Goal: Task Accomplishment & Management: Use online tool/utility

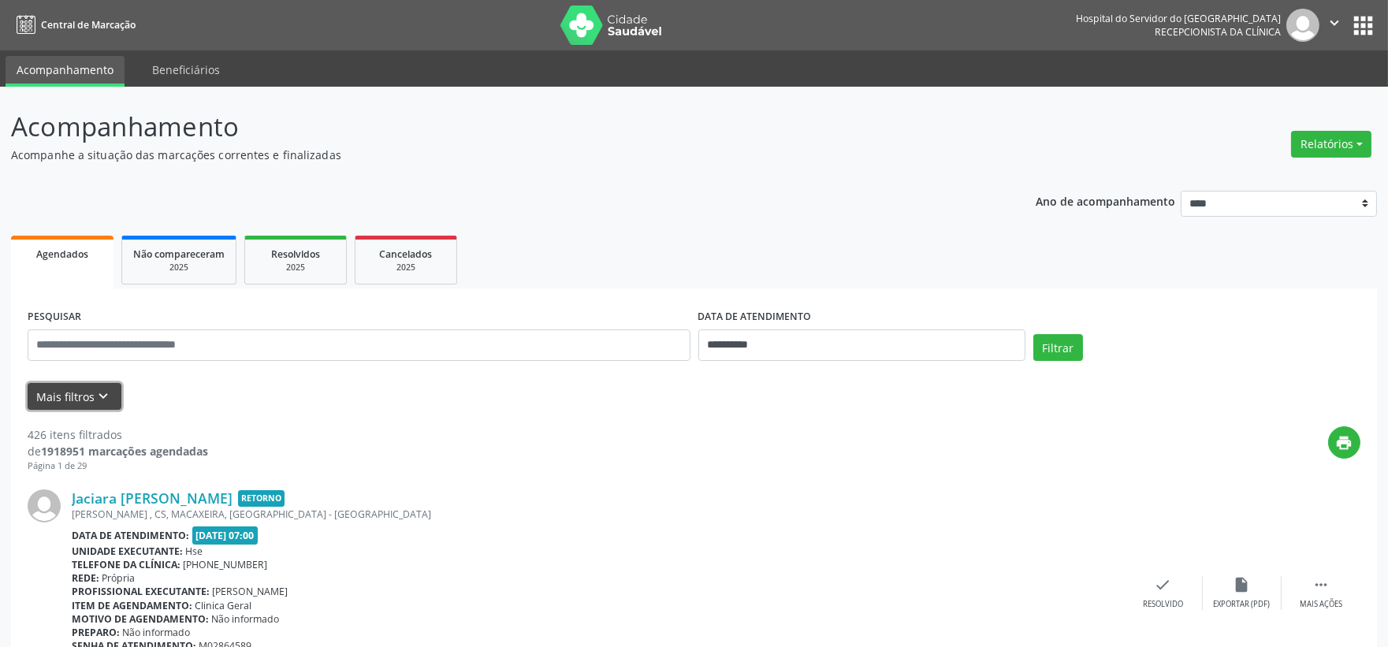
click at [44, 403] on button "Mais filtros keyboard_arrow_down" at bounding box center [75, 397] width 94 height 28
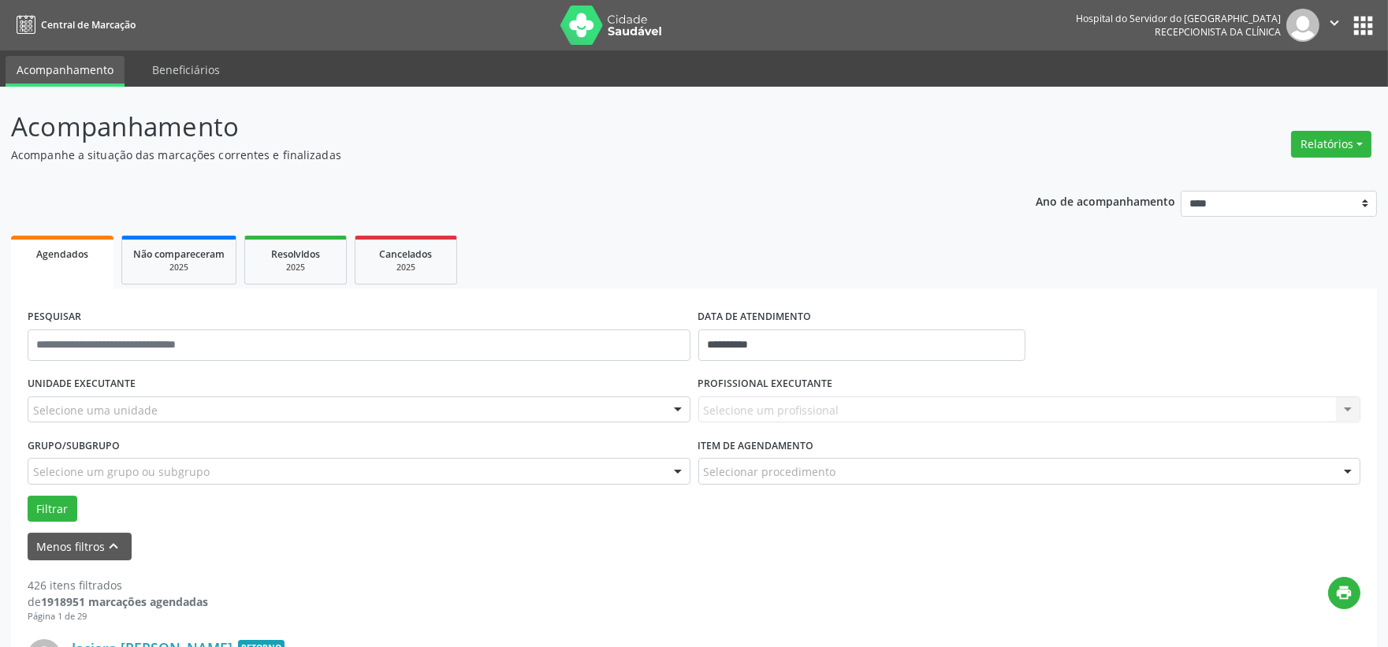
click at [189, 418] on div "Selecione uma unidade" at bounding box center [359, 410] width 663 height 27
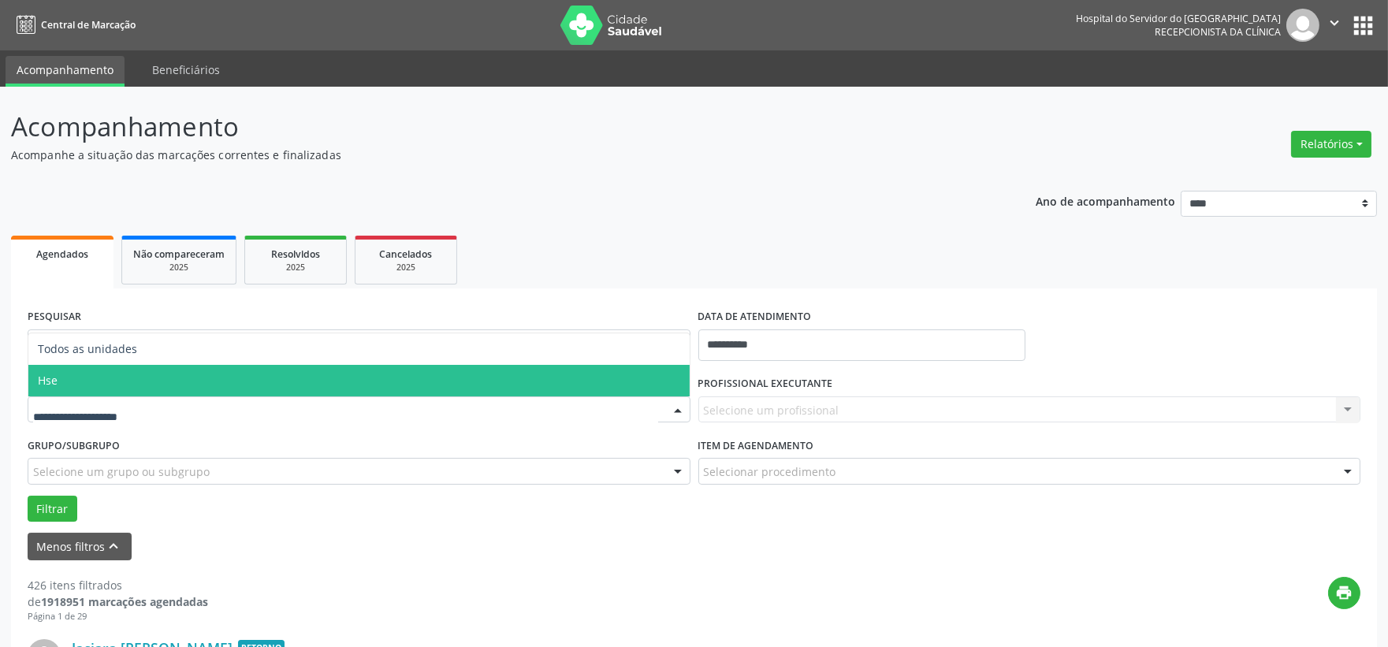
click at [105, 389] on span "Hse" at bounding box center [358, 381] width 661 height 32
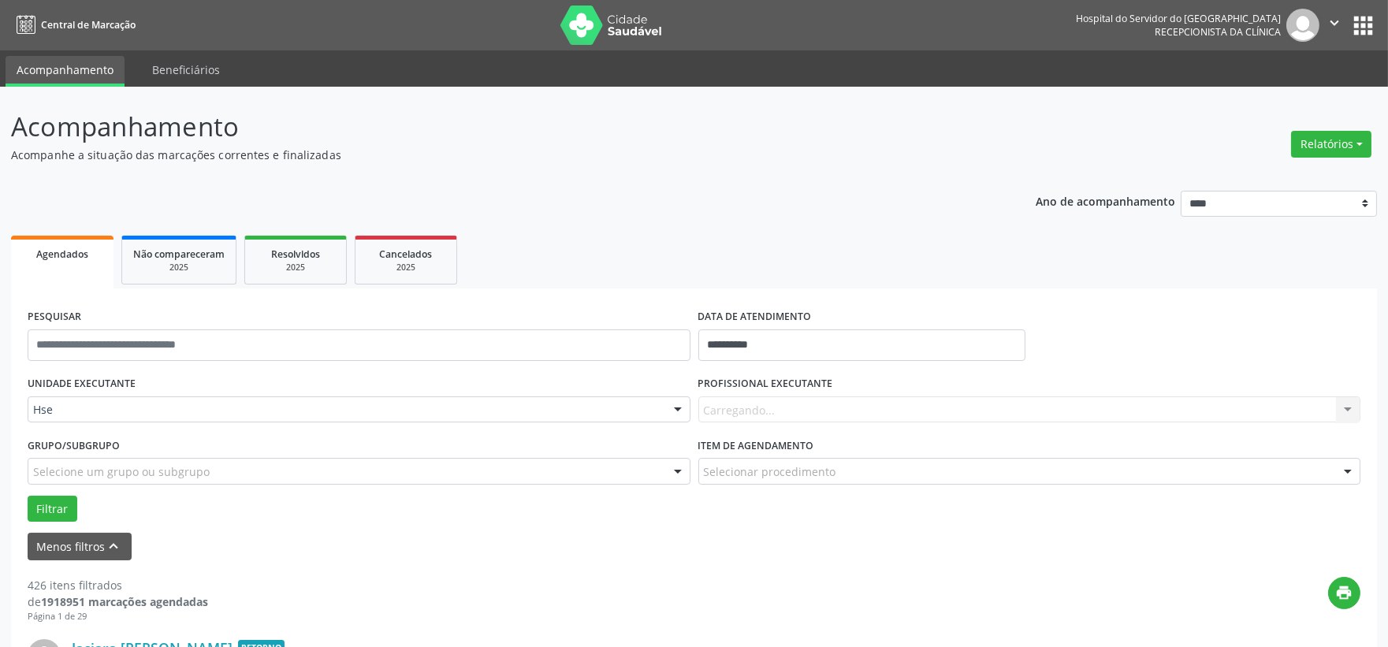
click at [776, 410] on div "Carregando... Nenhum resultado encontrado para: " " Não há nenhuma opção para s…" at bounding box center [1029, 410] width 663 height 27
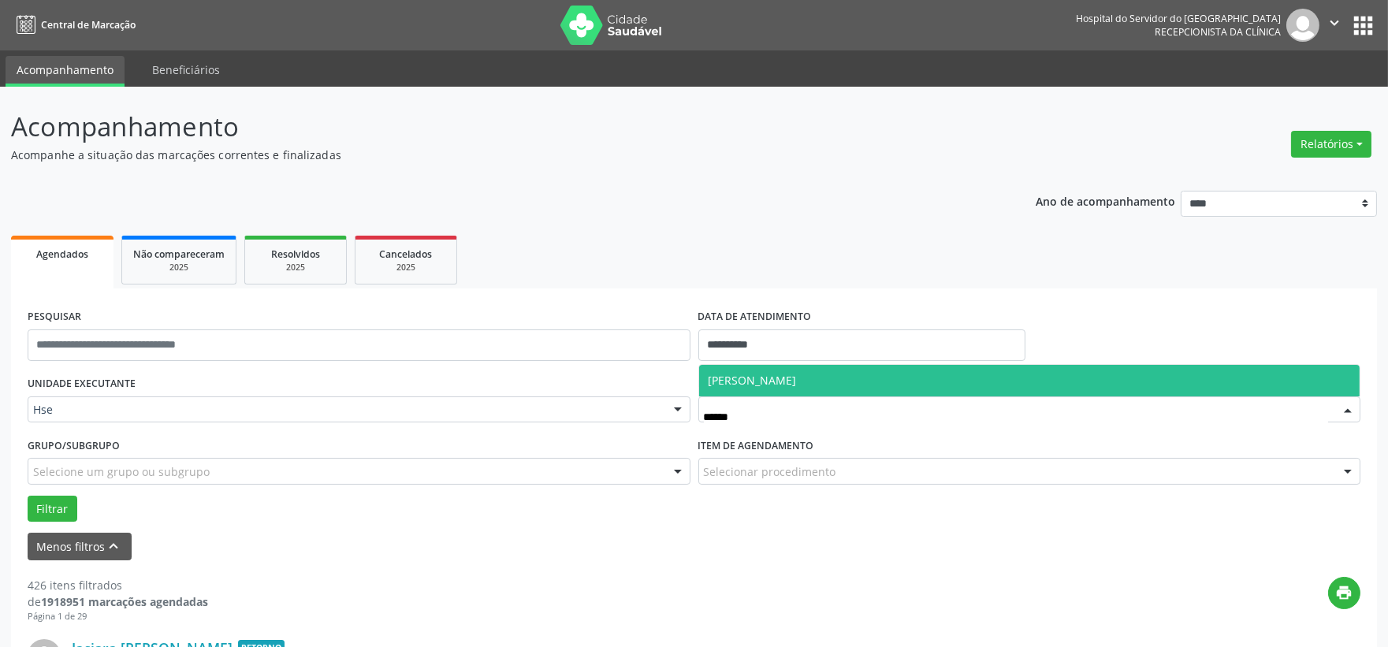
click at [741, 391] on span "[PERSON_NAME]" at bounding box center [1029, 381] width 661 height 32
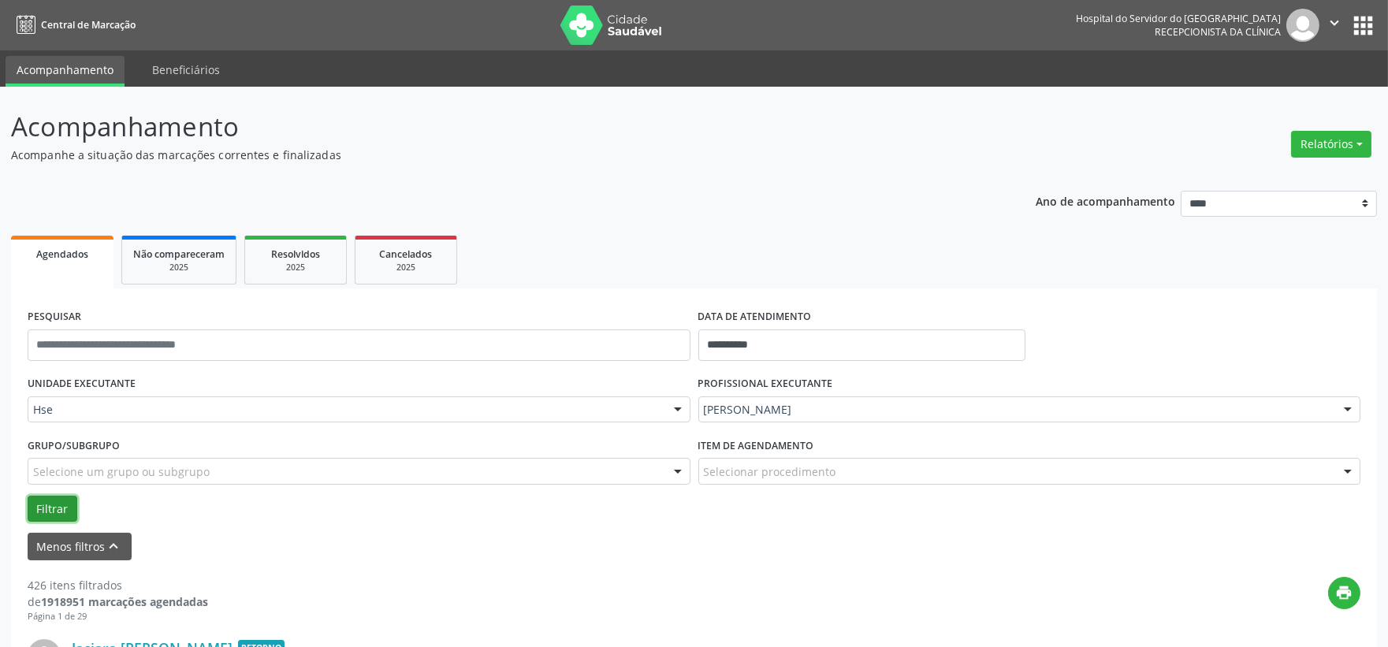
click at [65, 497] on button "Filtrar" at bounding box center [53, 509] width 50 height 27
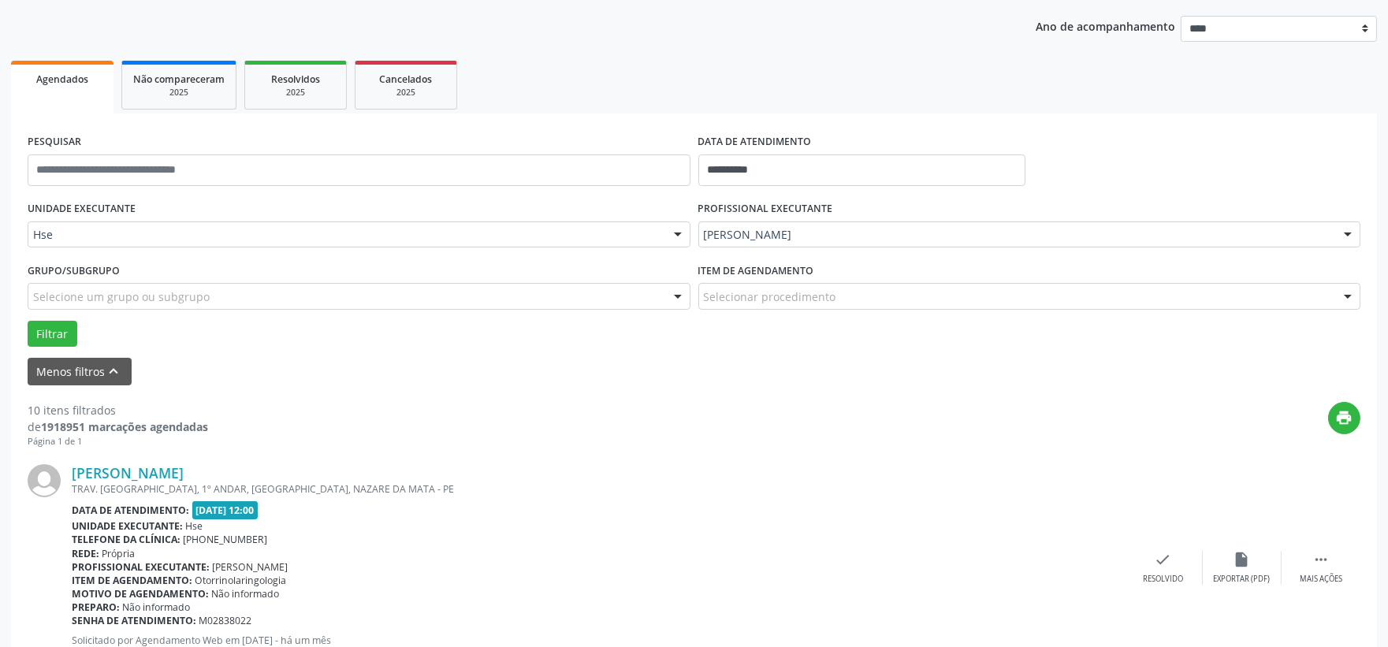
scroll to position [263, 0]
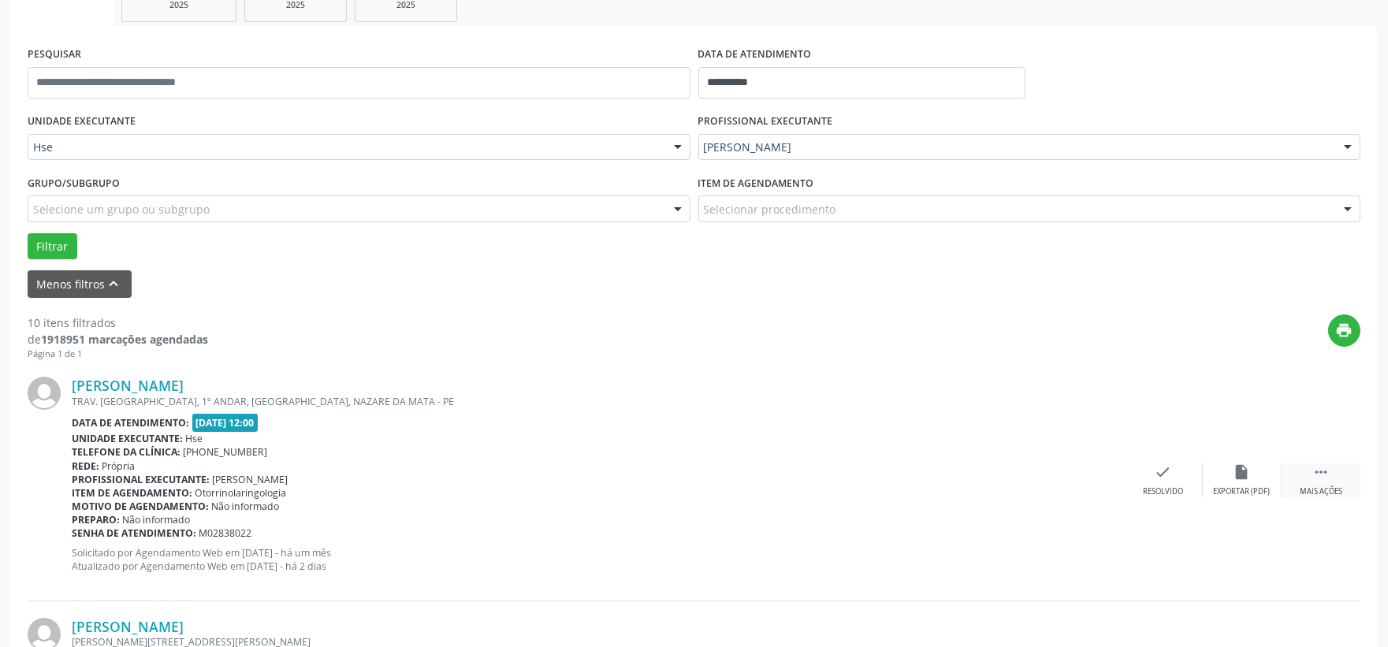
click at [1335, 466] on div " Mais ações" at bounding box center [1321, 481] width 79 height 34
click at [1246, 478] on icon "alarm_off" at bounding box center [1242, 472] width 17 height 17
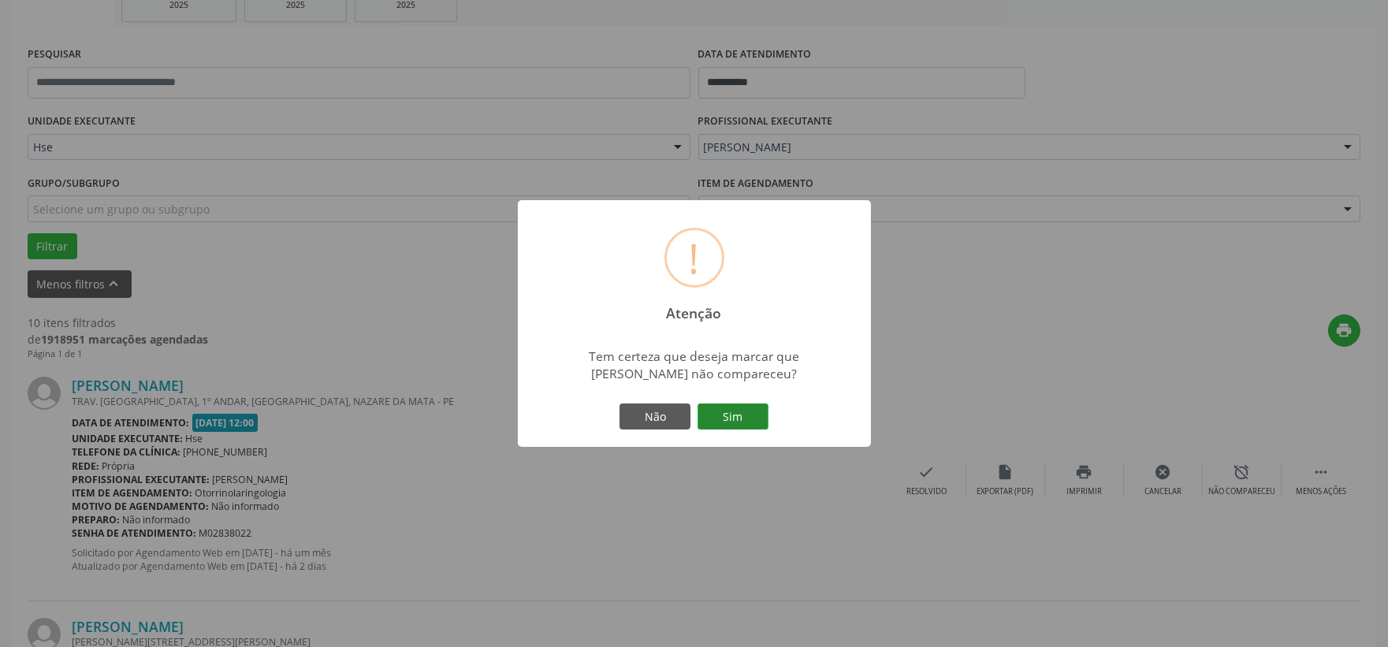
click at [743, 415] on button "Sim" at bounding box center [733, 417] width 71 height 27
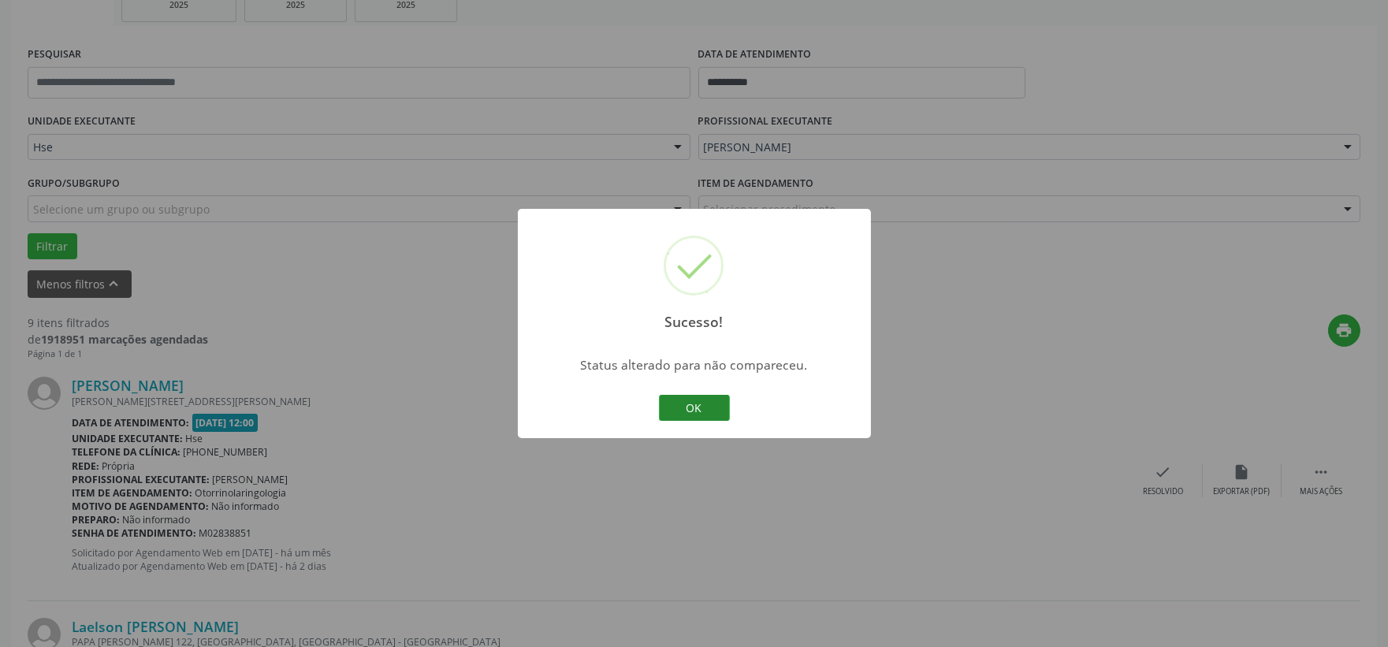
click at [688, 413] on button "OK" at bounding box center [694, 408] width 71 height 27
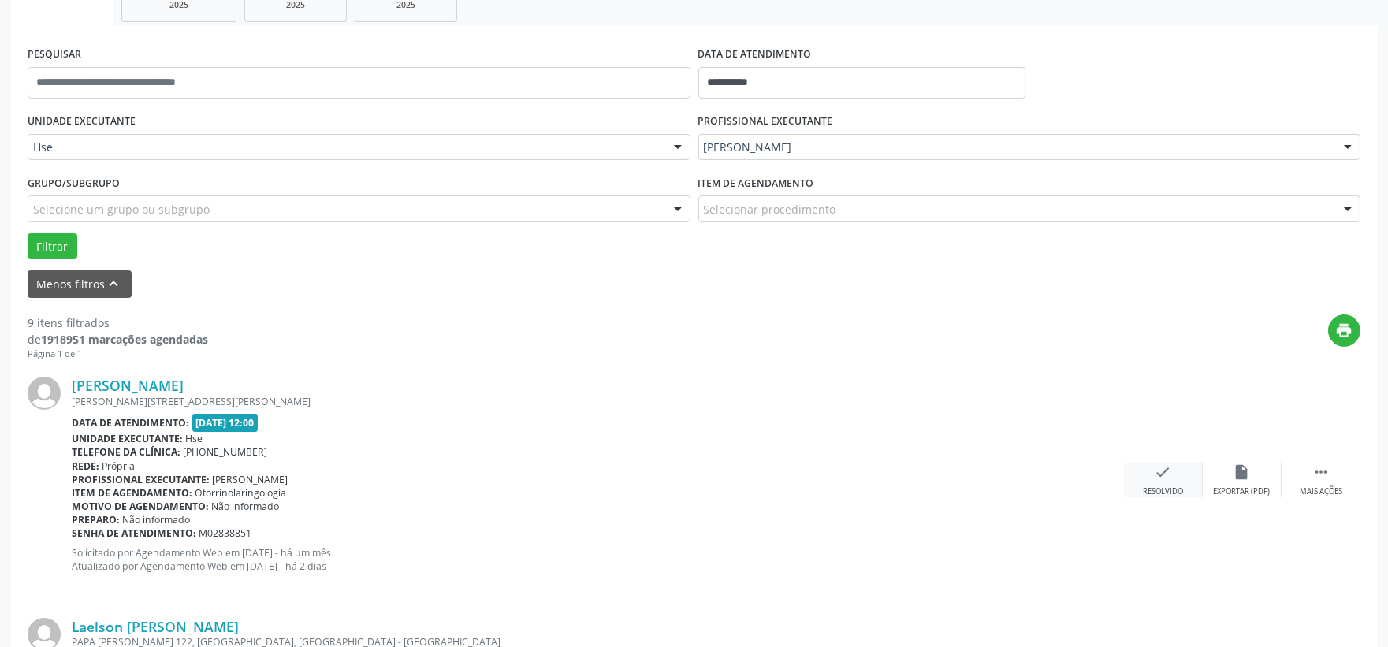
click at [1179, 471] on div "check Resolvido" at bounding box center [1163, 481] width 79 height 34
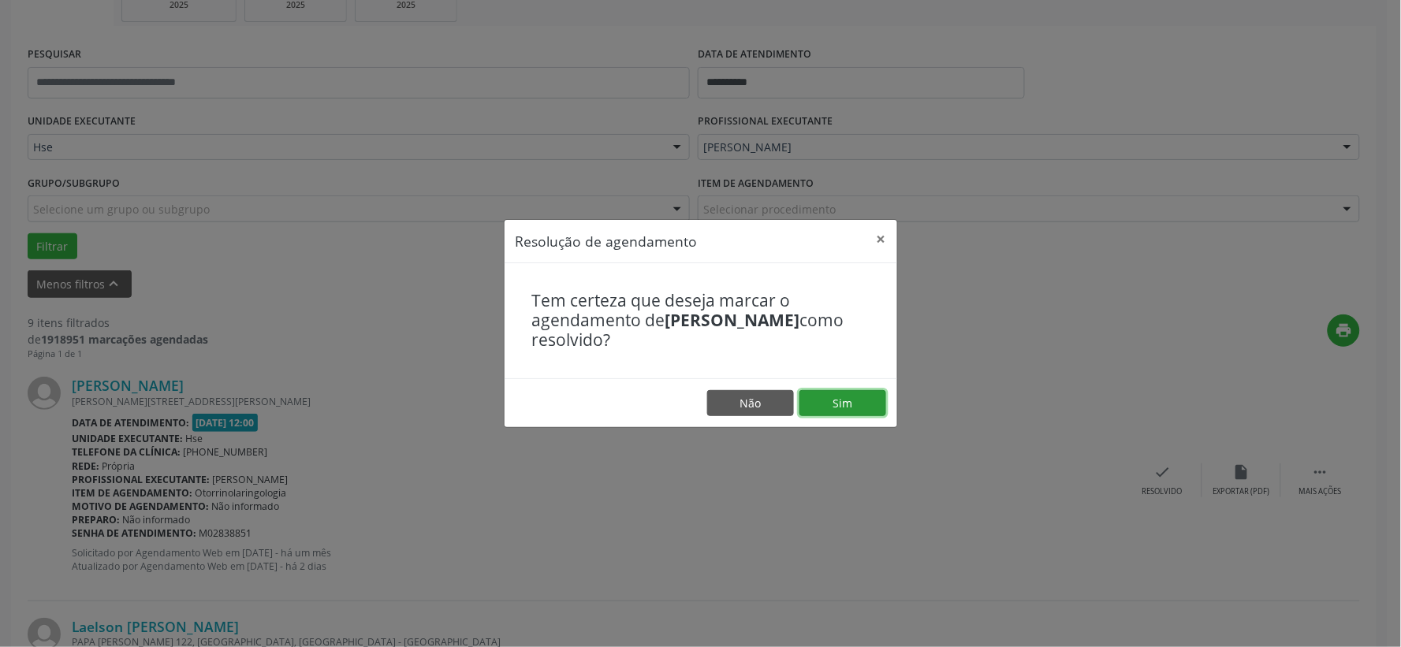
click at [869, 408] on button "Sim" at bounding box center [842, 403] width 87 height 27
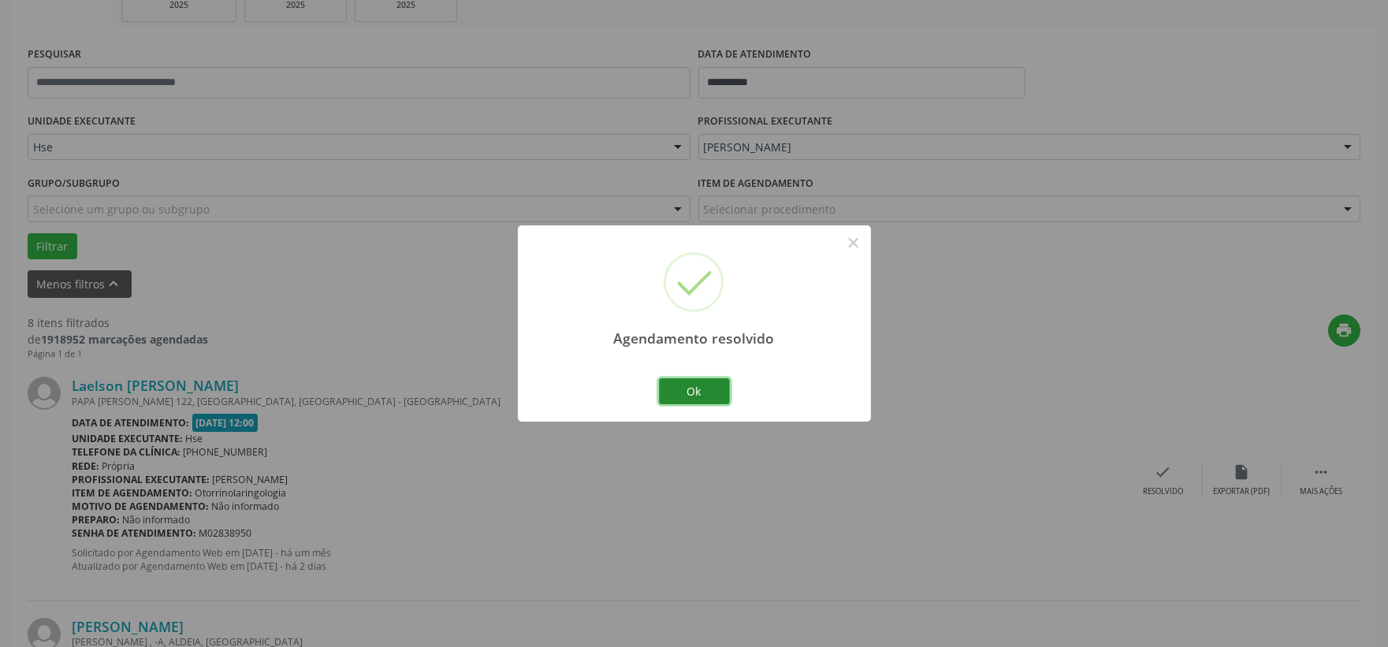
click at [694, 392] on button "Ok" at bounding box center [694, 391] width 71 height 27
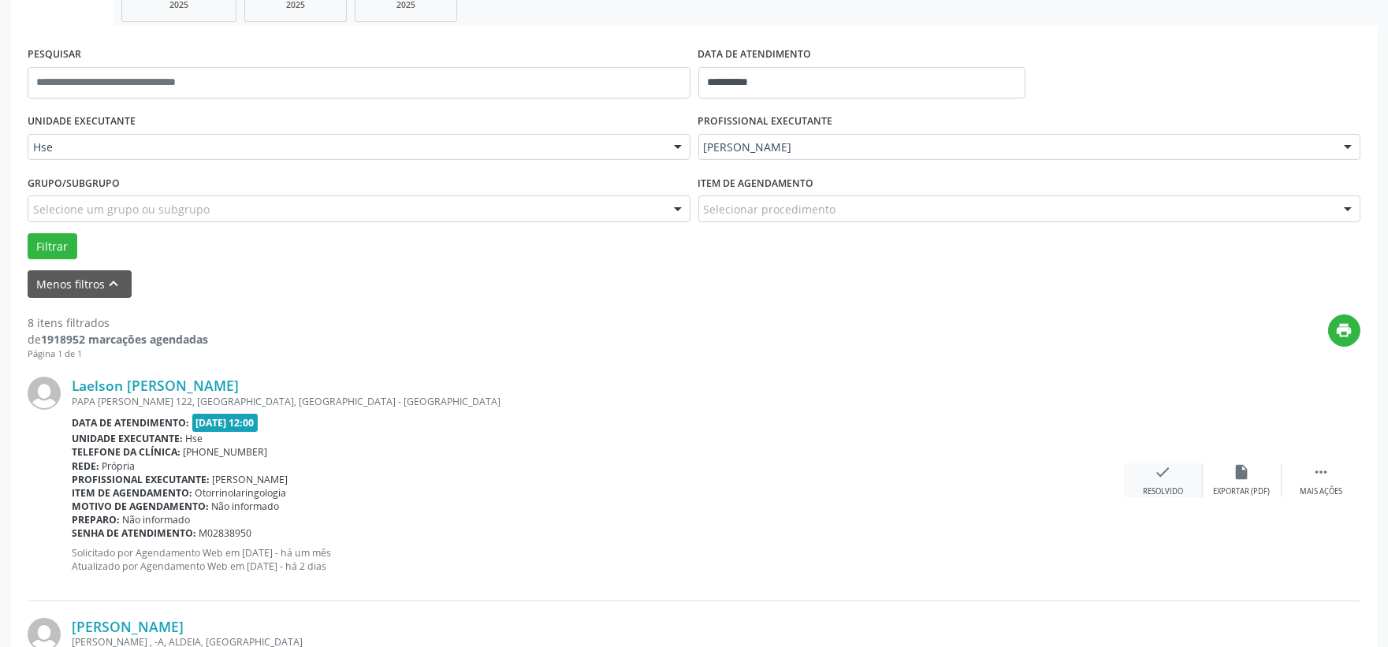
click at [1172, 475] on div "check Resolvido" at bounding box center [1163, 481] width 79 height 34
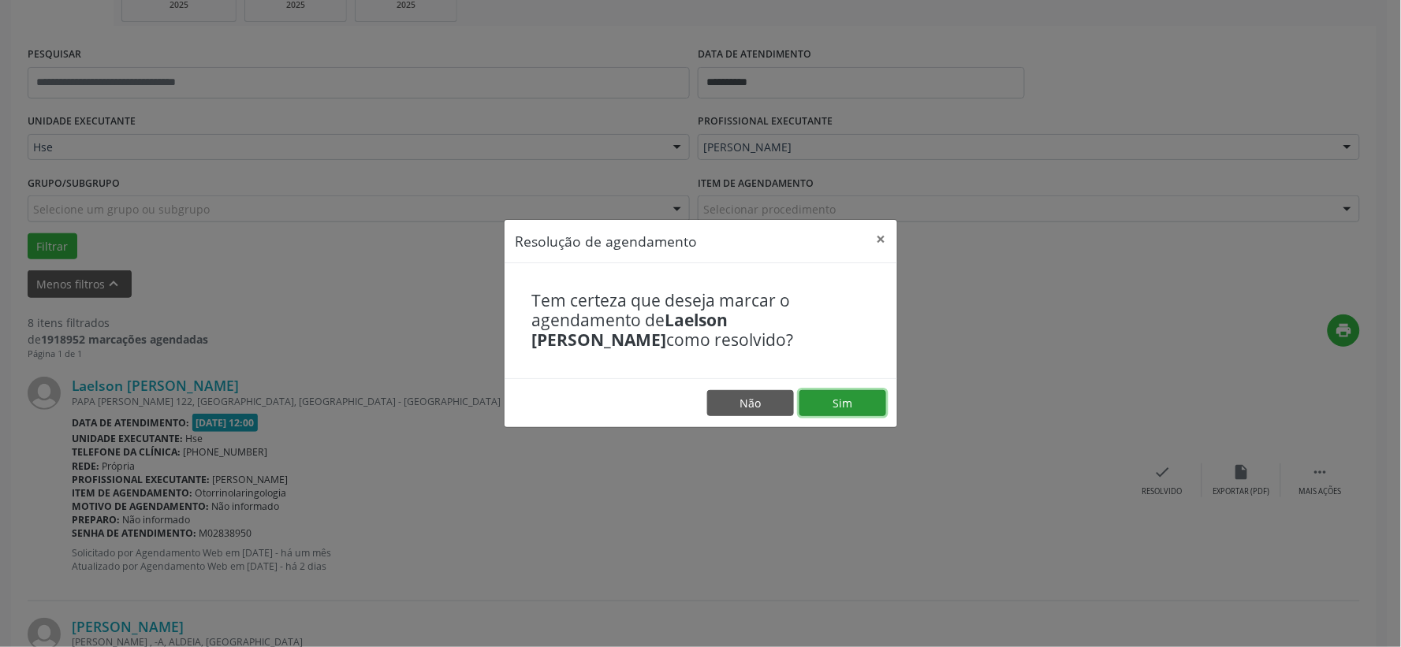
click at [842, 397] on button "Sim" at bounding box center [842, 403] width 87 height 27
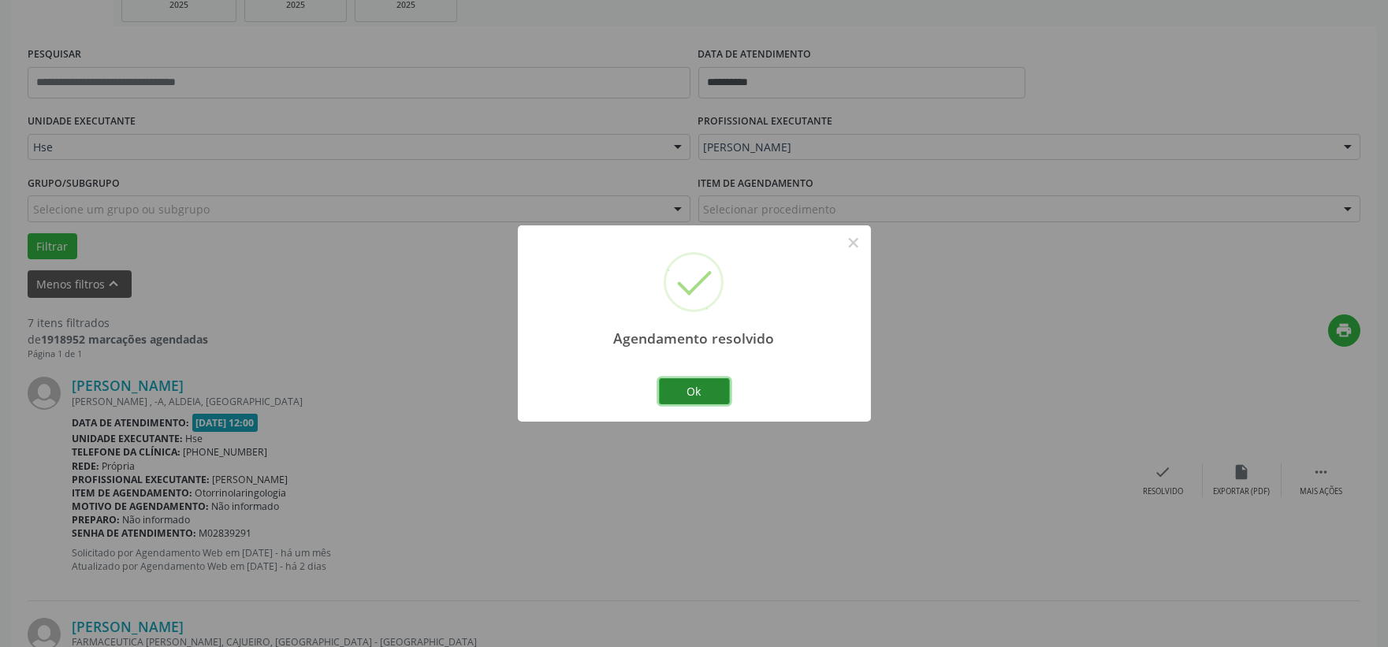
click at [700, 386] on button "Ok" at bounding box center [694, 391] width 71 height 27
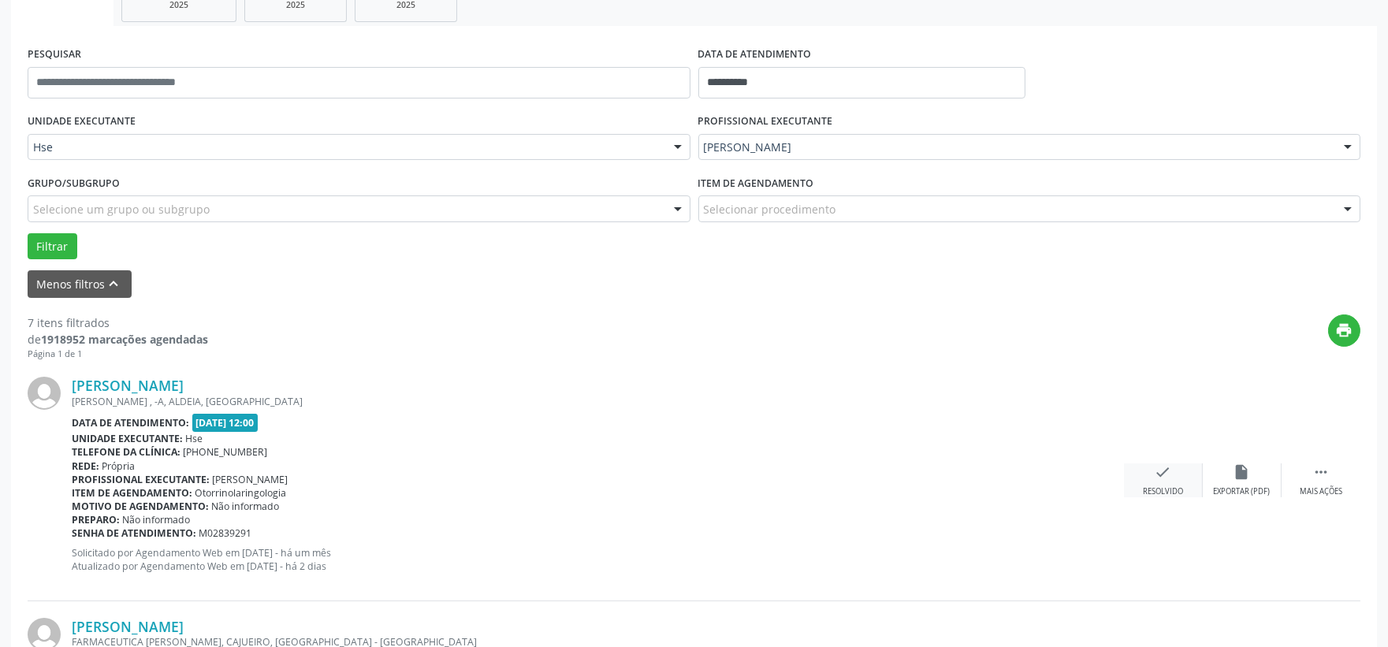
click at [1161, 482] on div "check Resolvido" at bounding box center [1163, 481] width 79 height 34
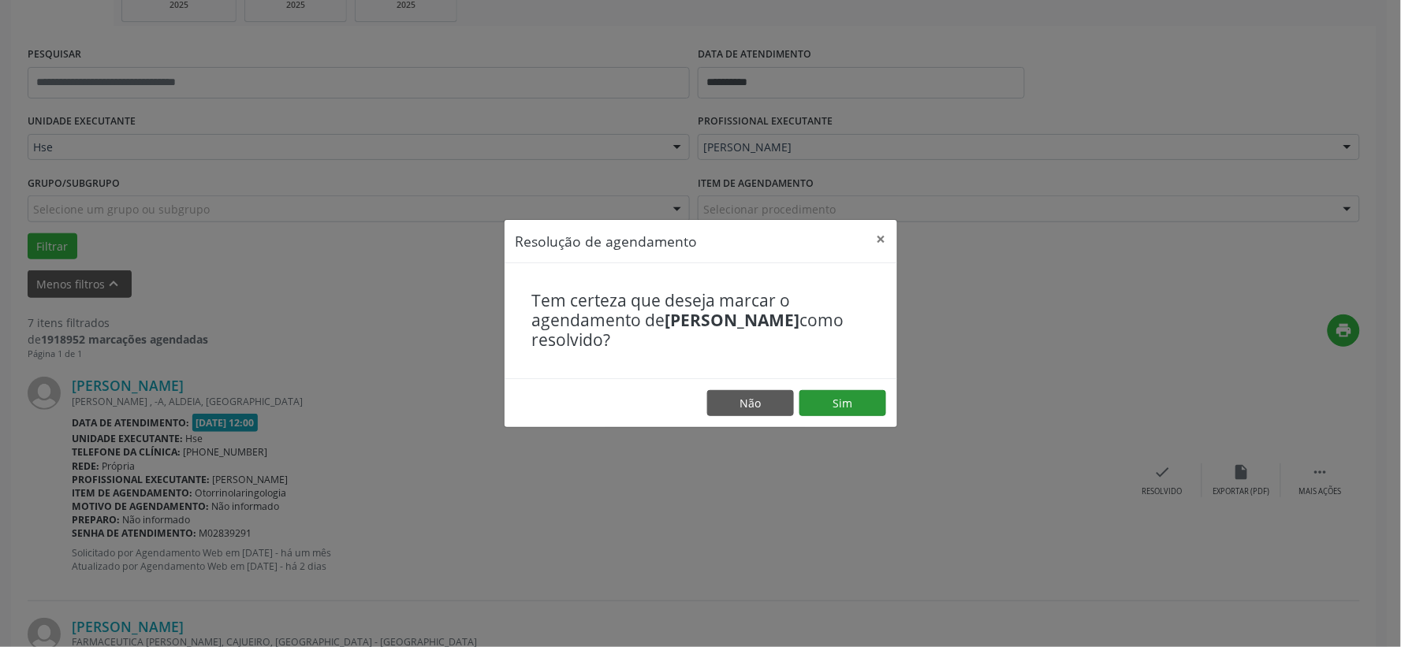
click at [817, 390] on footer "Não Sim" at bounding box center [701, 403] width 393 height 50
click at [844, 394] on button "Sim" at bounding box center [842, 403] width 87 height 27
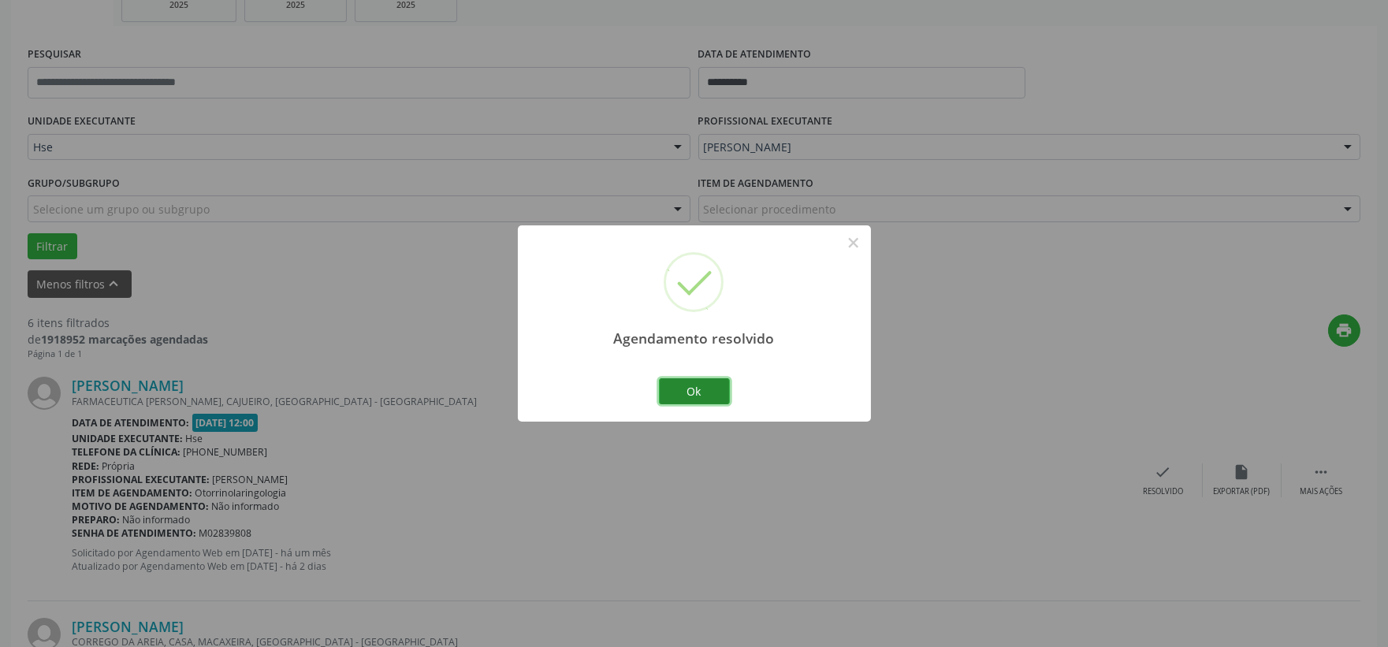
click at [705, 386] on button "Ok" at bounding box center [694, 391] width 71 height 27
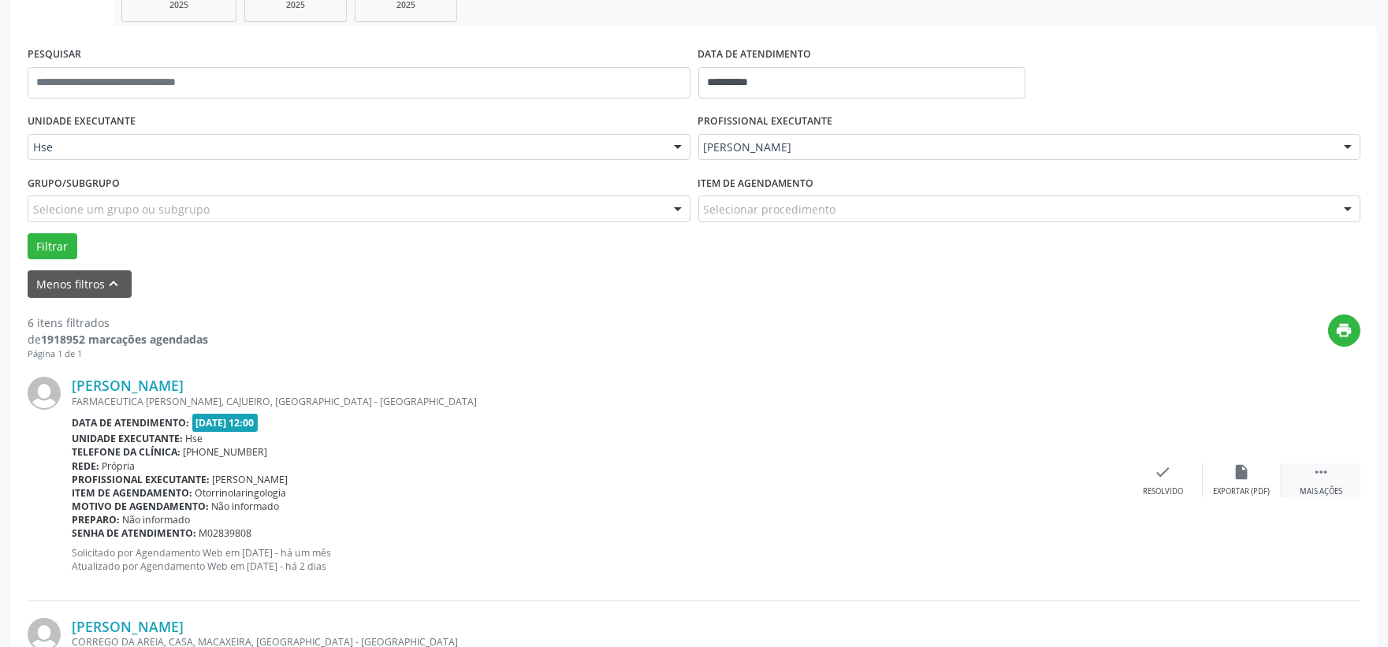
click at [1305, 467] on div " Mais ações" at bounding box center [1321, 481] width 79 height 34
click at [1256, 471] on div "alarm_off Não compareceu" at bounding box center [1242, 481] width 79 height 34
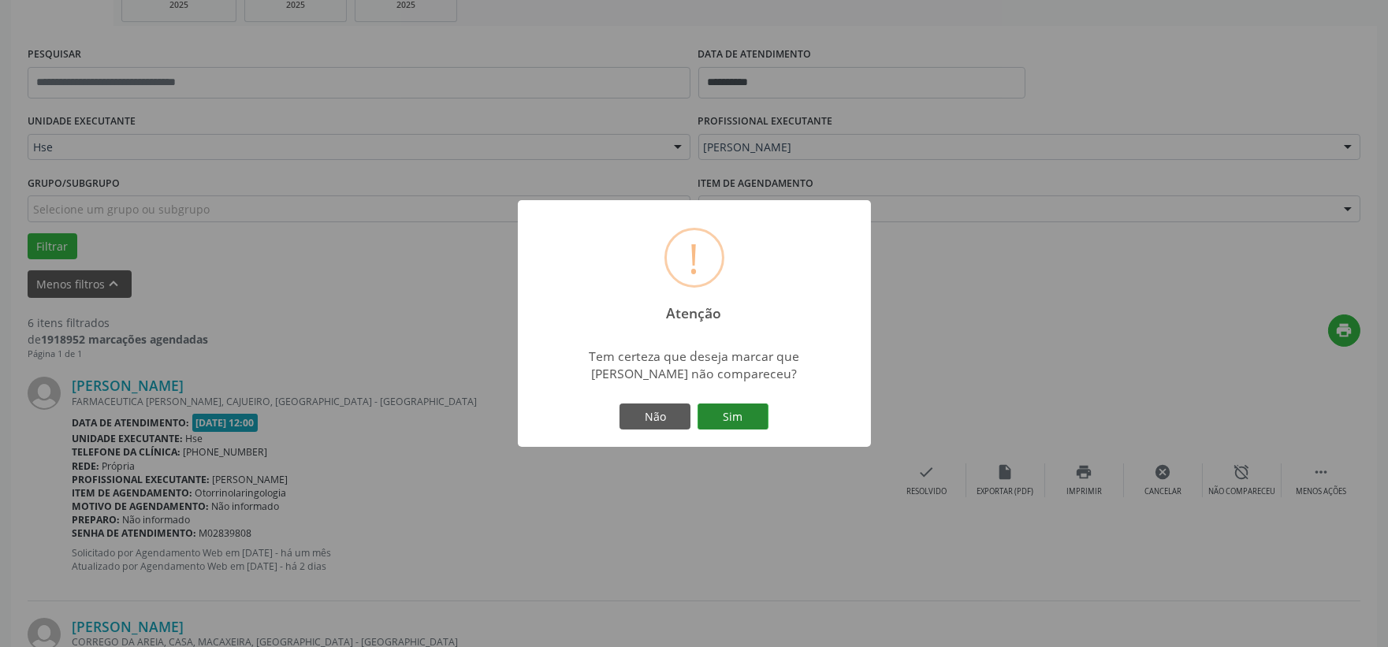
click at [747, 420] on button "Sim" at bounding box center [733, 417] width 71 height 27
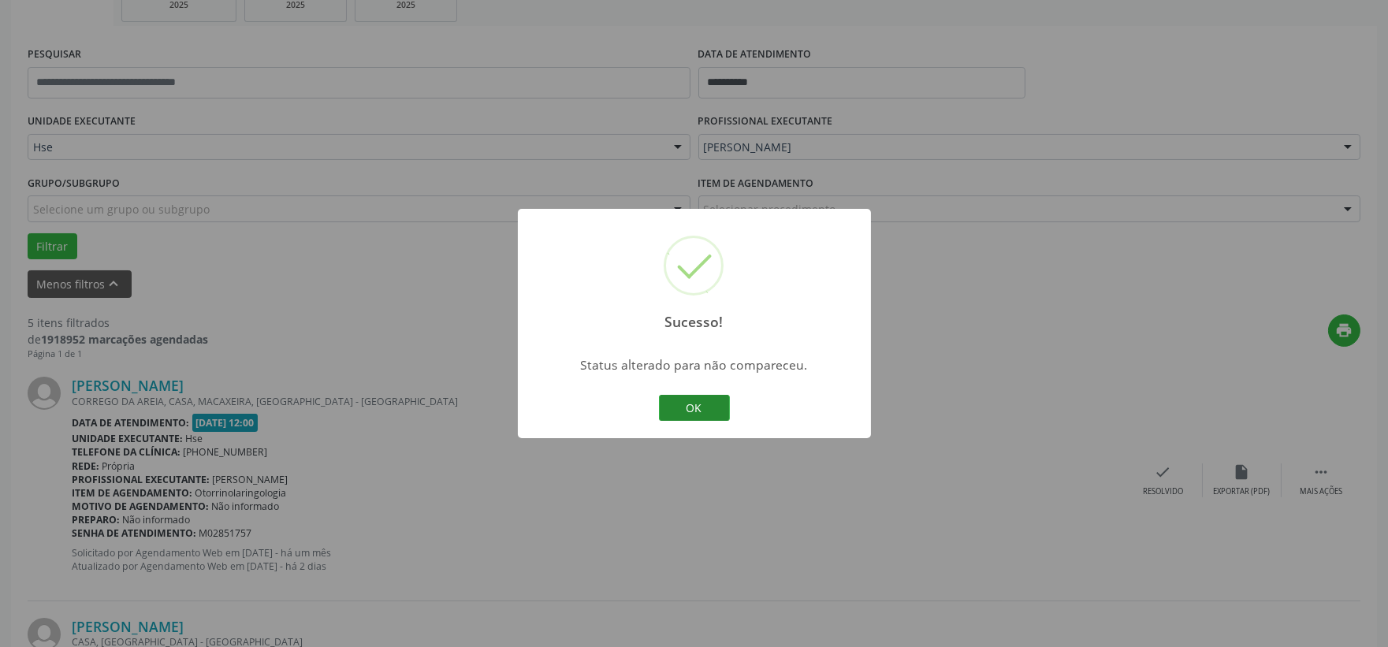
click at [706, 415] on button "OK" at bounding box center [694, 408] width 71 height 27
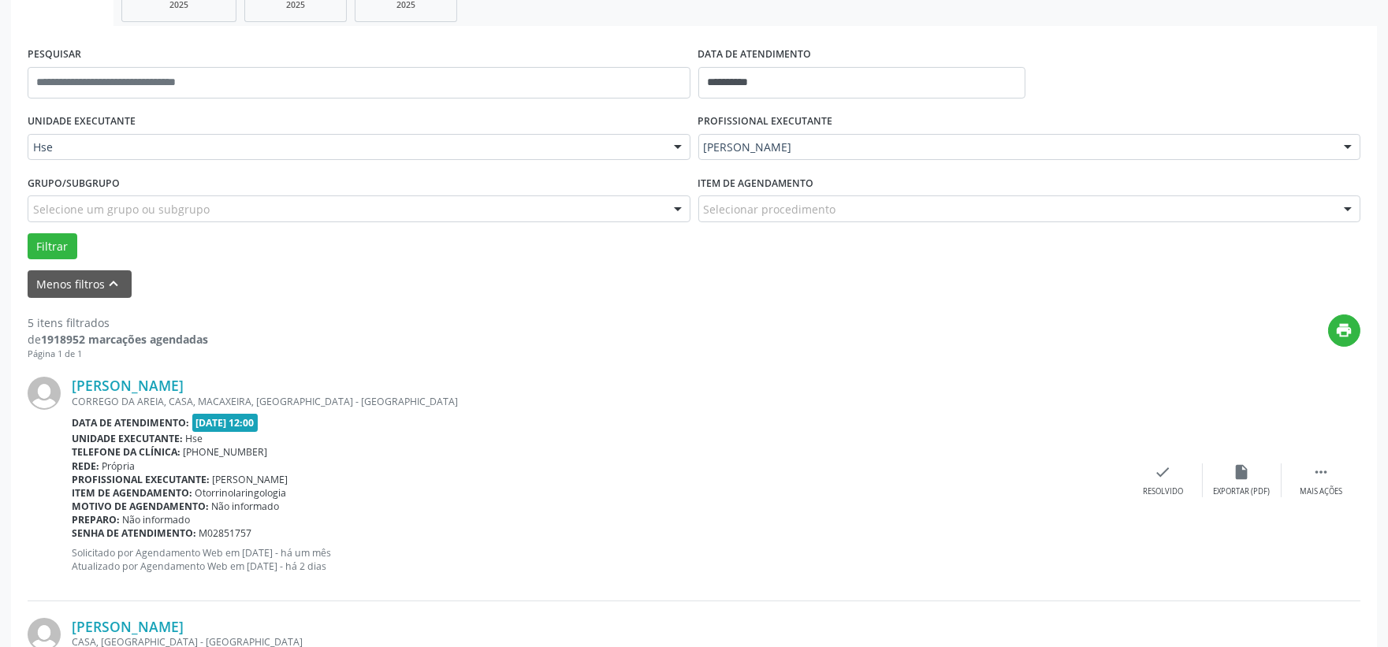
click at [1335, 497] on div "[PERSON_NAME] CORREGO DA AREIA, CASA, [GEOGRAPHIC_DATA], [GEOGRAPHIC_DATA] - [G…" at bounding box center [694, 480] width 1333 height 240
click at [1316, 478] on icon "" at bounding box center [1321, 472] width 17 height 17
click at [1222, 475] on div "alarm_off Não compareceu" at bounding box center [1242, 481] width 79 height 34
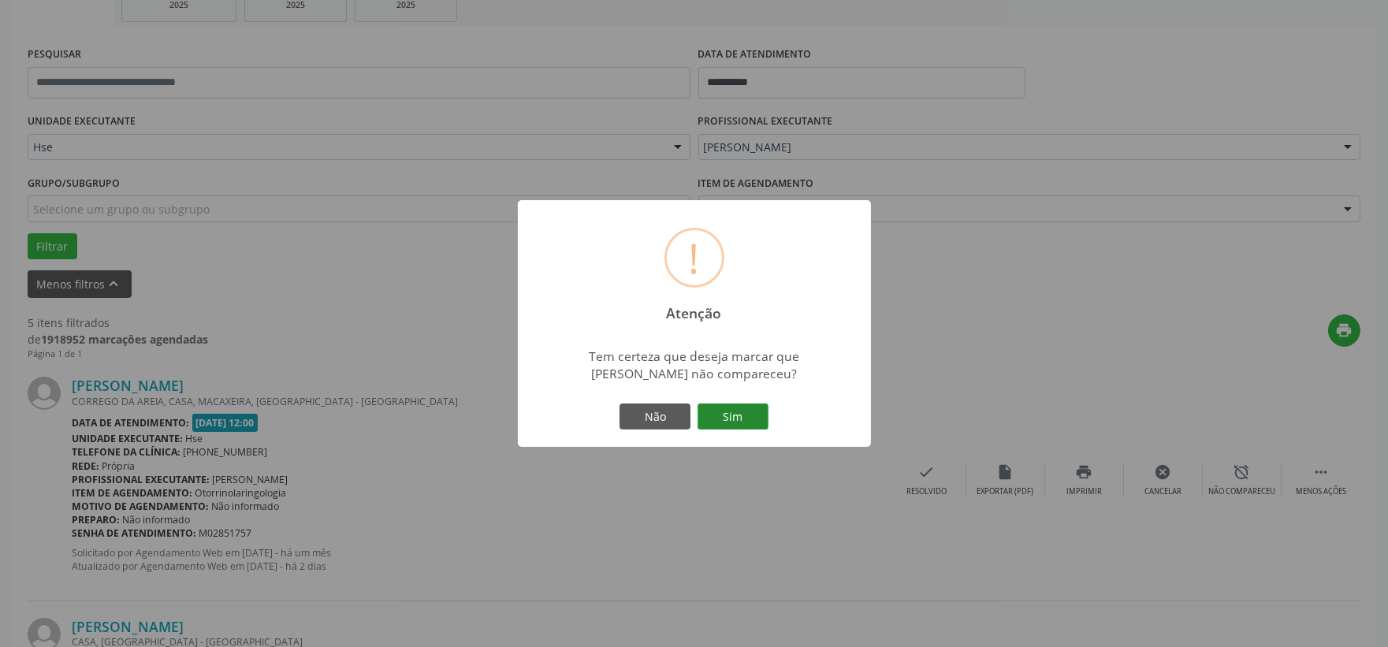
click at [754, 420] on button "Sim" at bounding box center [733, 417] width 71 height 27
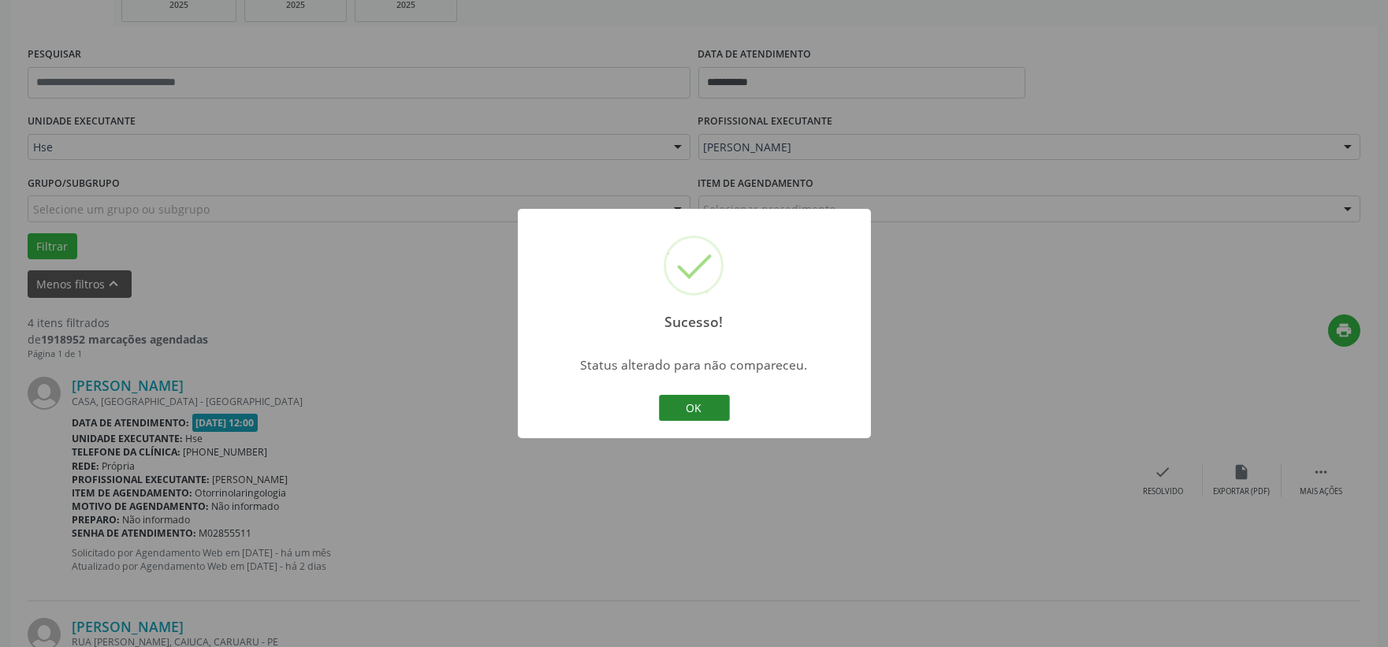
click at [720, 400] on button "OK" at bounding box center [694, 408] width 71 height 27
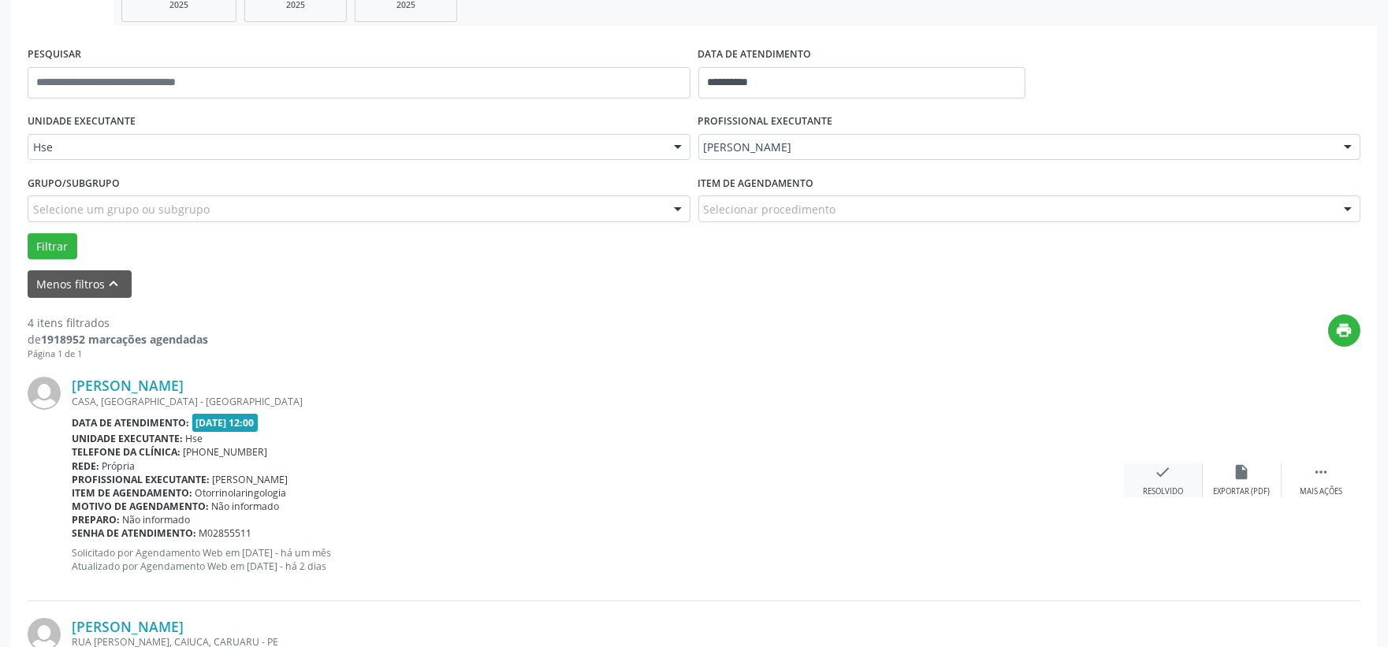
click at [1160, 478] on icon "check" at bounding box center [1163, 472] width 17 height 17
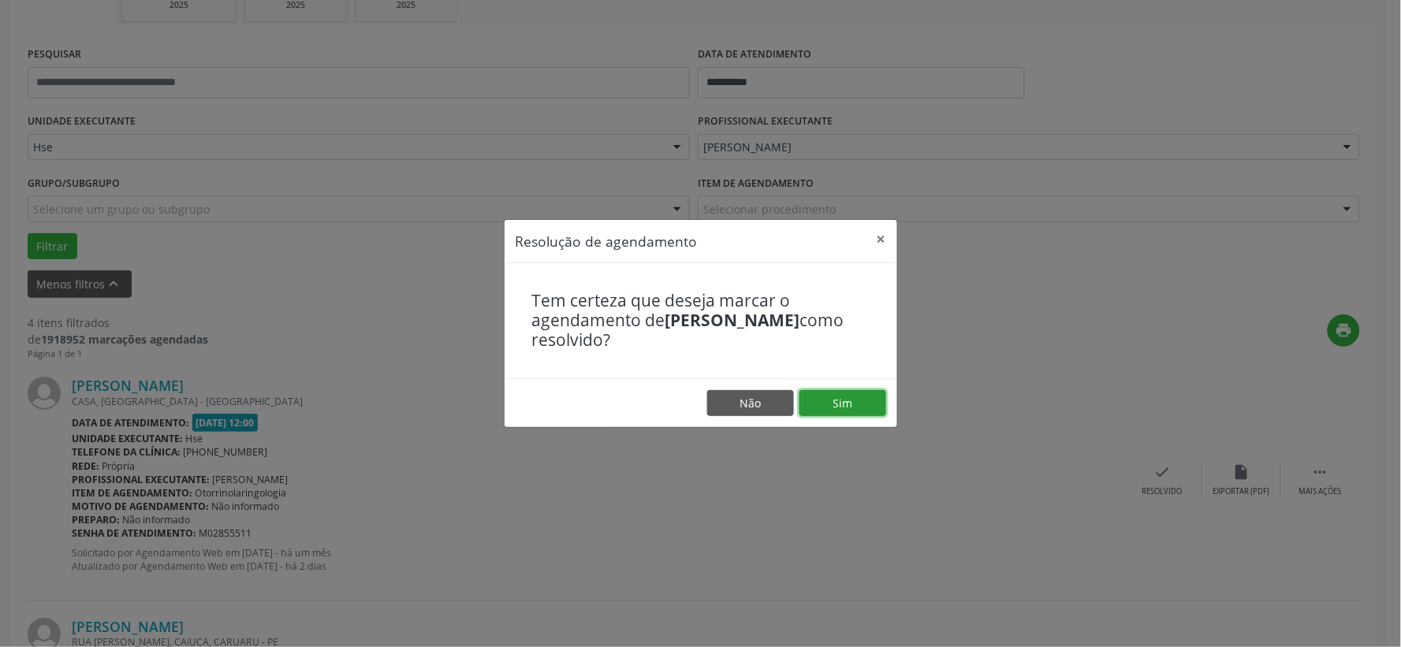
click at [870, 400] on button "Sim" at bounding box center [842, 403] width 87 height 27
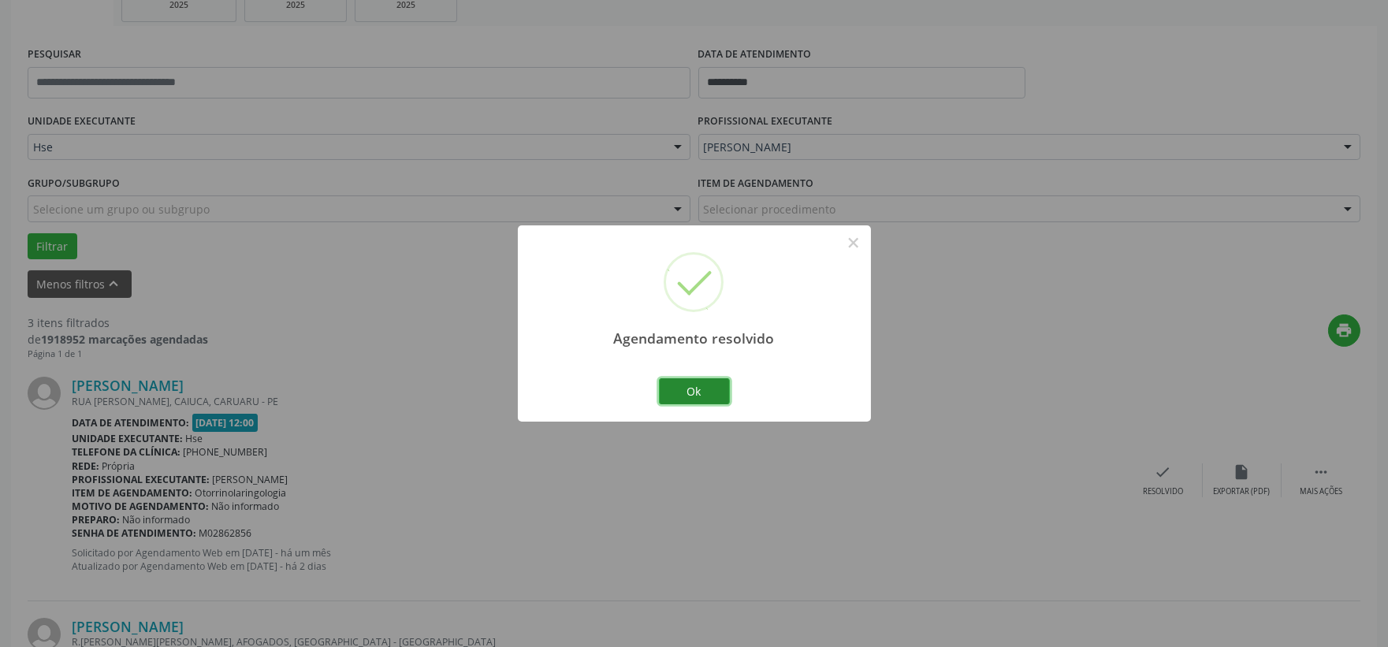
click at [713, 390] on button "Ok" at bounding box center [694, 391] width 71 height 27
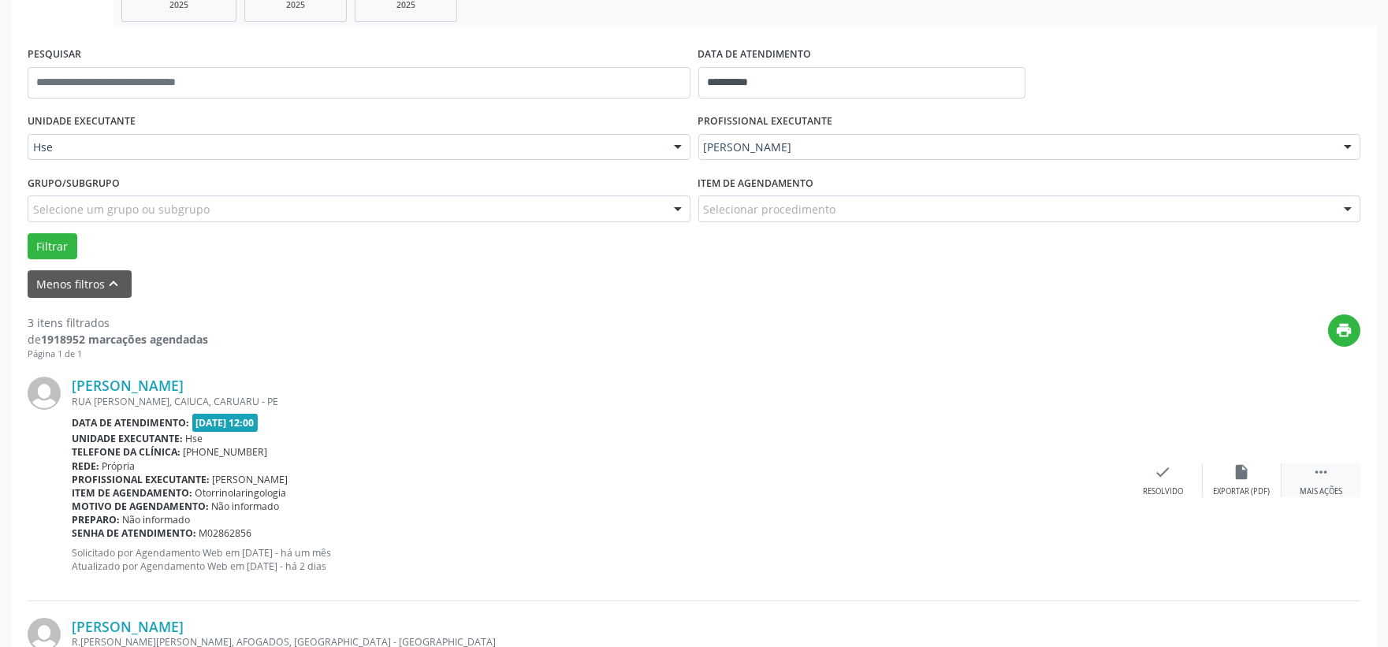
click at [1341, 482] on div " Mais ações" at bounding box center [1321, 481] width 79 height 34
click at [1241, 466] on icon "alarm_off" at bounding box center [1242, 472] width 17 height 17
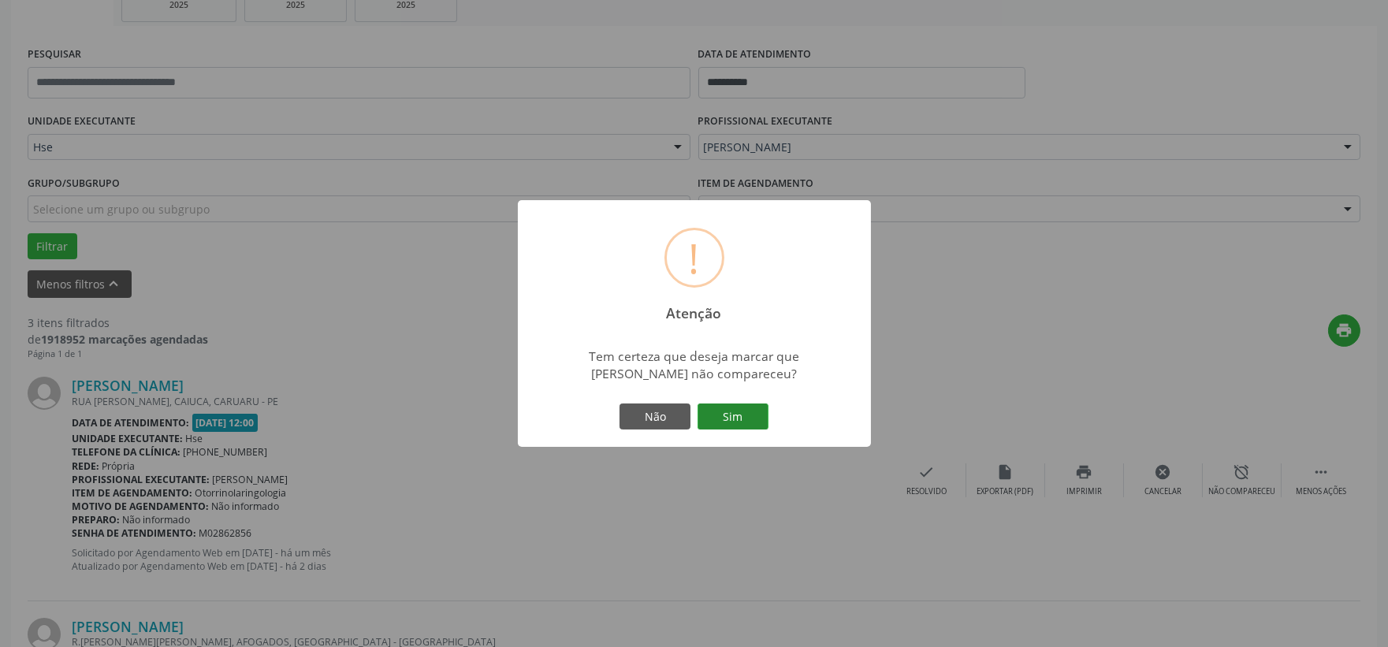
click at [750, 420] on button "Sim" at bounding box center [733, 417] width 71 height 27
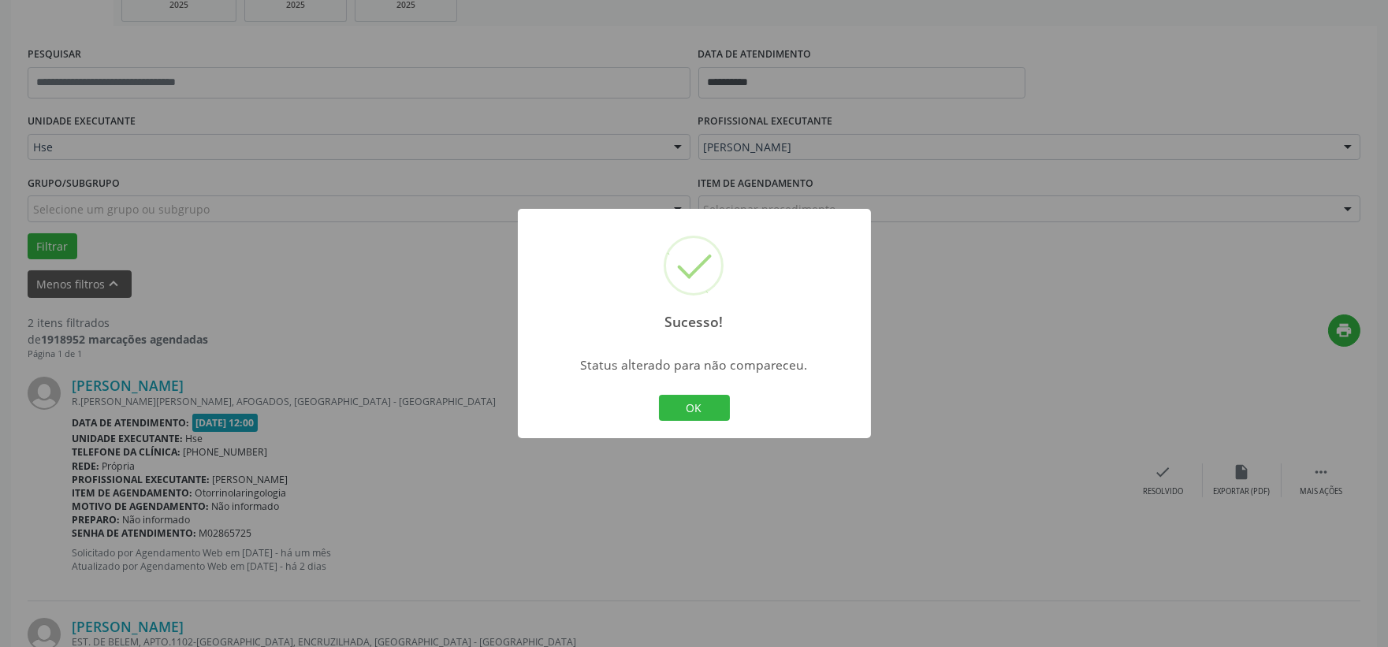
click at [694, 422] on div "OK Cancel" at bounding box center [694, 408] width 78 height 33
click at [712, 397] on button "OK" at bounding box center [694, 408] width 71 height 27
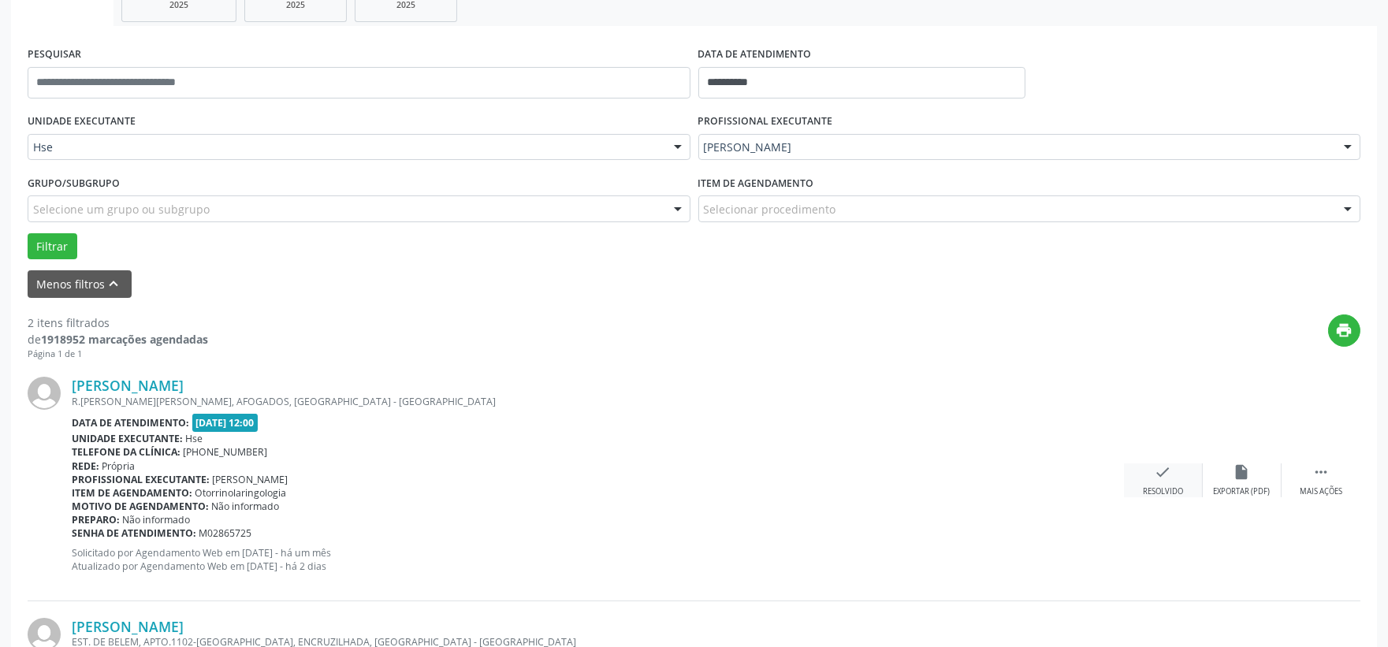
click at [1164, 476] on icon "check" at bounding box center [1163, 472] width 17 height 17
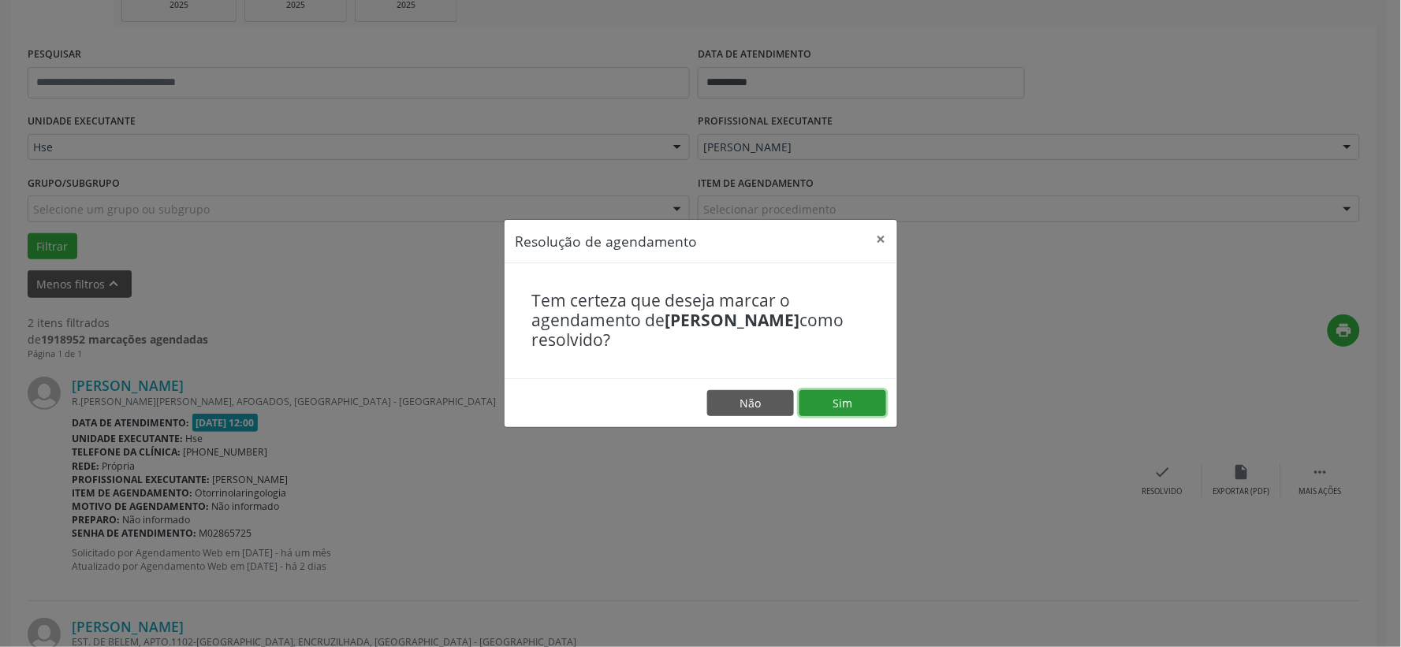
click at [831, 407] on button "Sim" at bounding box center [842, 403] width 87 height 27
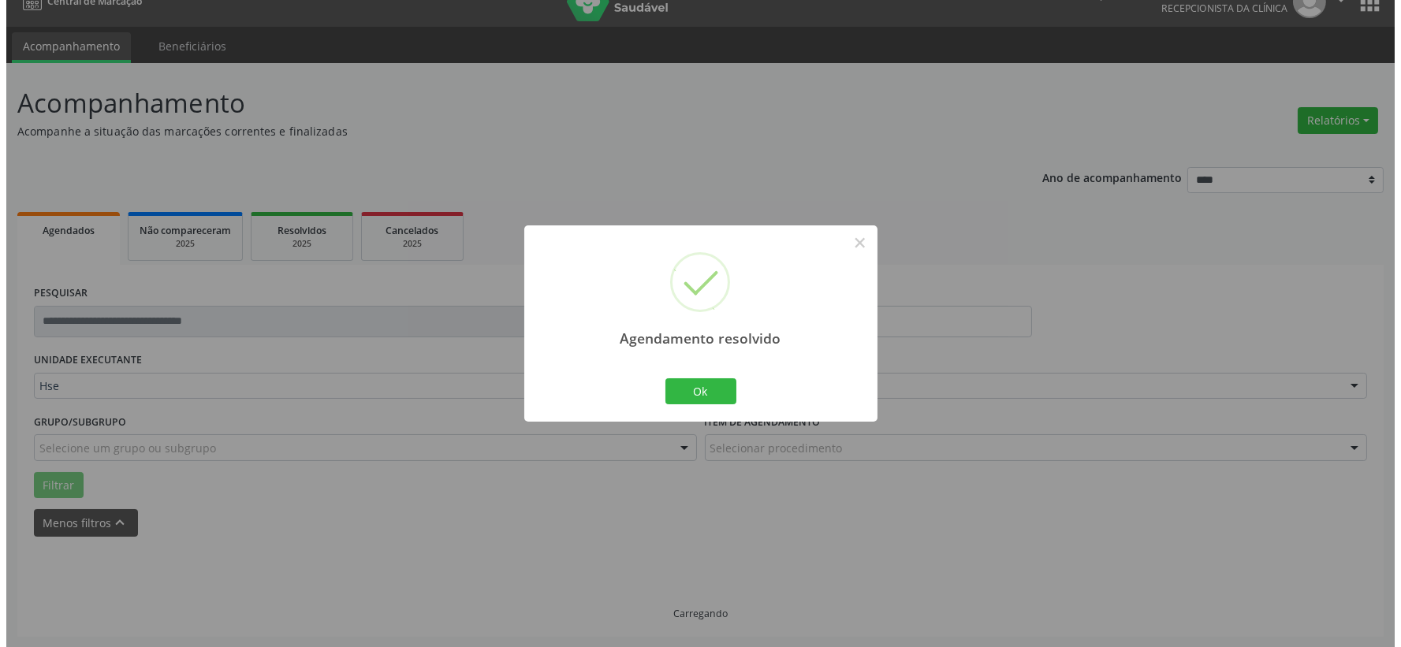
scroll to position [242, 0]
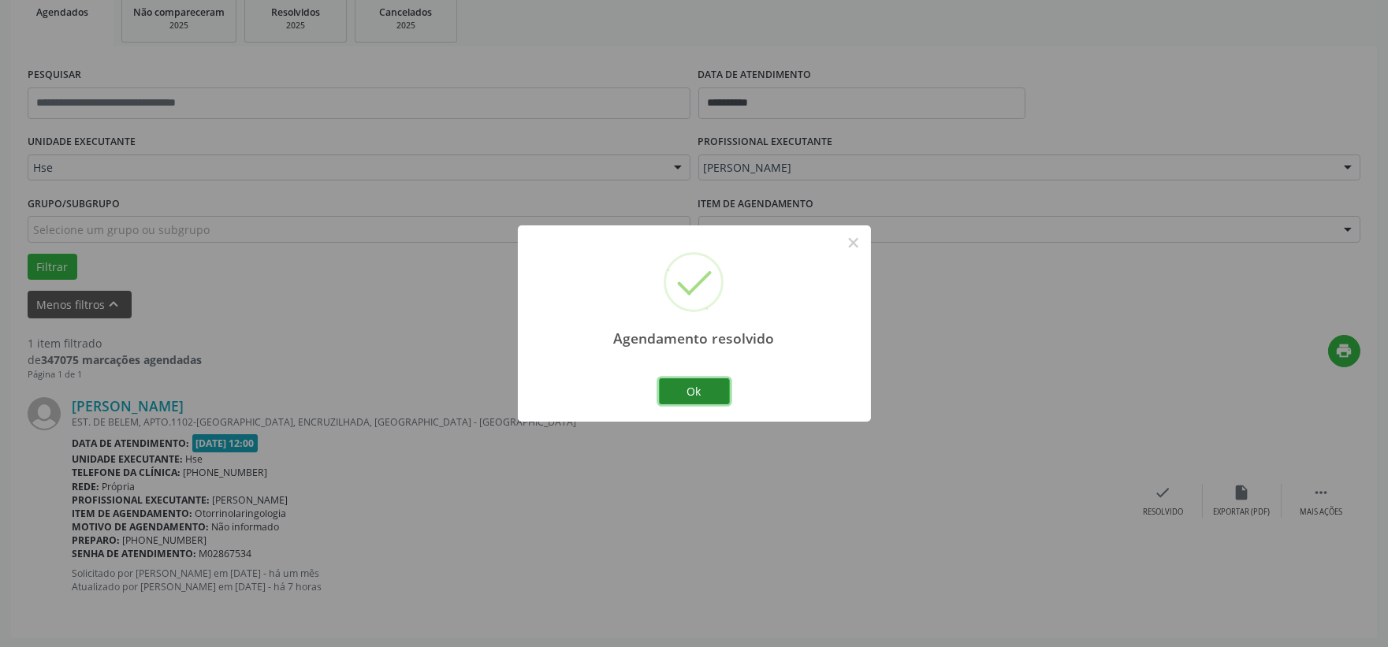
click at [711, 397] on button "Ok" at bounding box center [694, 391] width 71 height 27
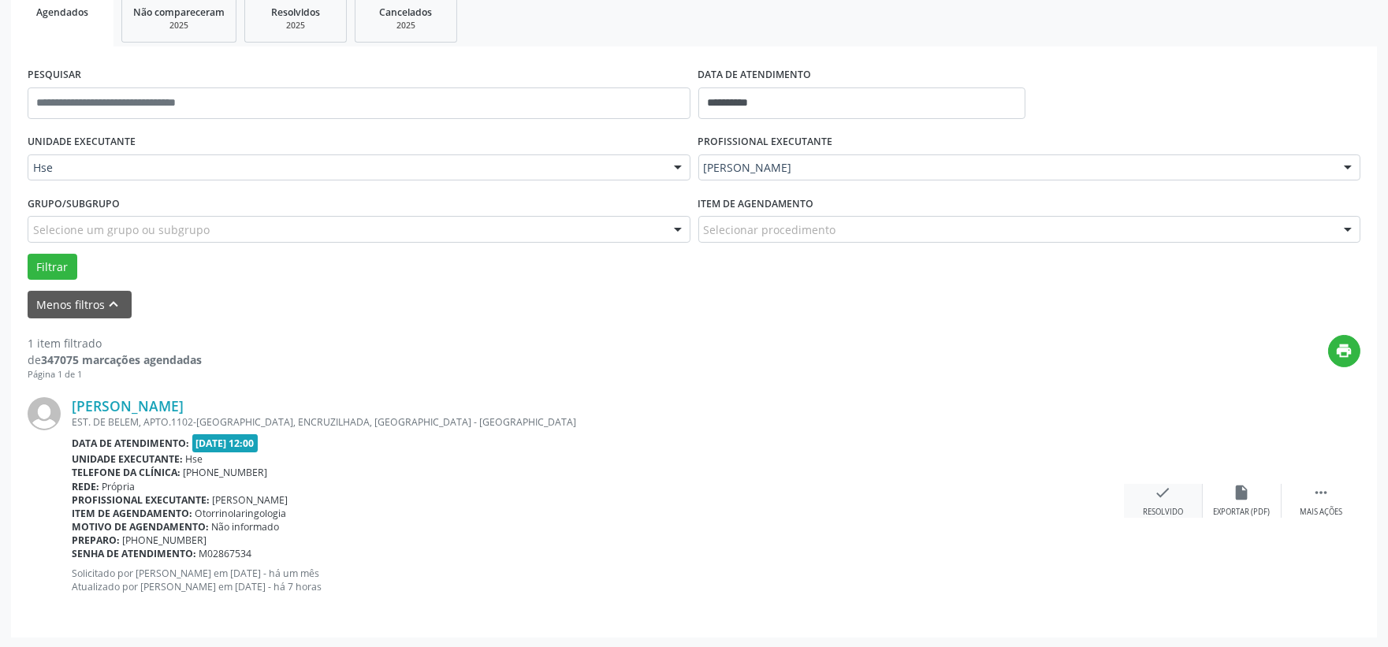
click at [1145, 490] on div "check Resolvido" at bounding box center [1163, 501] width 79 height 34
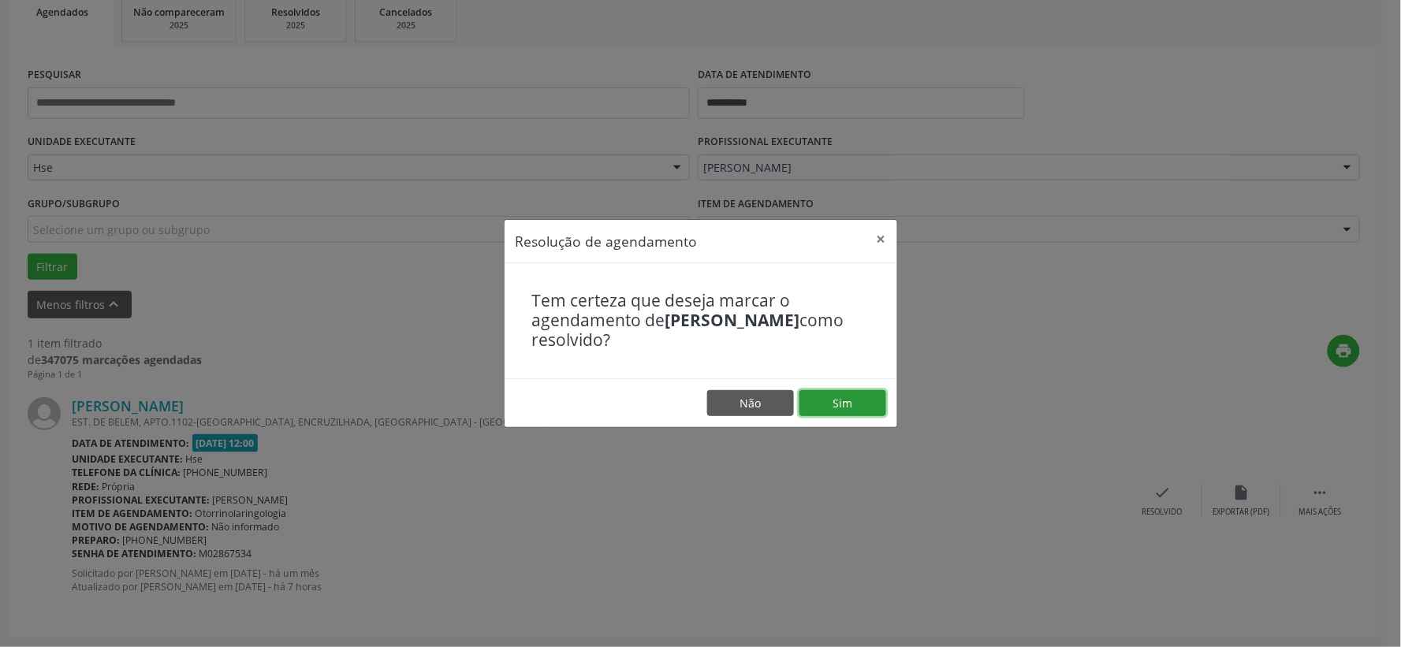
click at [825, 404] on button "Sim" at bounding box center [842, 403] width 87 height 27
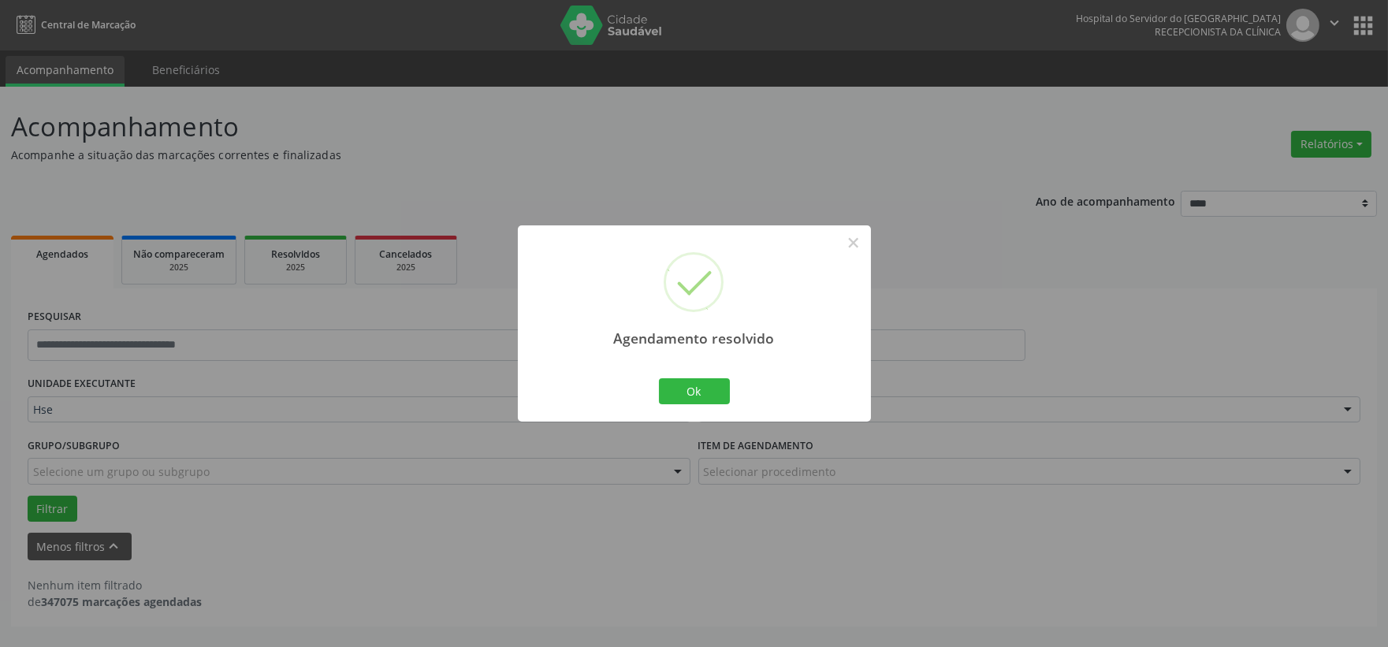
scroll to position [0, 0]
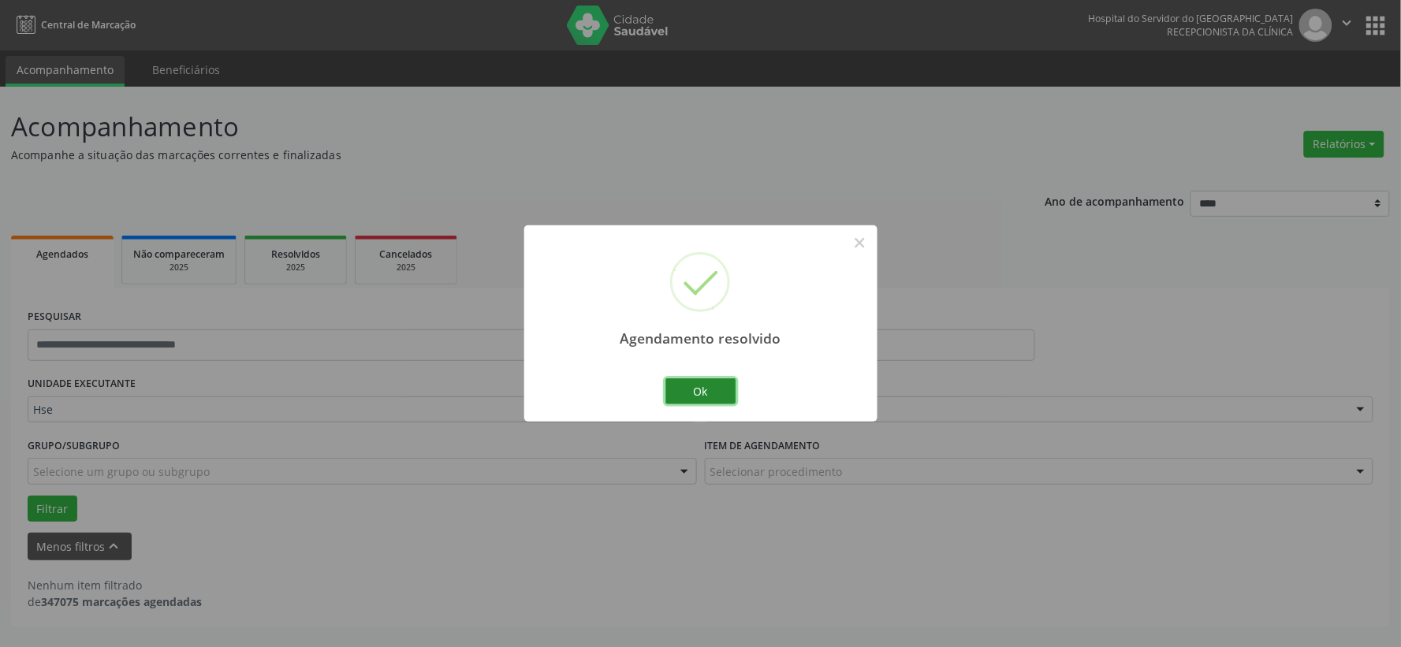
click at [735, 391] on button "Ok" at bounding box center [700, 391] width 71 height 27
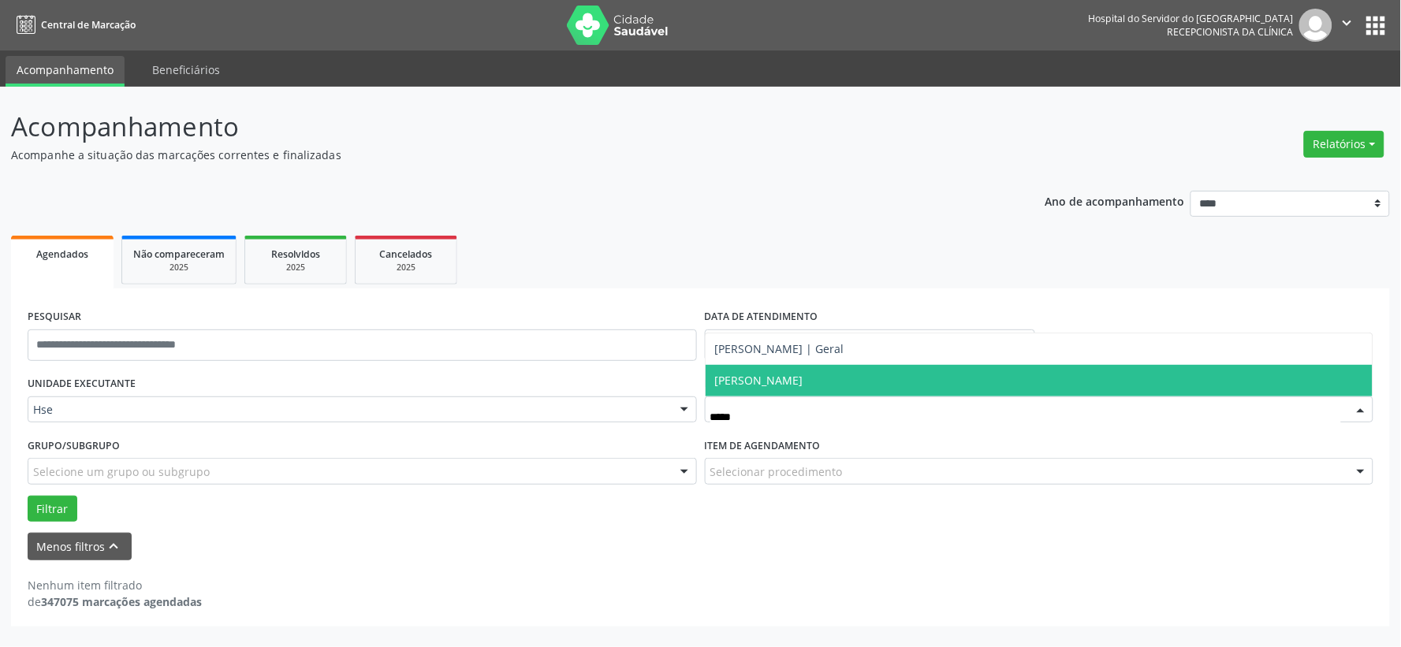
type input "******"
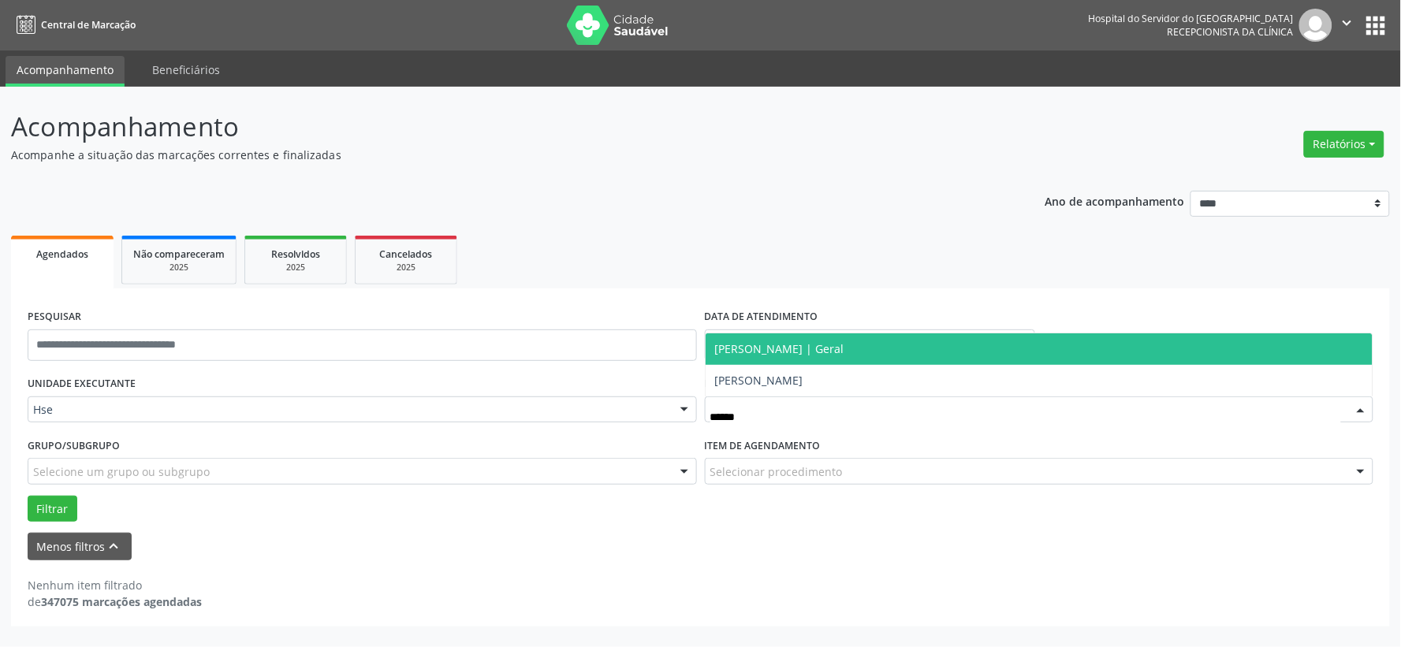
click at [875, 337] on span "[PERSON_NAME] | Geral" at bounding box center [1040, 349] width 668 height 32
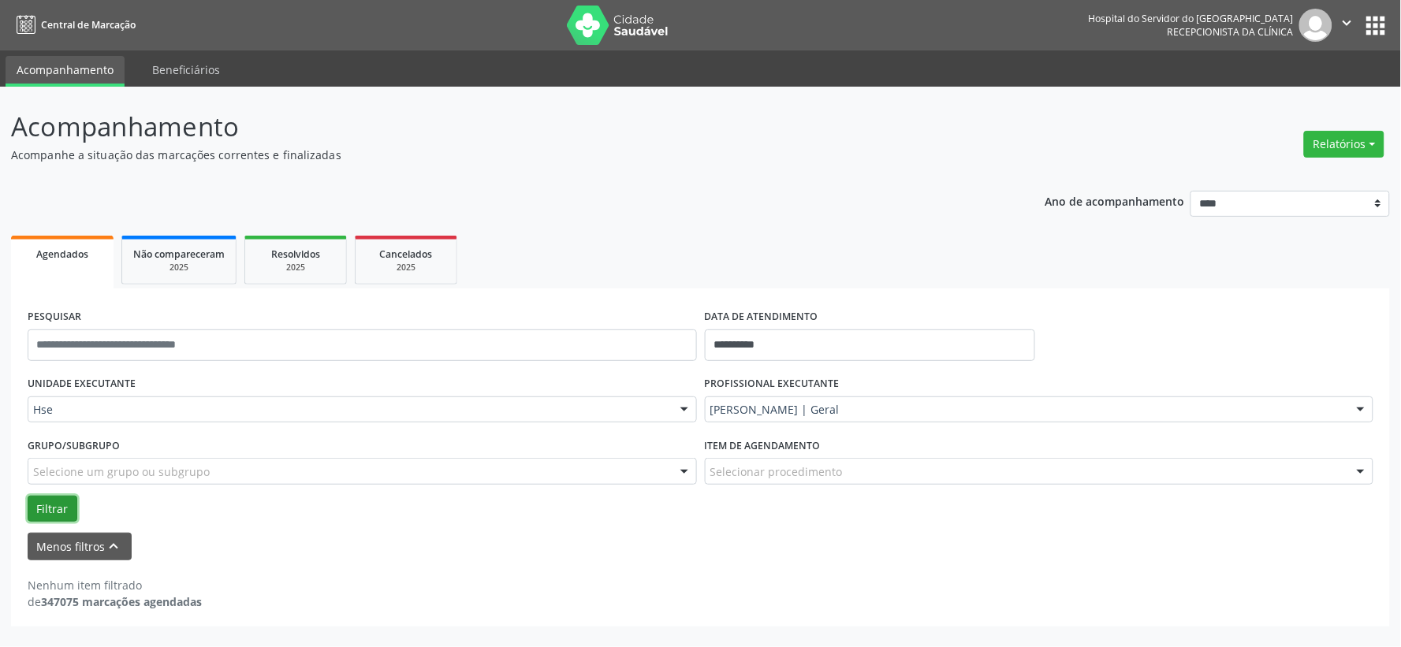
click at [50, 516] on button "Filtrar" at bounding box center [53, 509] width 50 height 27
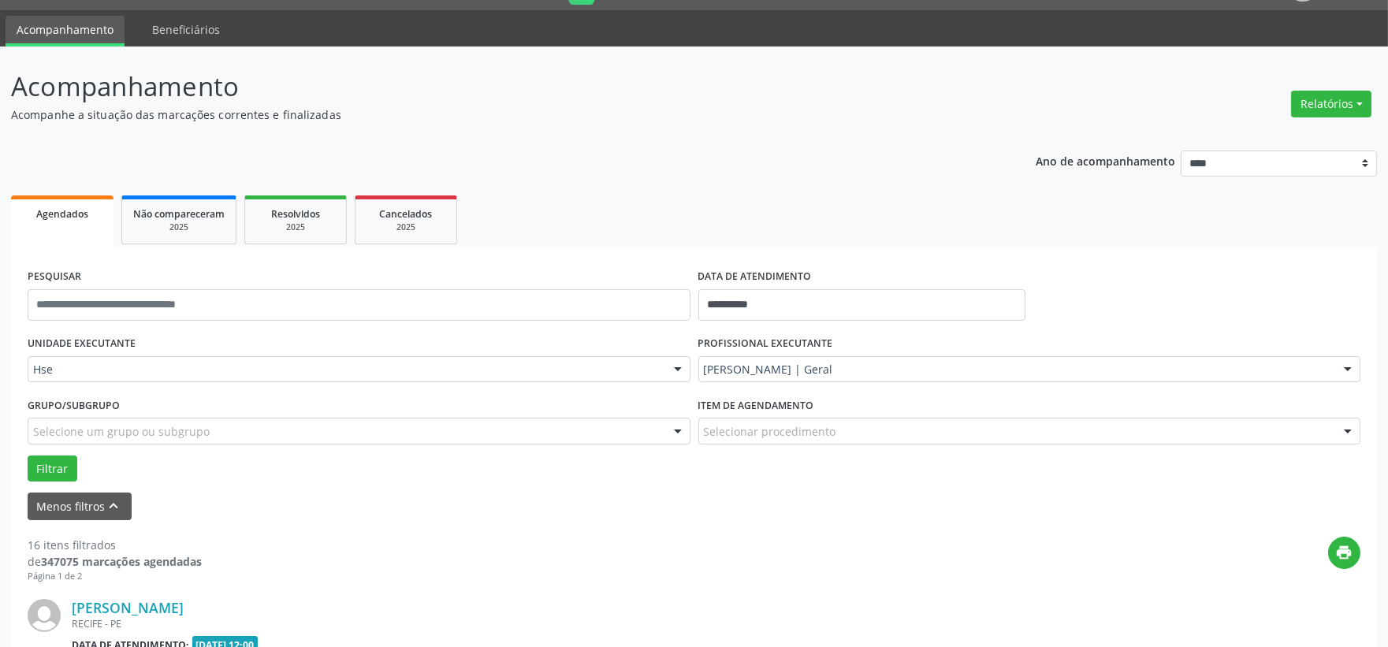
scroll to position [215, 0]
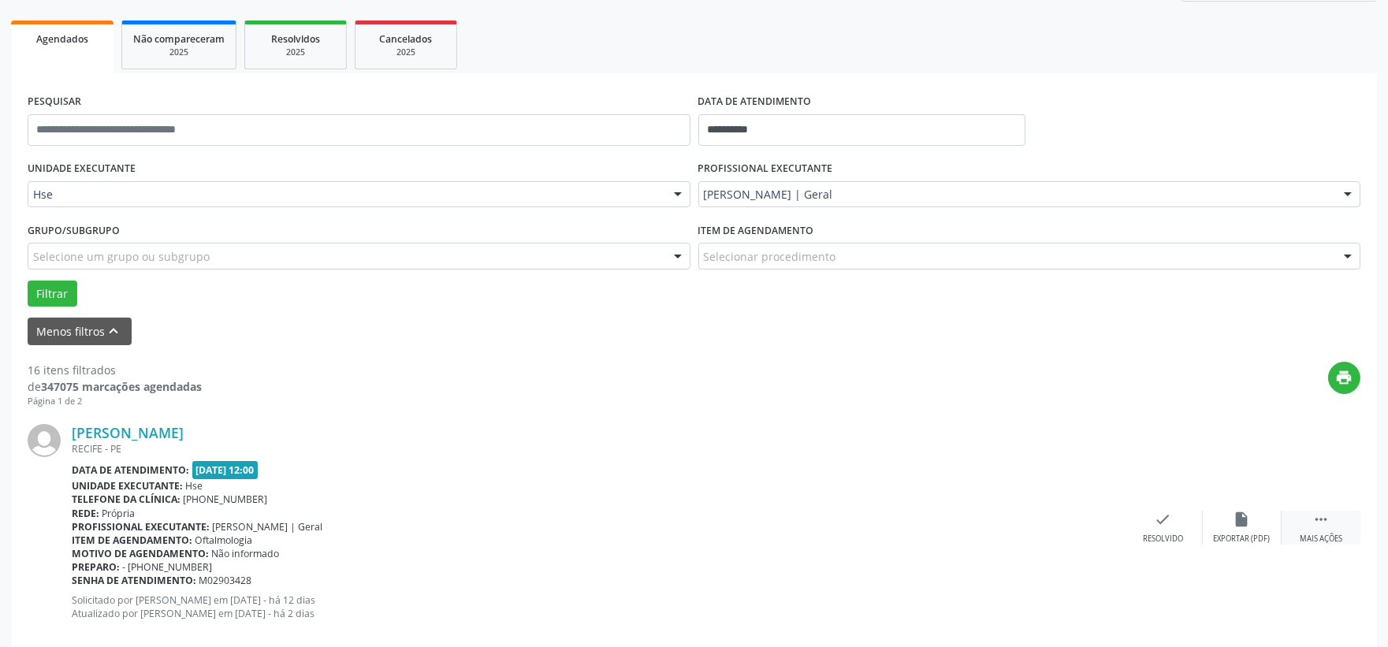
click at [1309, 523] on div " Mais ações" at bounding box center [1321, 528] width 79 height 34
click at [1227, 522] on div "alarm_off Não compareceu" at bounding box center [1242, 528] width 79 height 34
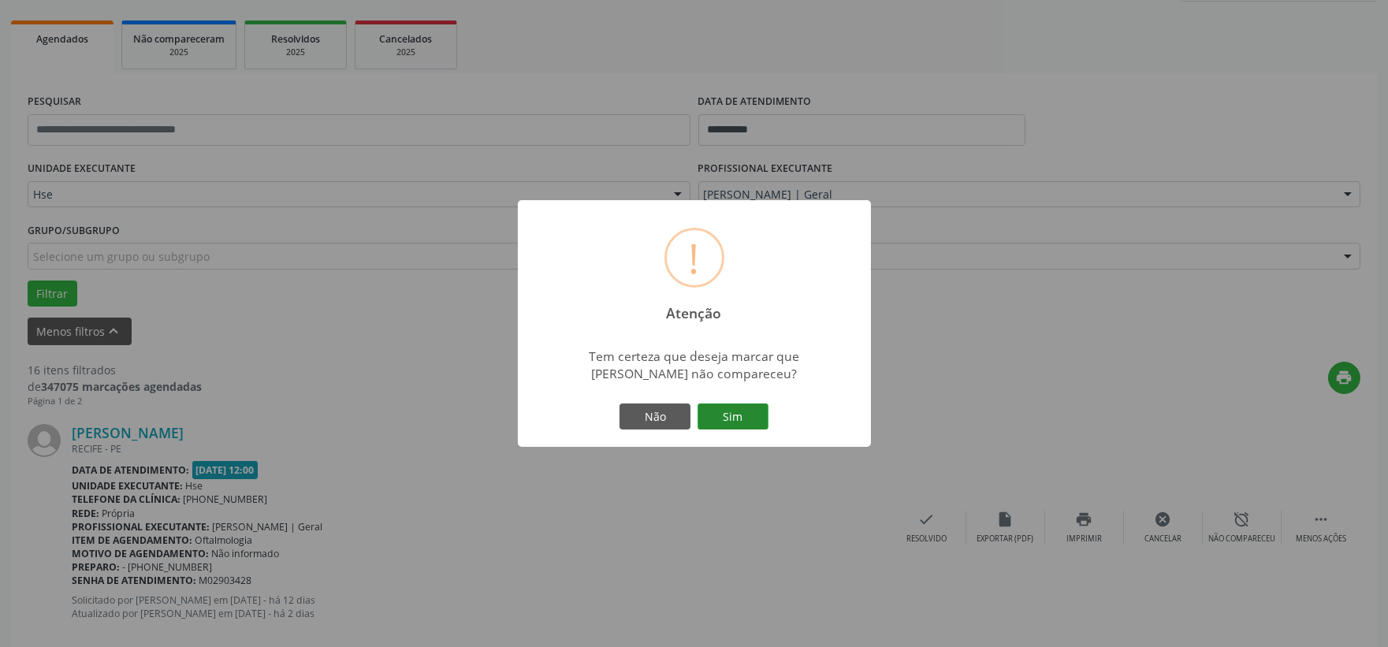
click at [720, 404] on button "Sim" at bounding box center [733, 417] width 71 height 27
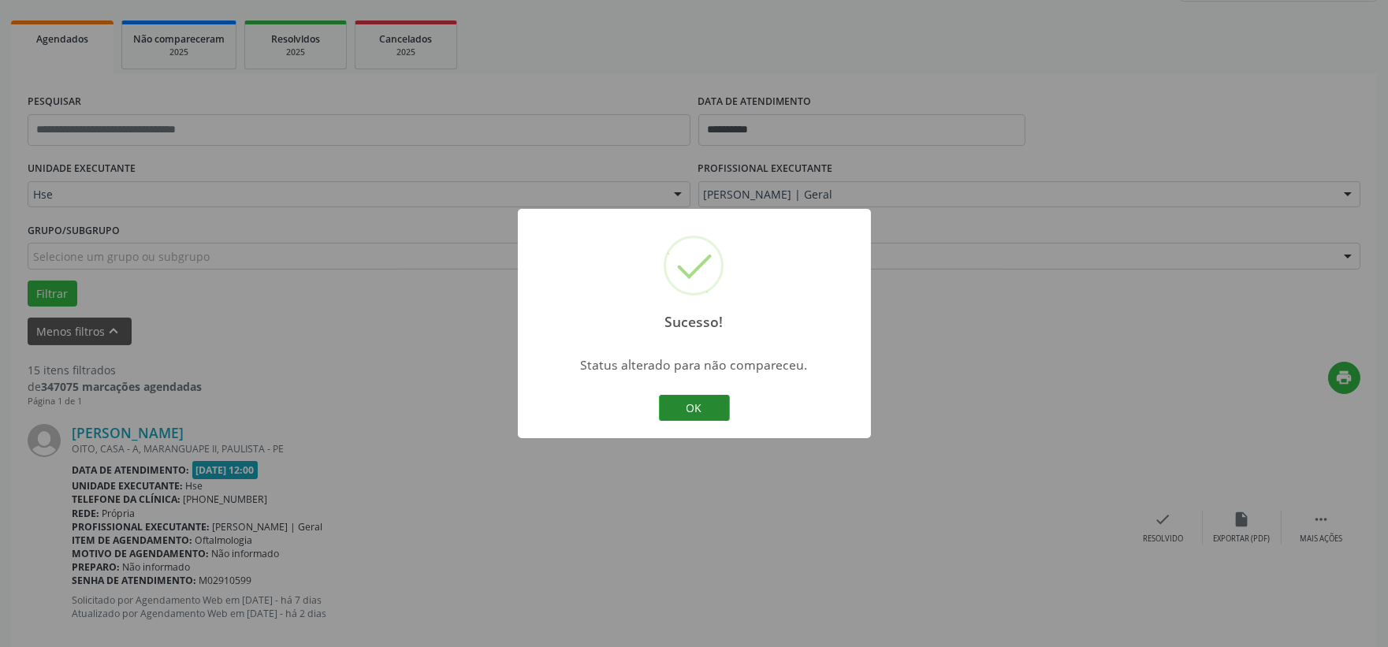
click at [692, 407] on button "OK" at bounding box center [694, 408] width 71 height 27
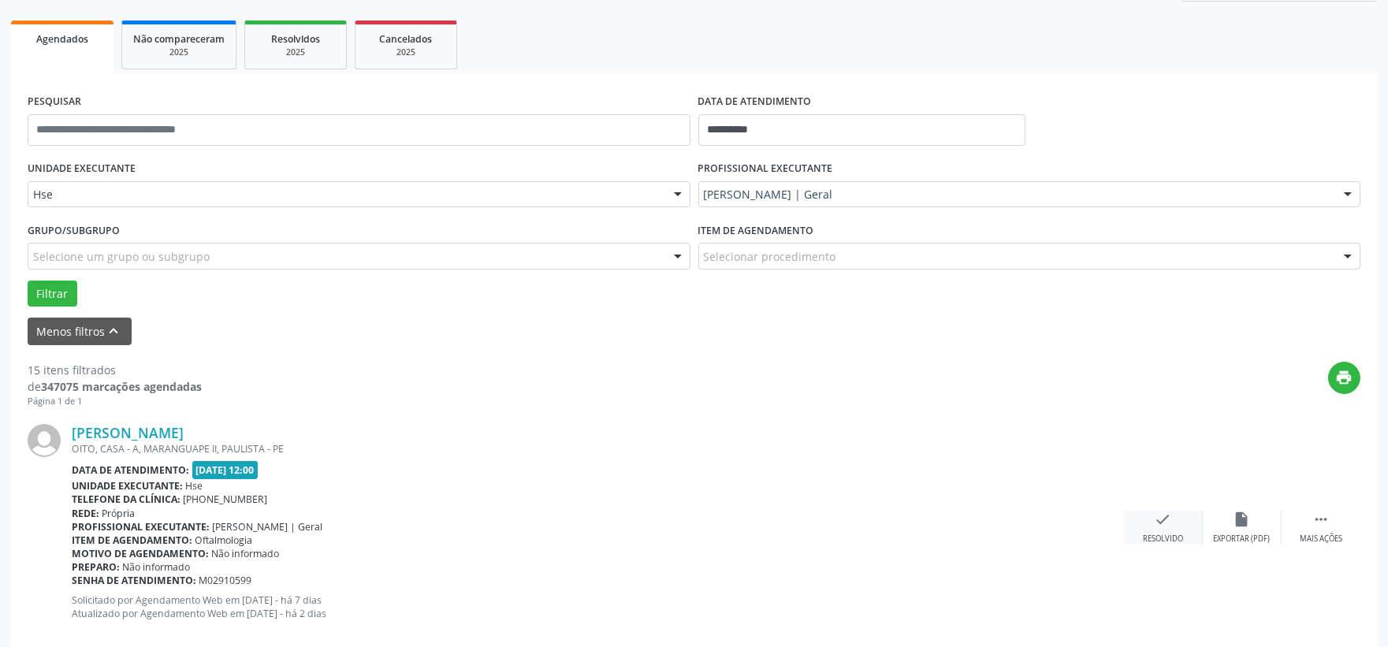
click at [1156, 541] on div "Resolvido" at bounding box center [1163, 539] width 40 height 11
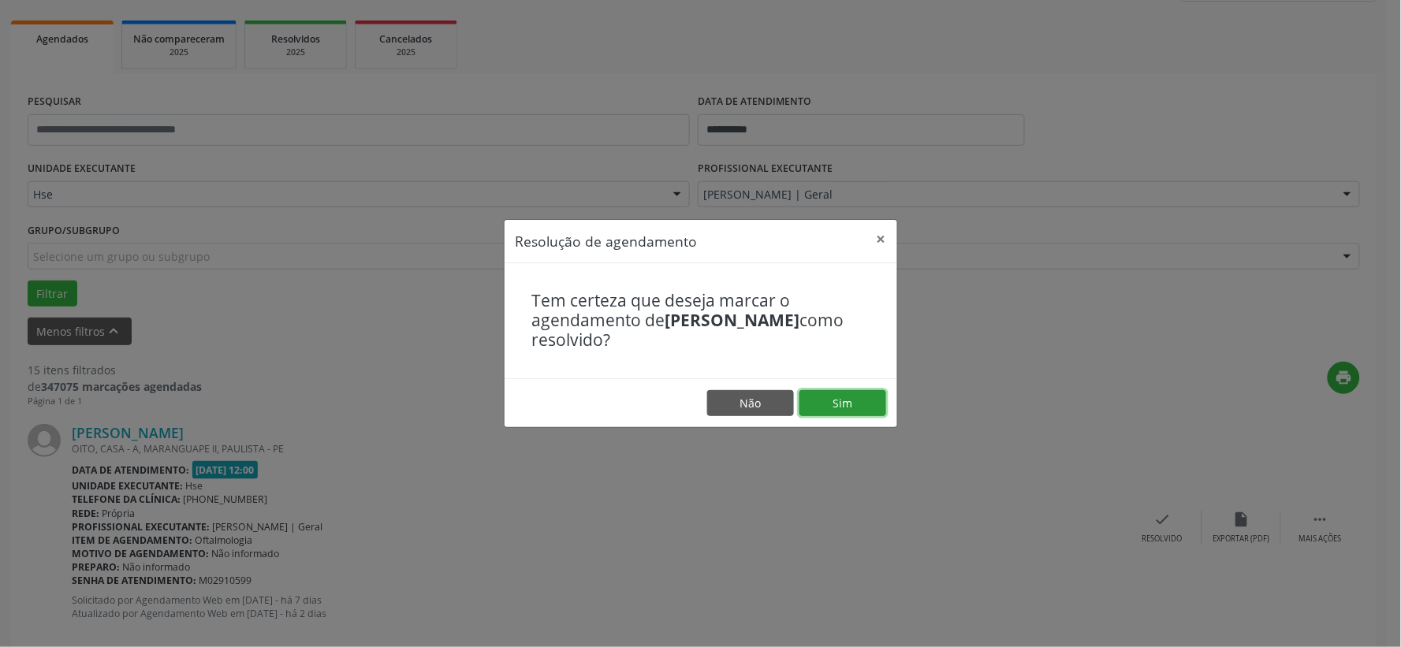
click at [846, 408] on button "Sim" at bounding box center [842, 403] width 87 height 27
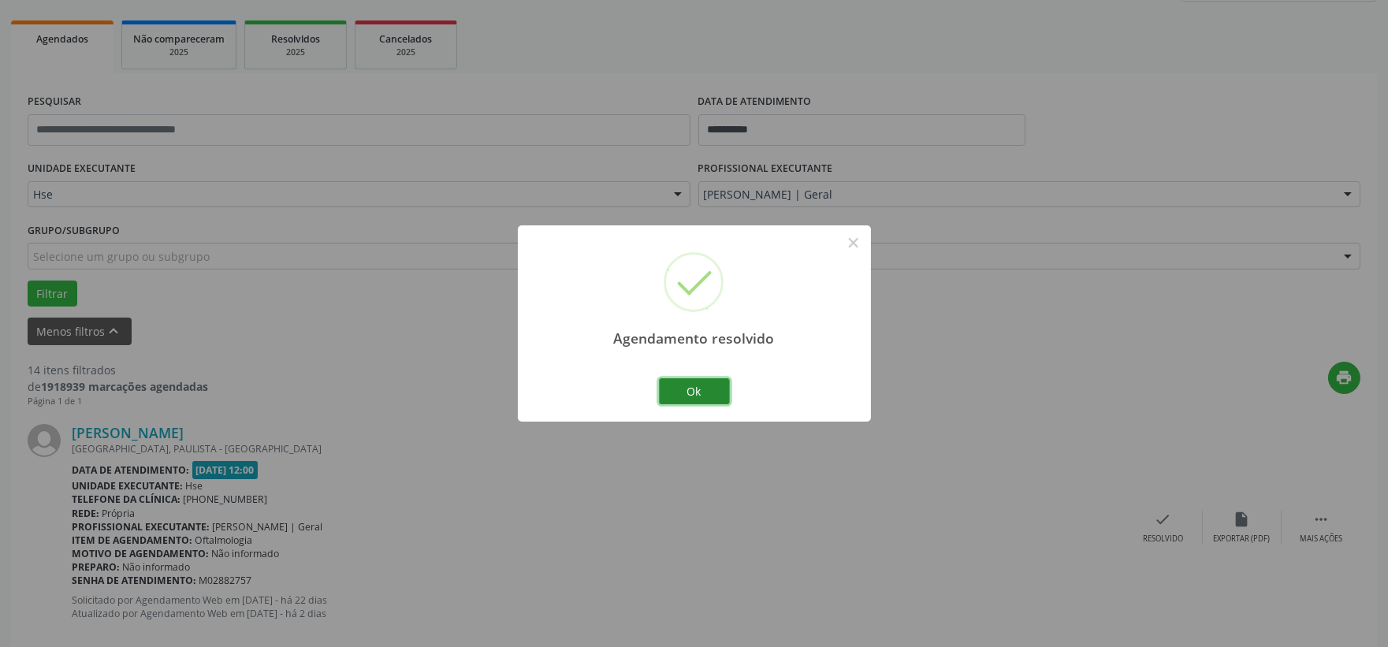
click at [710, 393] on button "Ok" at bounding box center [694, 391] width 71 height 27
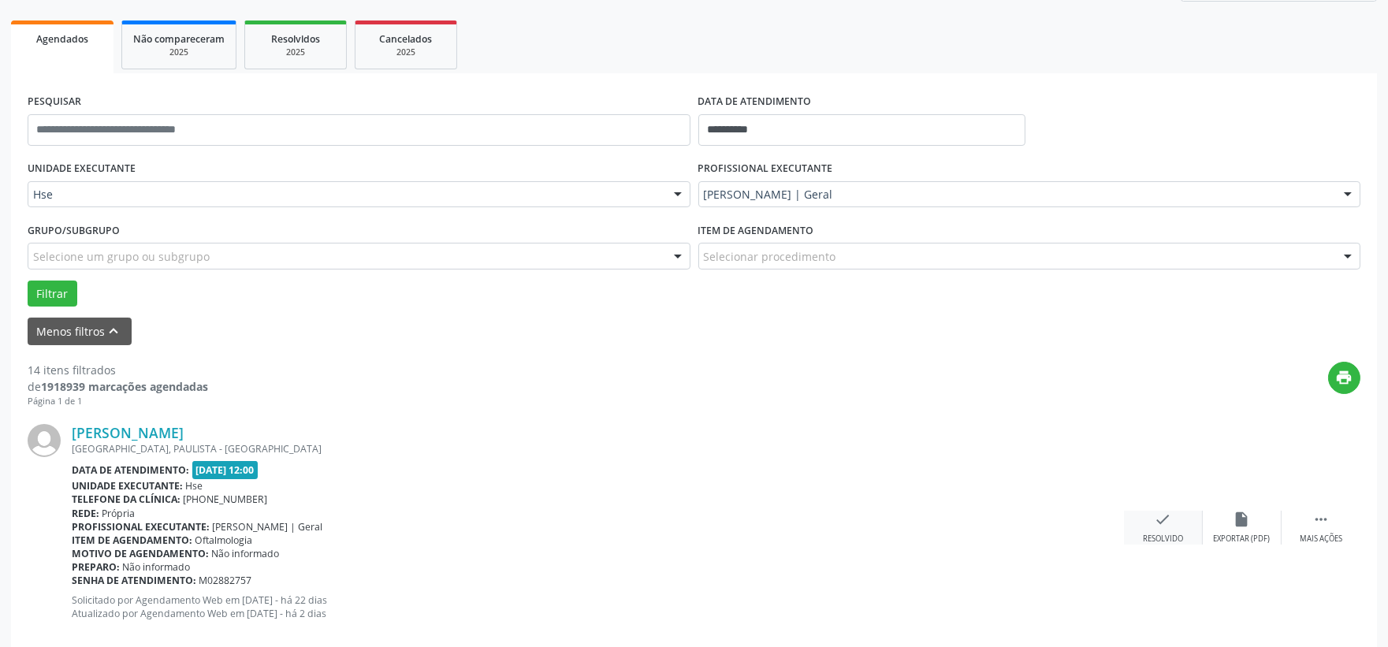
click at [1149, 534] on div "Resolvido" at bounding box center [1163, 539] width 40 height 11
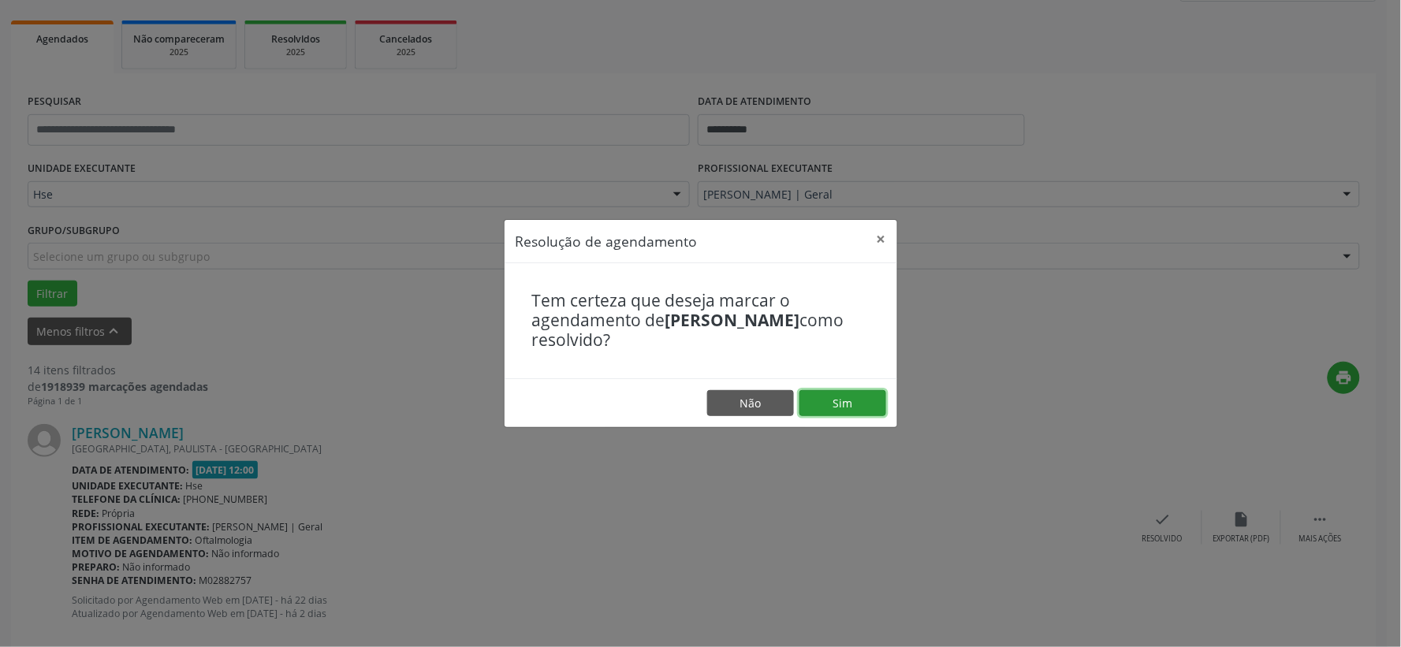
click at [856, 405] on button "Sim" at bounding box center [842, 403] width 87 height 27
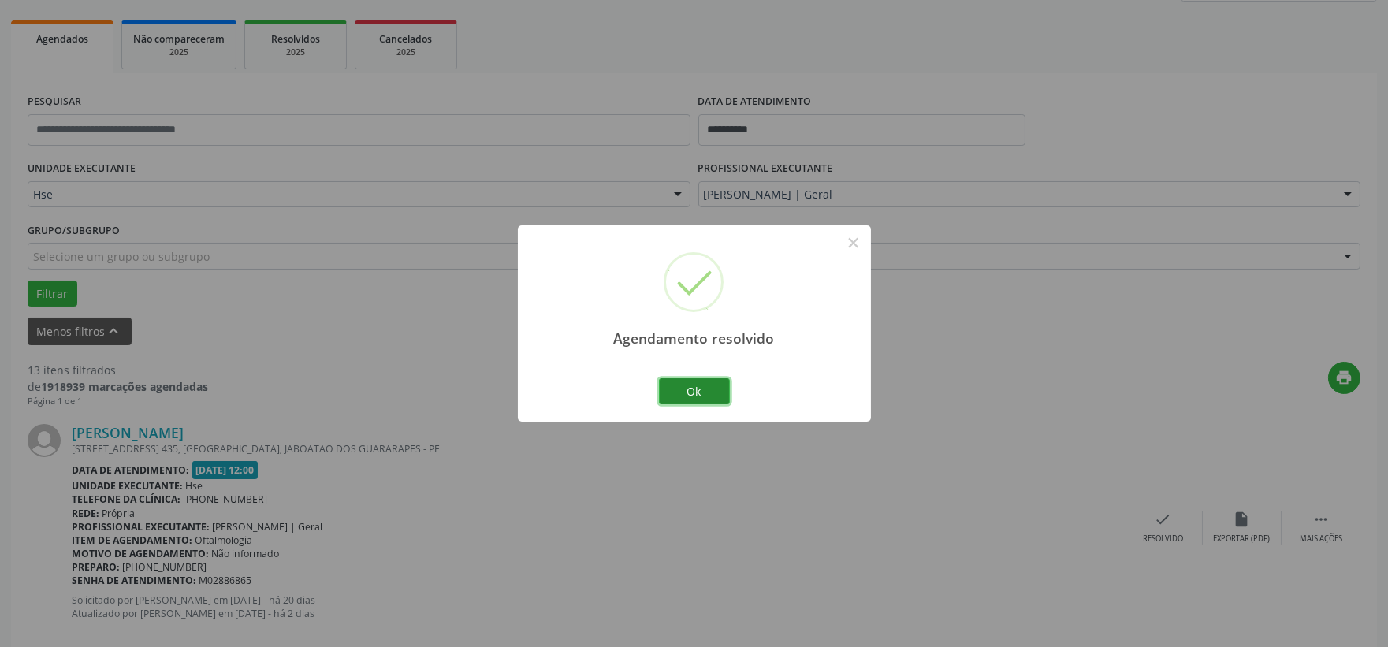
click at [698, 391] on button "Ok" at bounding box center [694, 391] width 71 height 27
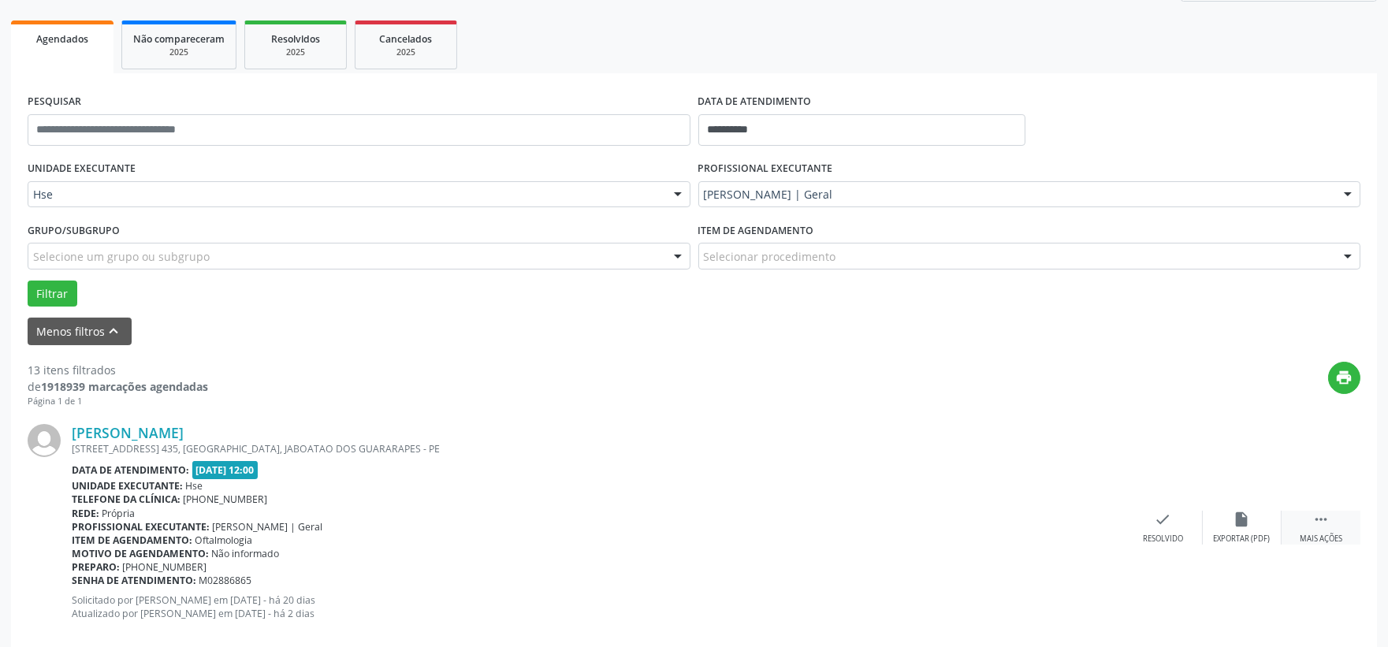
click at [1322, 534] on div "Mais ações" at bounding box center [1321, 539] width 43 height 11
click at [1232, 513] on div "alarm_off Não compareceu" at bounding box center [1242, 528] width 79 height 34
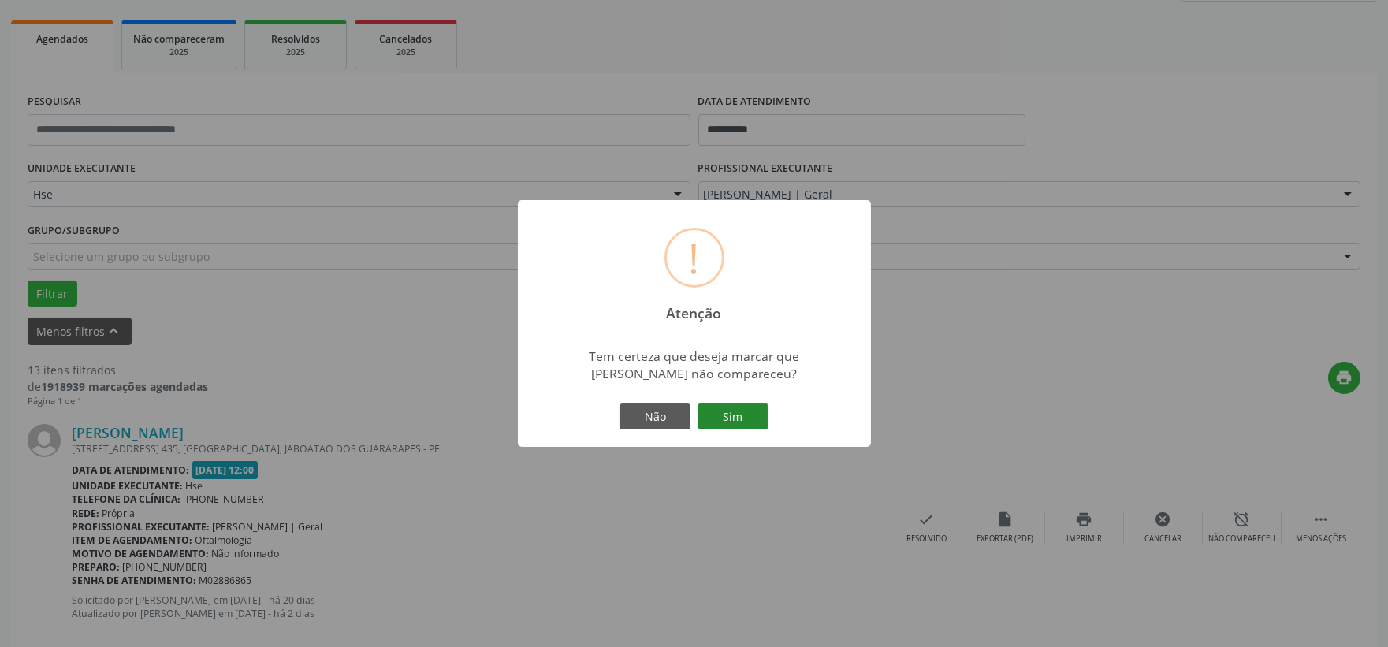
click at [736, 414] on button "Sim" at bounding box center [733, 417] width 71 height 27
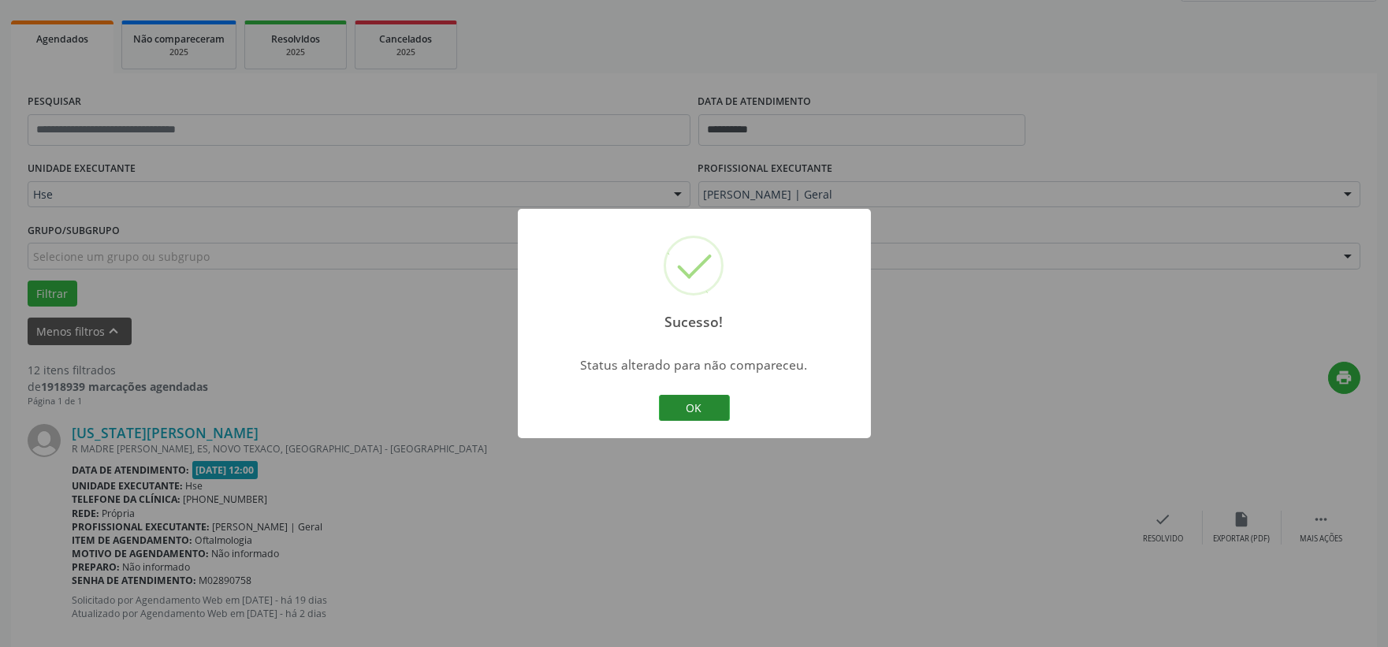
click at [702, 416] on button "OK" at bounding box center [694, 408] width 71 height 27
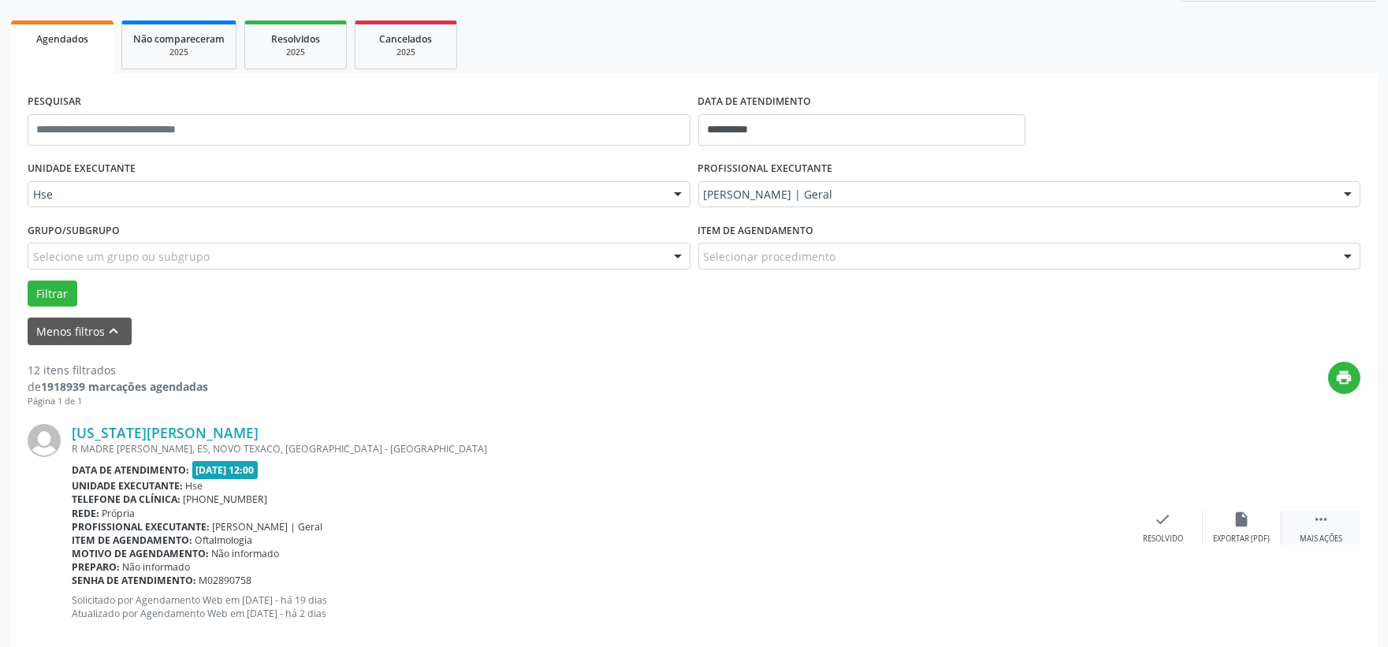
click at [1306, 519] on div " Mais ações" at bounding box center [1321, 528] width 79 height 34
click at [1254, 511] on div "alarm_off Não compareceu" at bounding box center [1242, 528] width 79 height 34
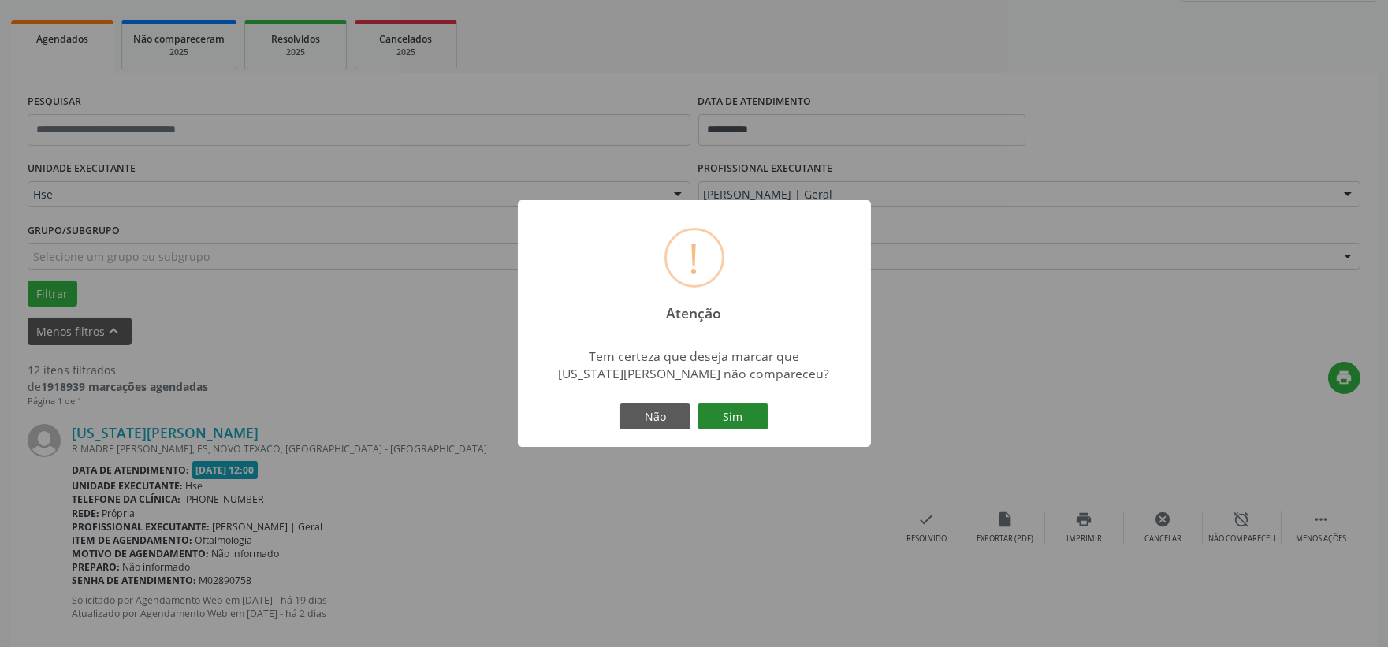
click at [725, 423] on button "Sim" at bounding box center [733, 417] width 71 height 27
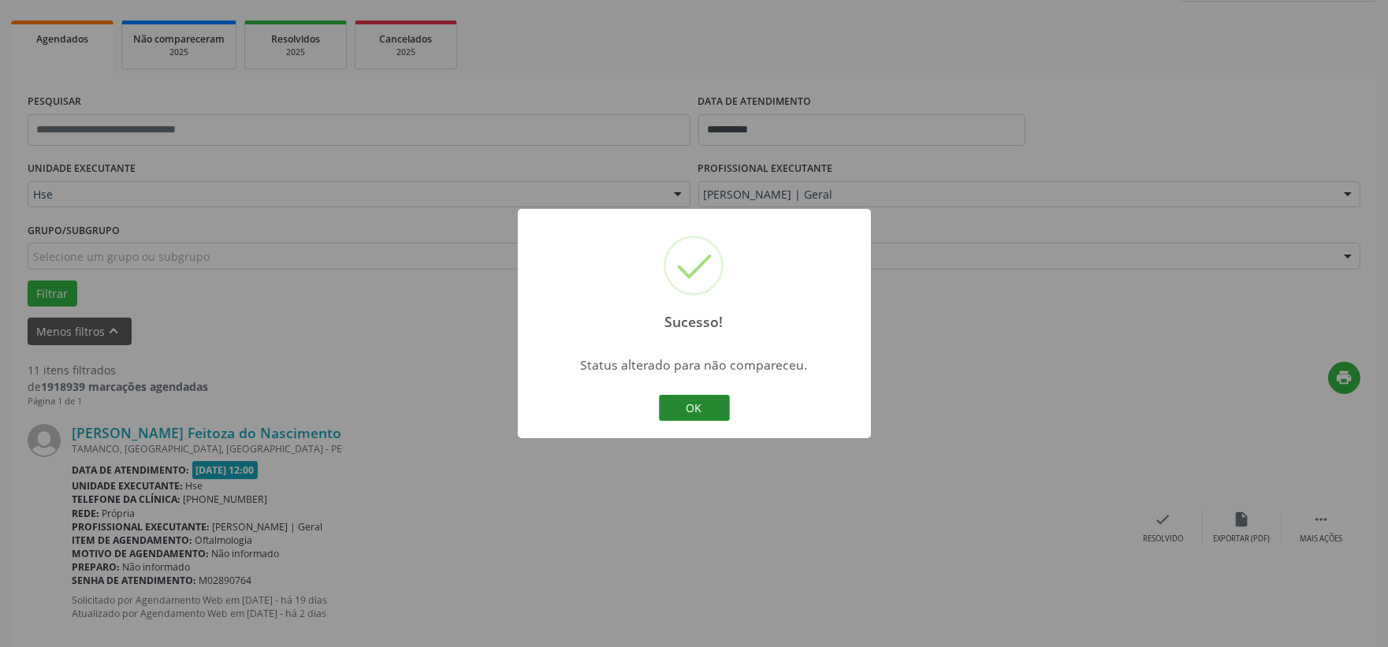
click at [706, 419] on button "OK" at bounding box center [694, 408] width 71 height 27
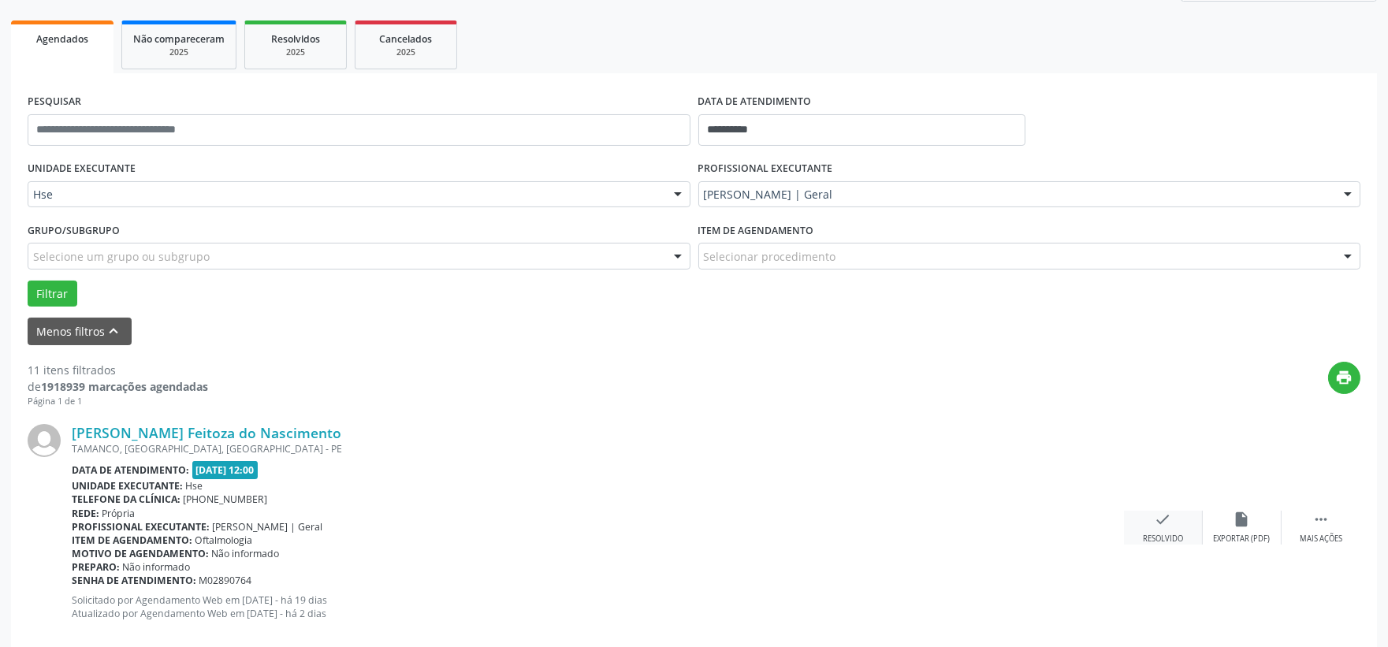
click at [1130, 522] on div "check Resolvido" at bounding box center [1163, 528] width 79 height 34
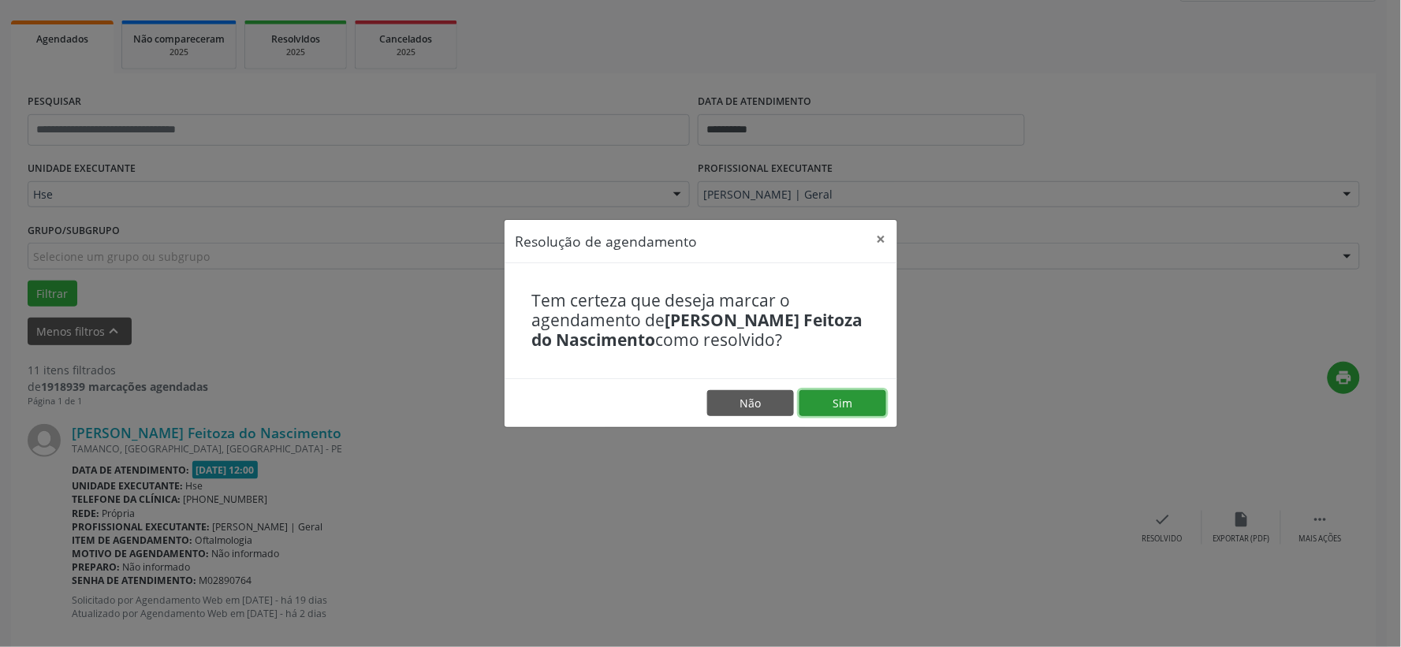
drag, startPoint x: 841, startPoint y: 396, endPoint x: 831, endPoint y: 406, distance: 14.5
click at [840, 397] on button "Sim" at bounding box center [842, 403] width 87 height 27
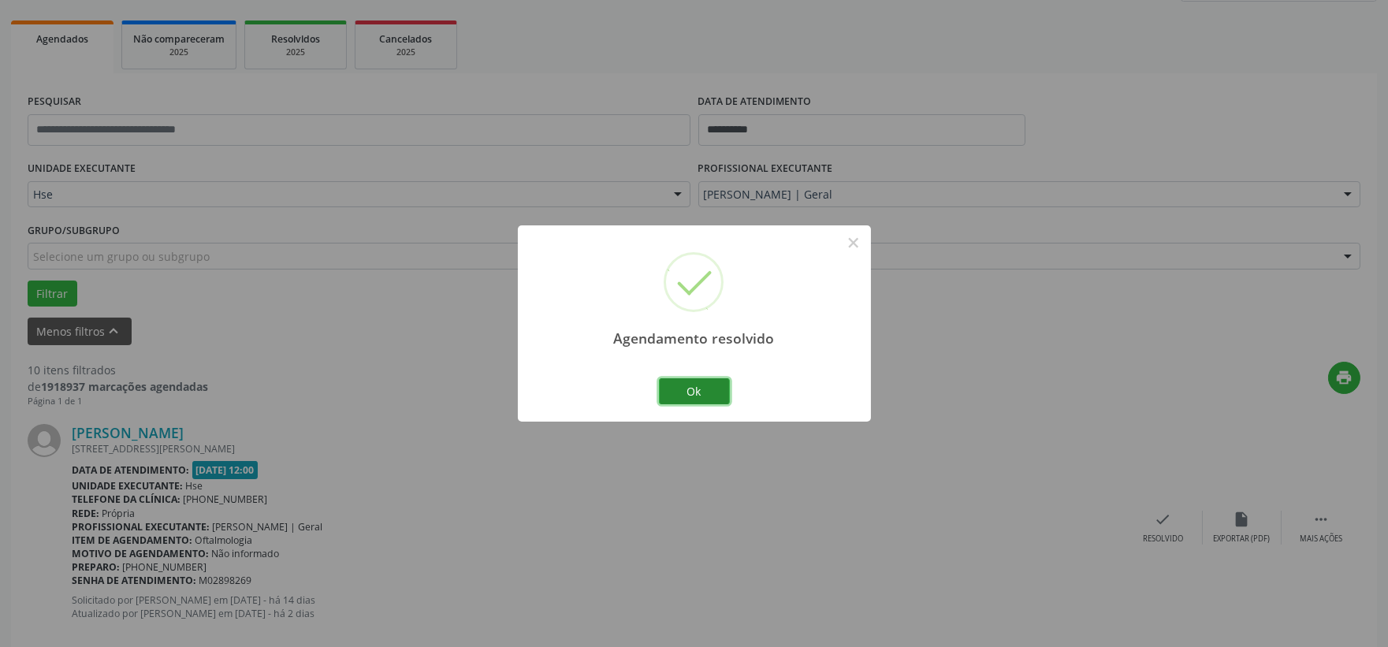
click at [700, 389] on button "Ok" at bounding box center [694, 391] width 71 height 27
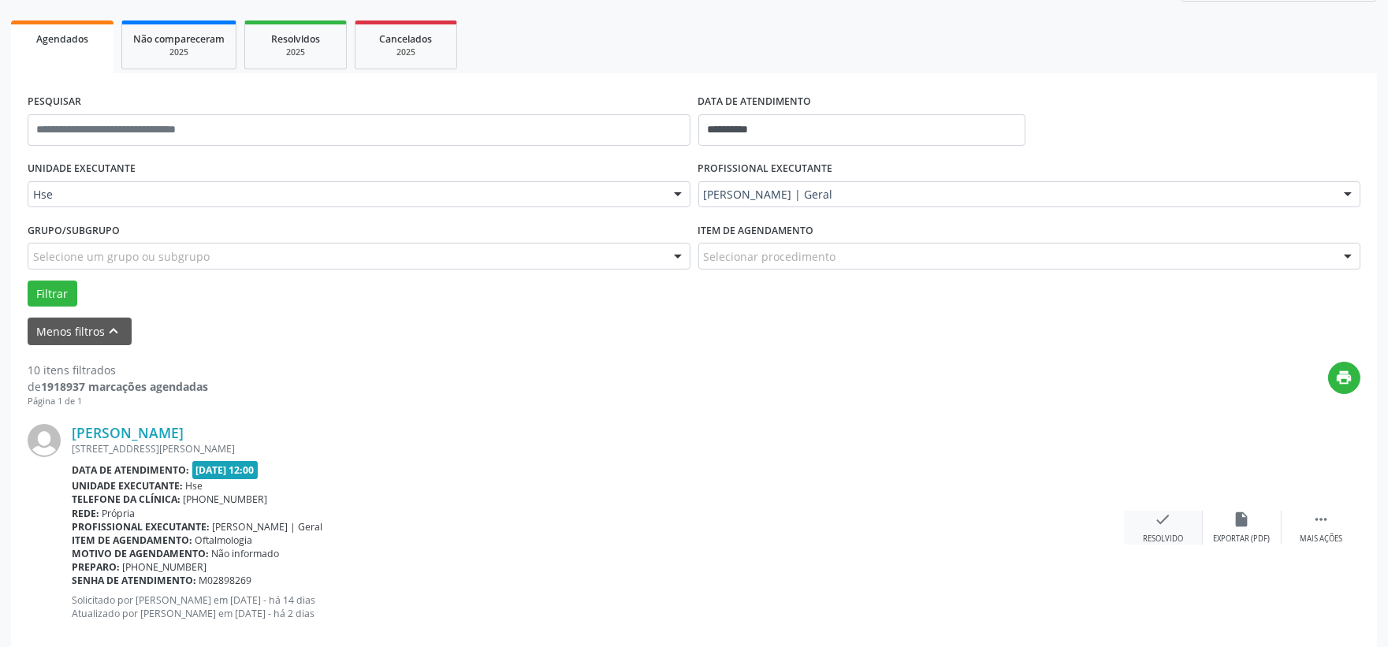
click at [1155, 524] on icon "check" at bounding box center [1163, 519] width 17 height 17
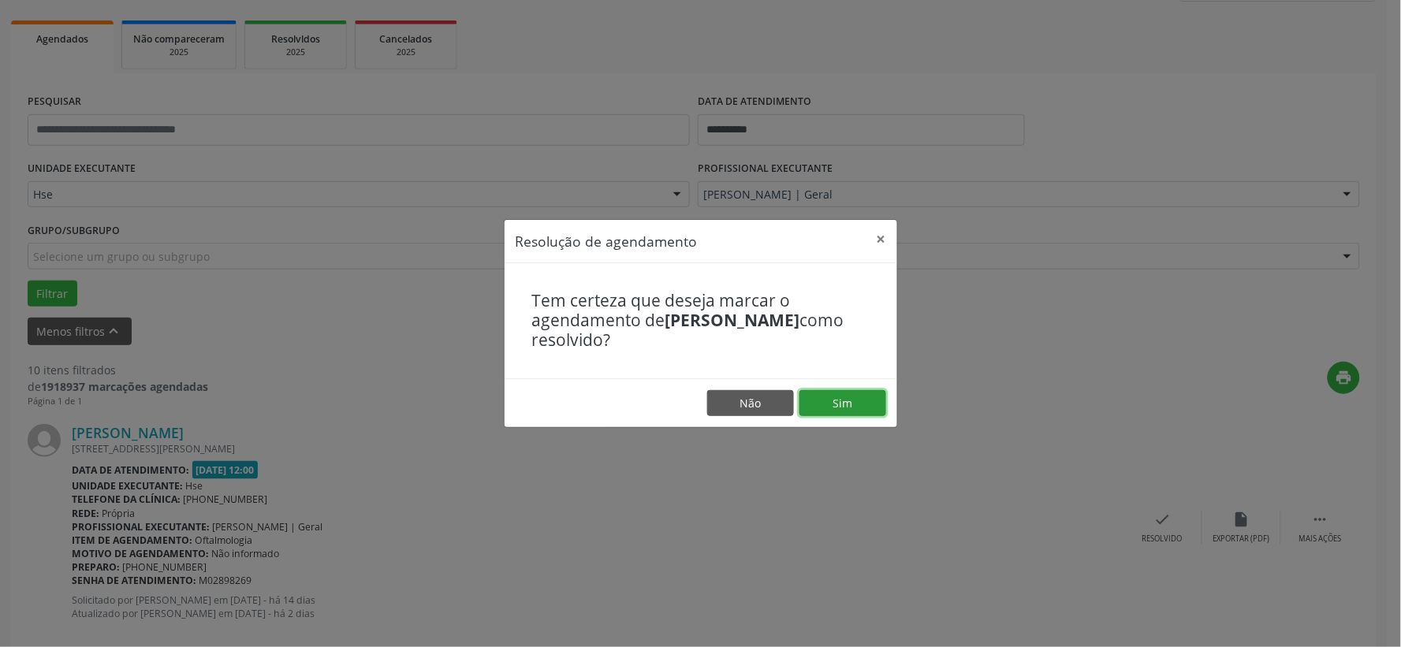
click at [873, 403] on button "Sim" at bounding box center [842, 403] width 87 height 27
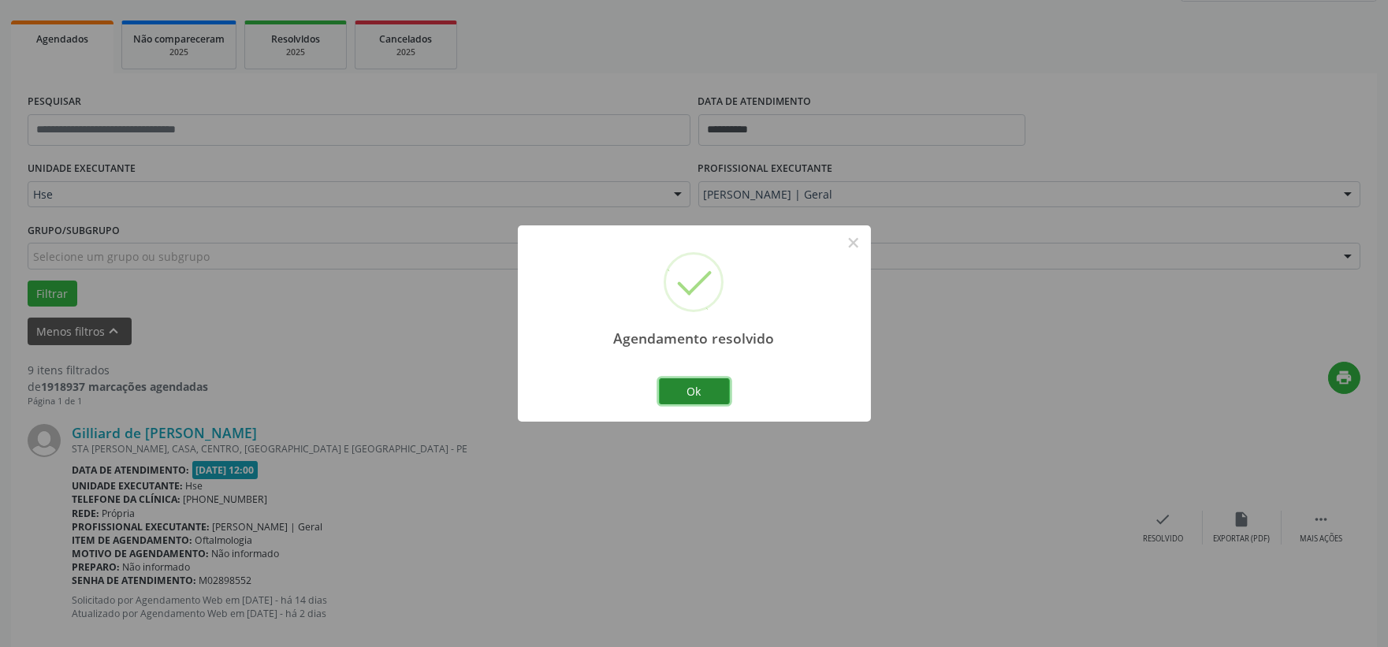
click at [705, 394] on button "Ok" at bounding box center [694, 391] width 71 height 27
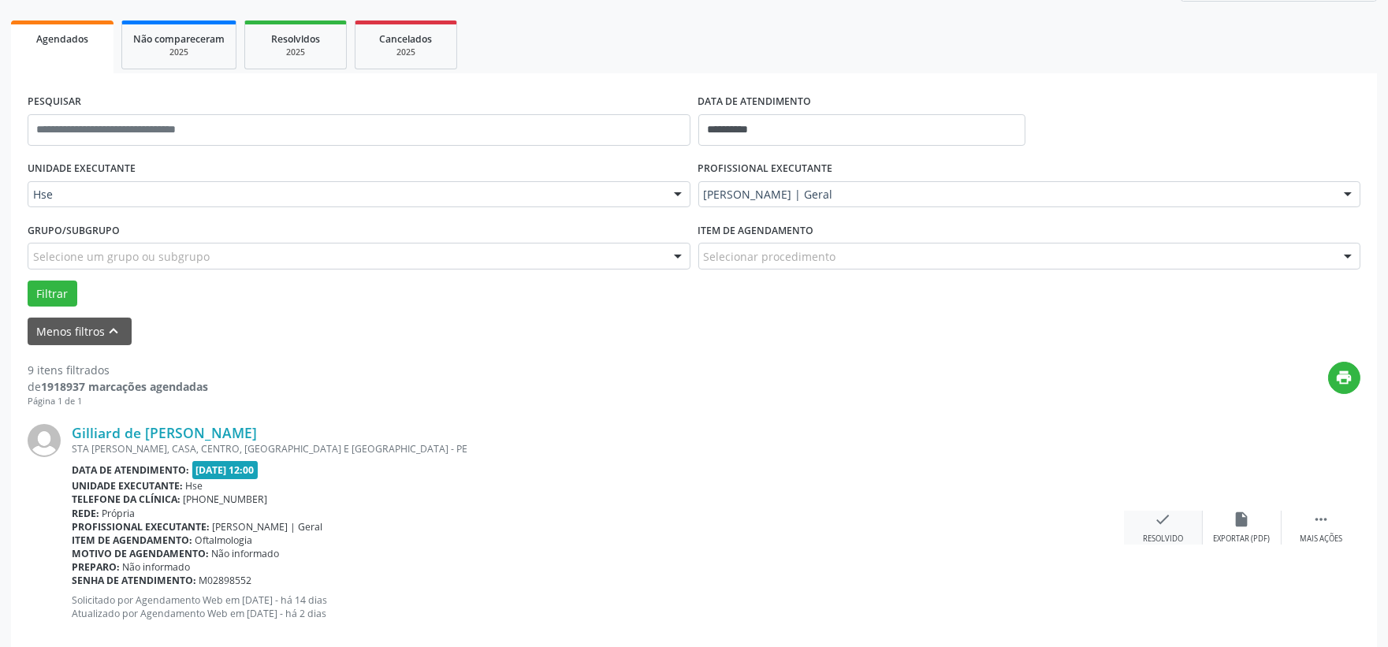
click at [1170, 511] on icon "check" at bounding box center [1163, 519] width 17 height 17
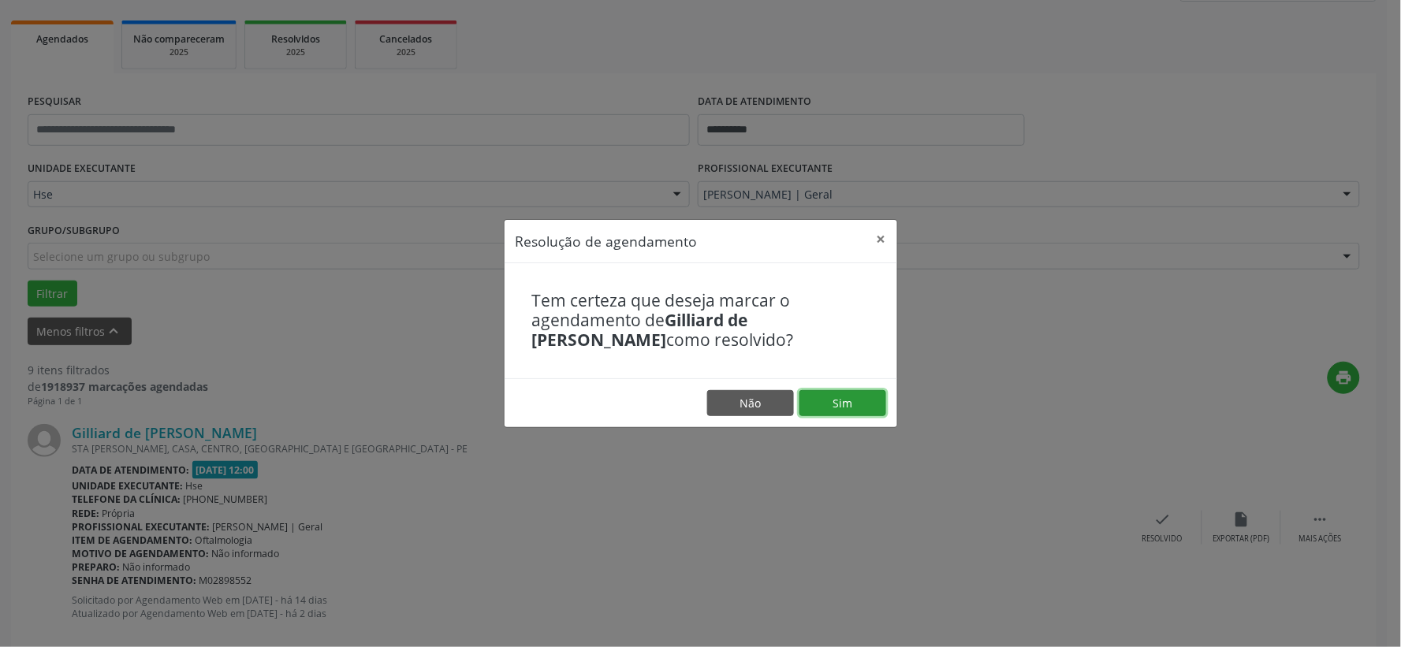
click at [855, 400] on button "Sim" at bounding box center [842, 403] width 87 height 27
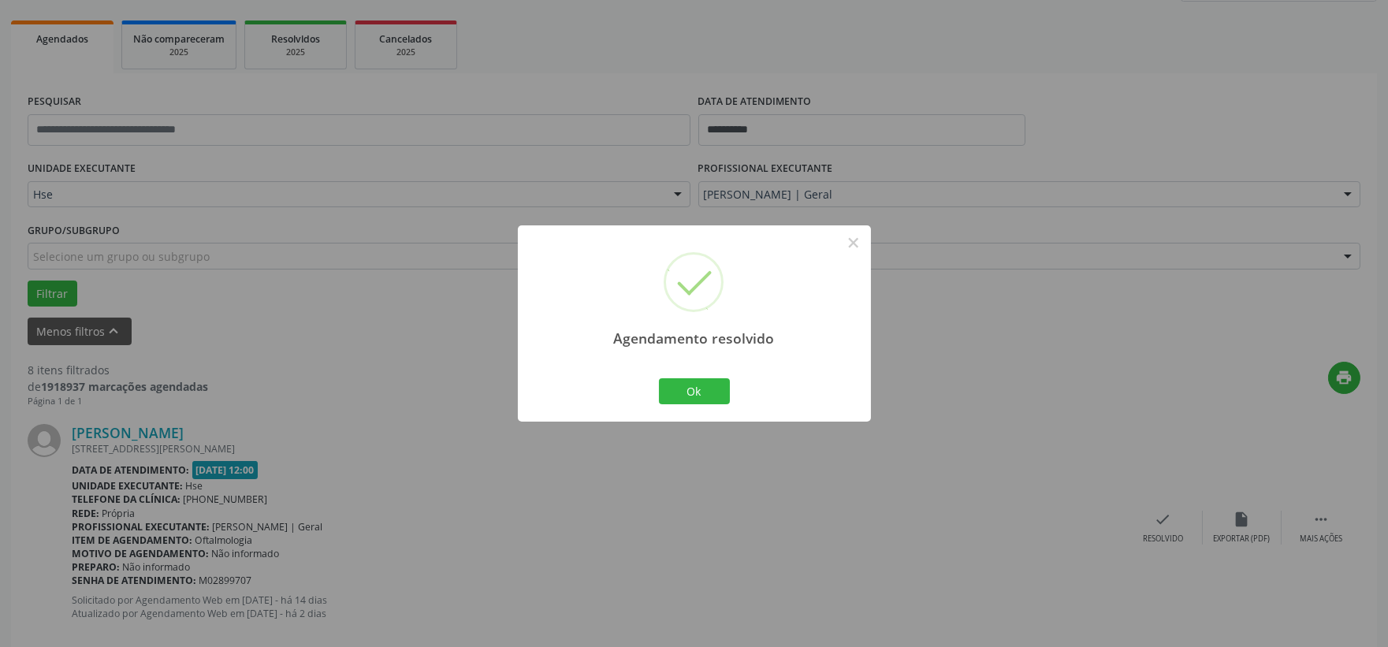
click at [711, 376] on div "Ok Cancel" at bounding box center [694, 390] width 78 height 33
click at [703, 385] on button "Ok" at bounding box center [694, 391] width 71 height 27
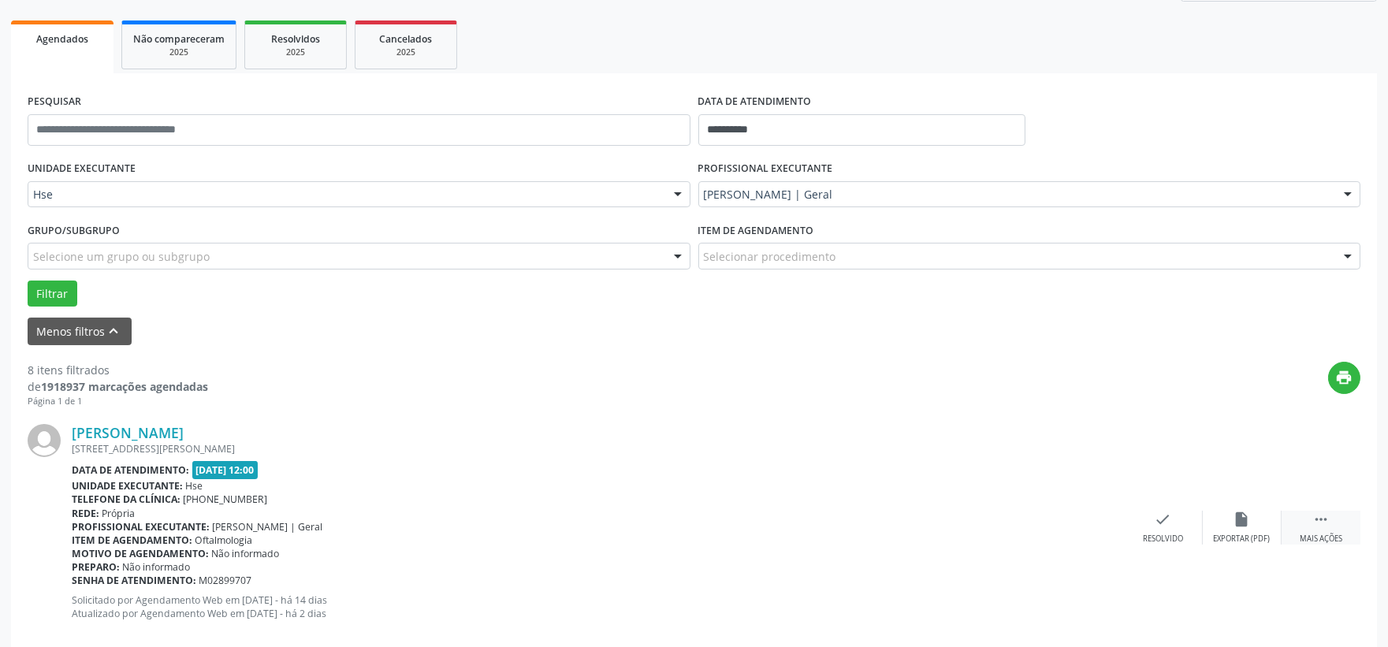
click at [1350, 511] on div " Mais ações" at bounding box center [1321, 528] width 79 height 34
click at [1226, 531] on div "alarm_off Não compareceu" at bounding box center [1242, 528] width 79 height 34
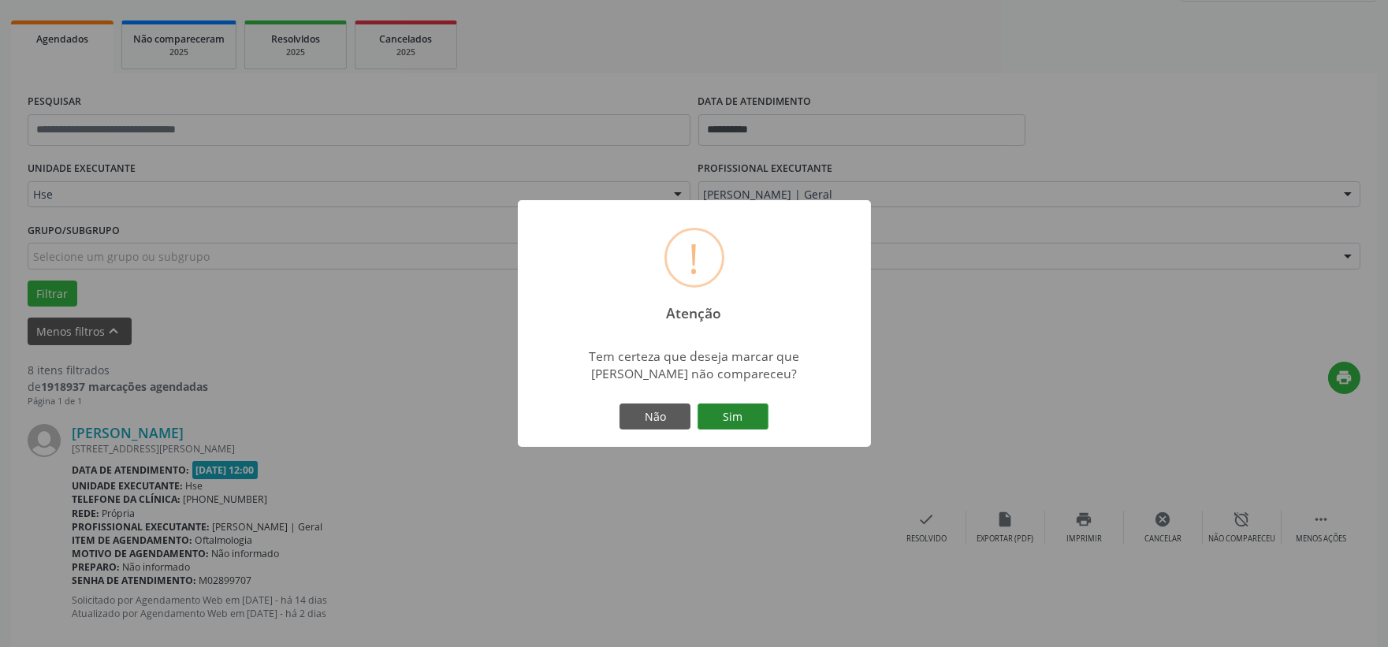
click at [719, 411] on button "Sim" at bounding box center [733, 417] width 71 height 27
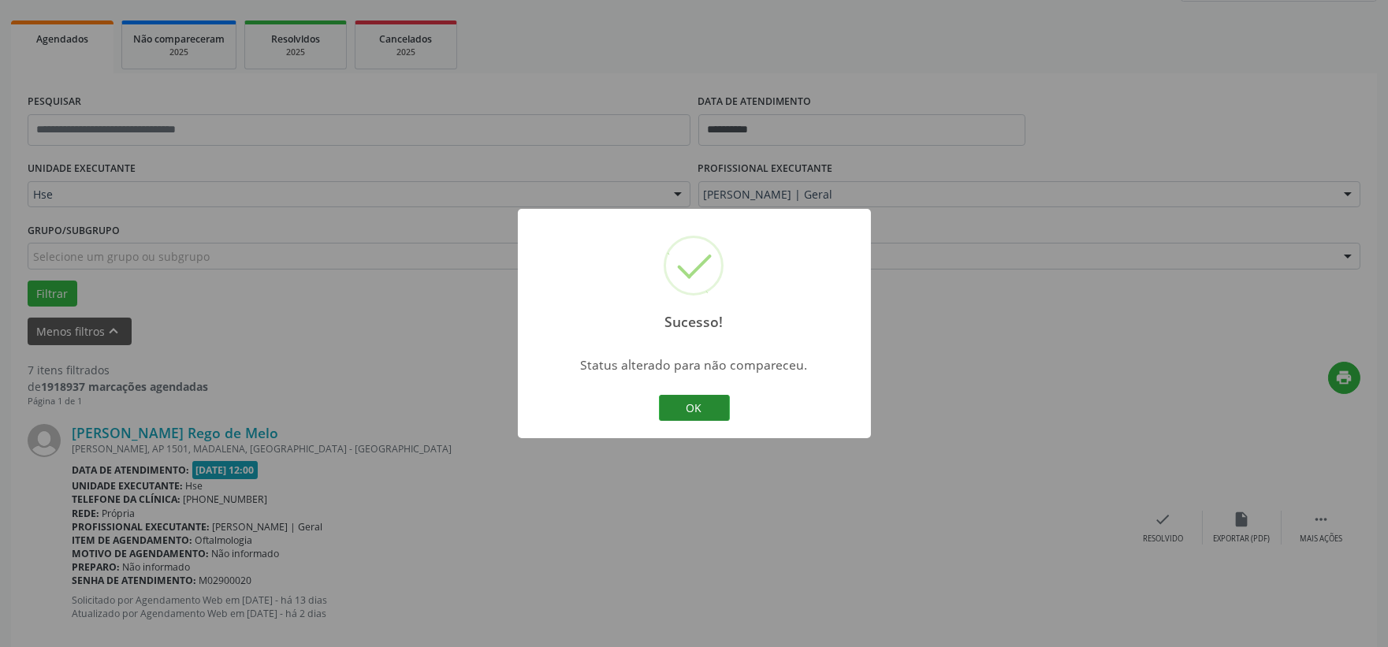
click at [692, 408] on button "OK" at bounding box center [694, 408] width 71 height 27
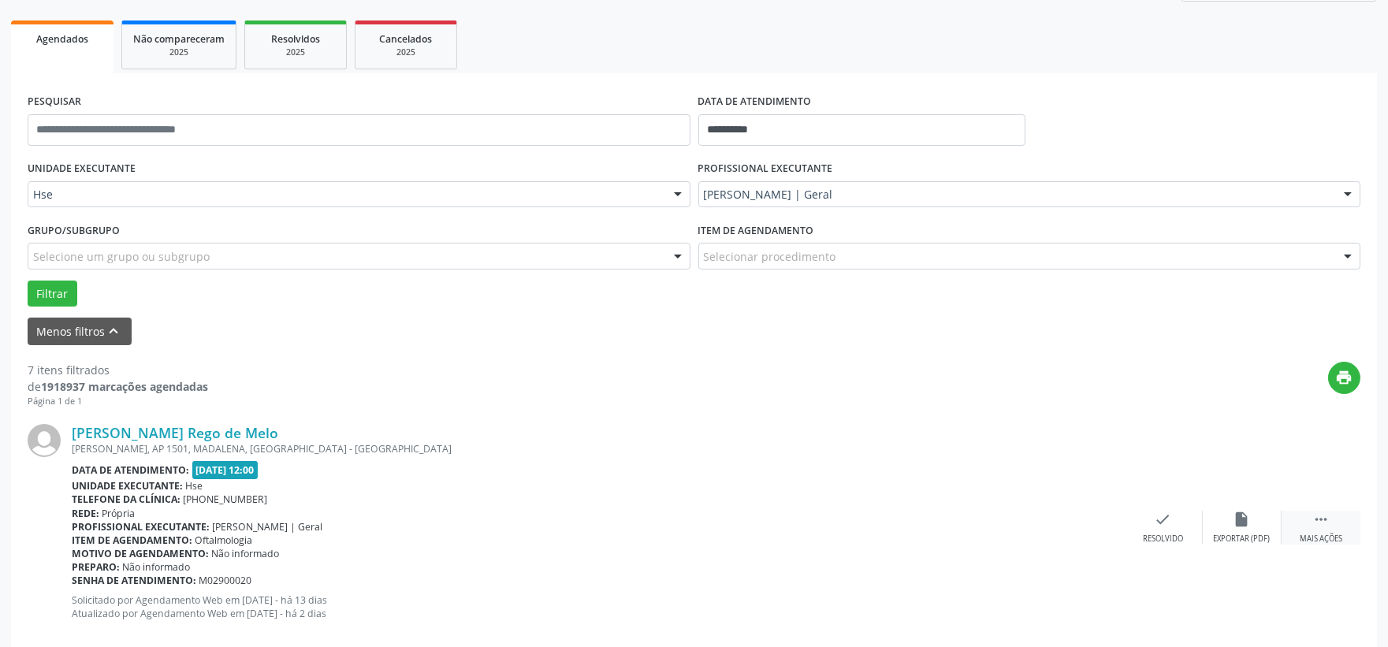
click at [1333, 526] on div " Mais ações" at bounding box center [1321, 528] width 79 height 34
click at [1258, 517] on div "alarm_off Não compareceu" at bounding box center [1242, 528] width 79 height 34
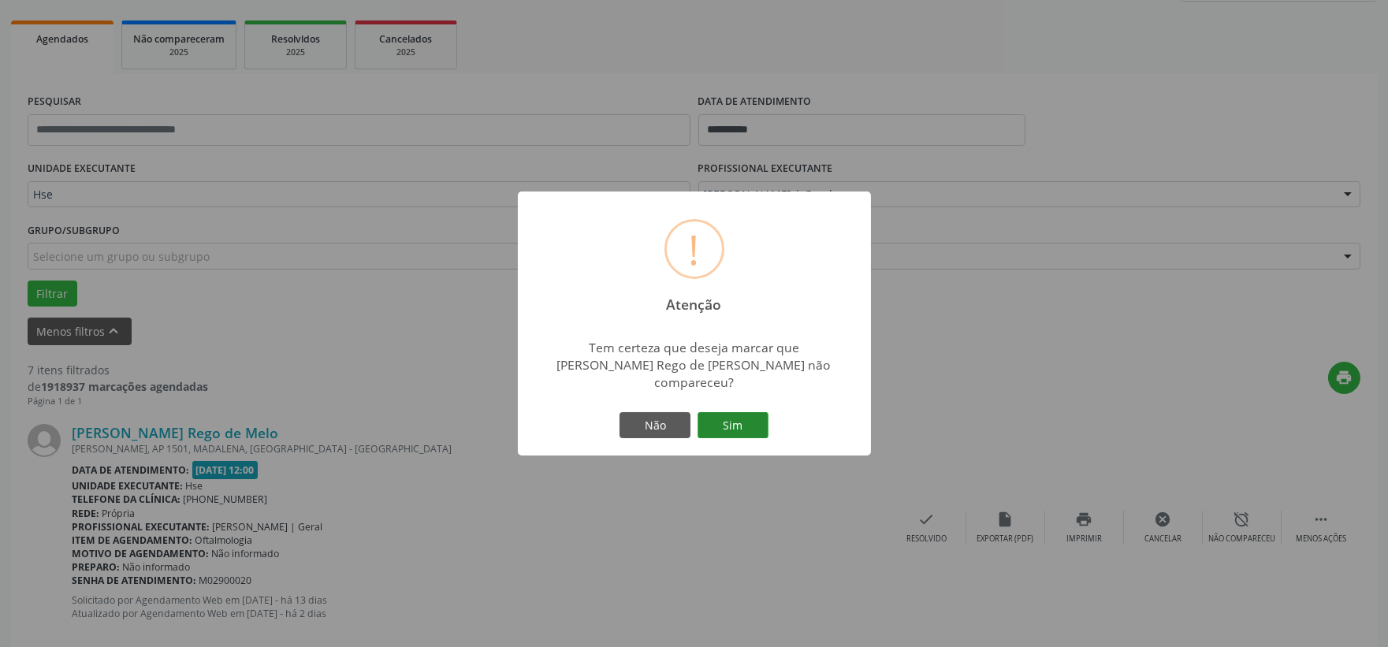
click at [739, 418] on button "Sim" at bounding box center [733, 425] width 71 height 27
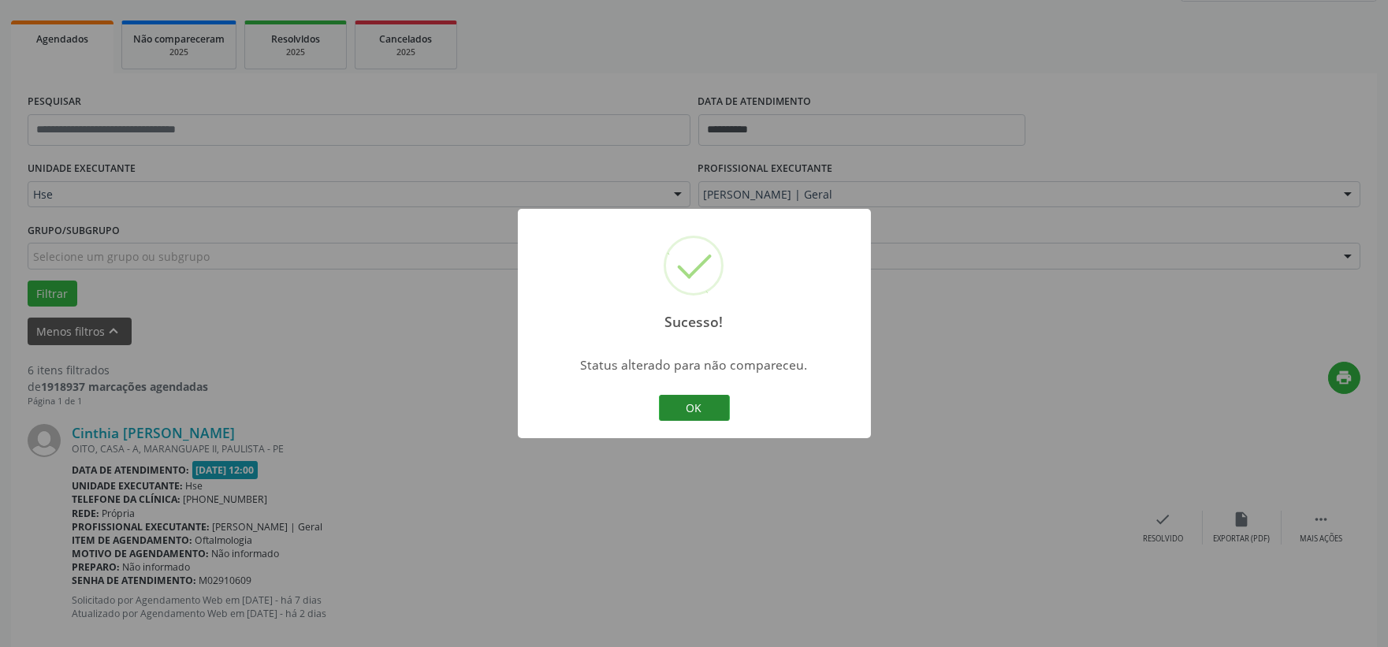
click at [706, 414] on button "OK" at bounding box center [694, 408] width 71 height 27
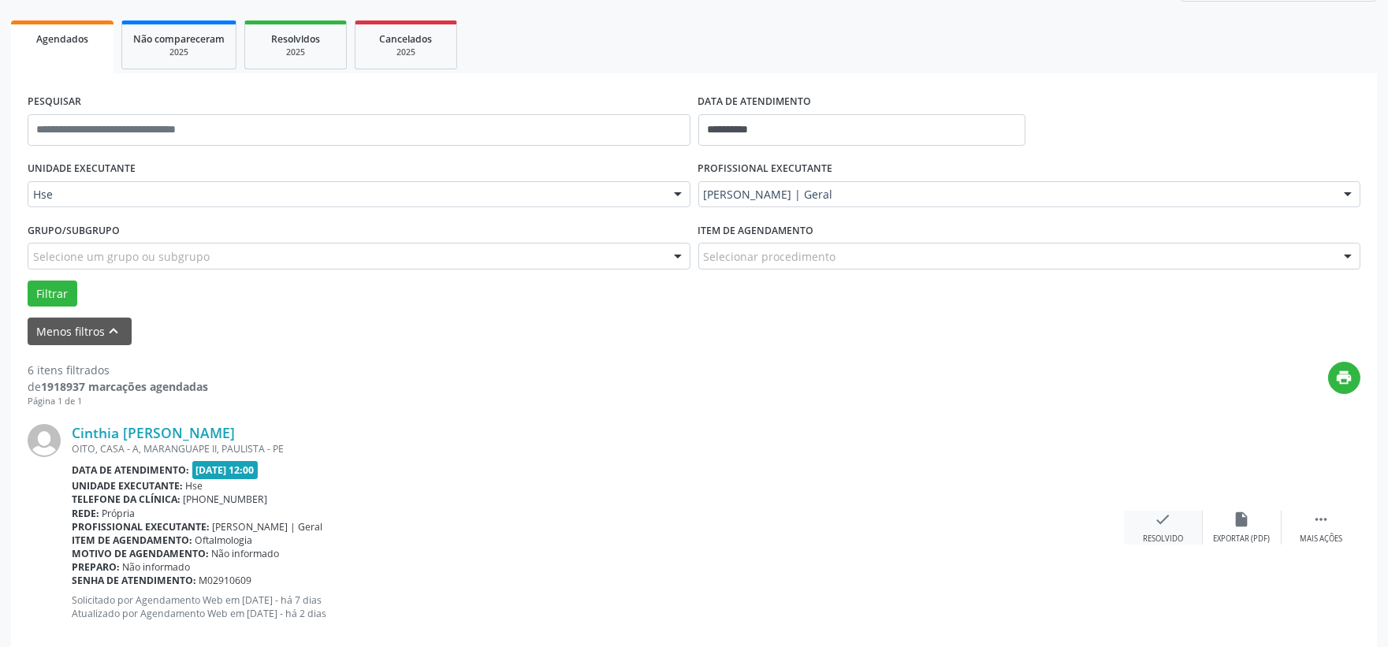
click at [1160, 525] on icon "check" at bounding box center [1163, 519] width 17 height 17
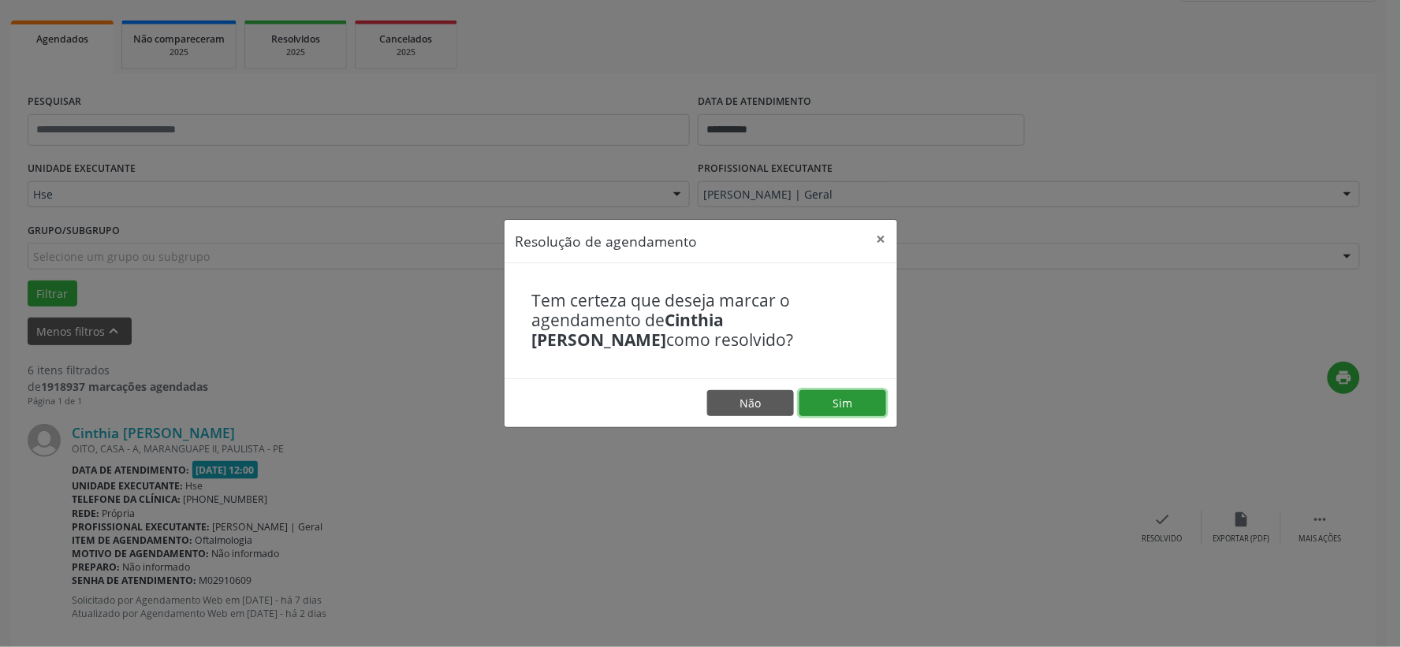
click at [825, 395] on button "Sim" at bounding box center [842, 403] width 87 height 27
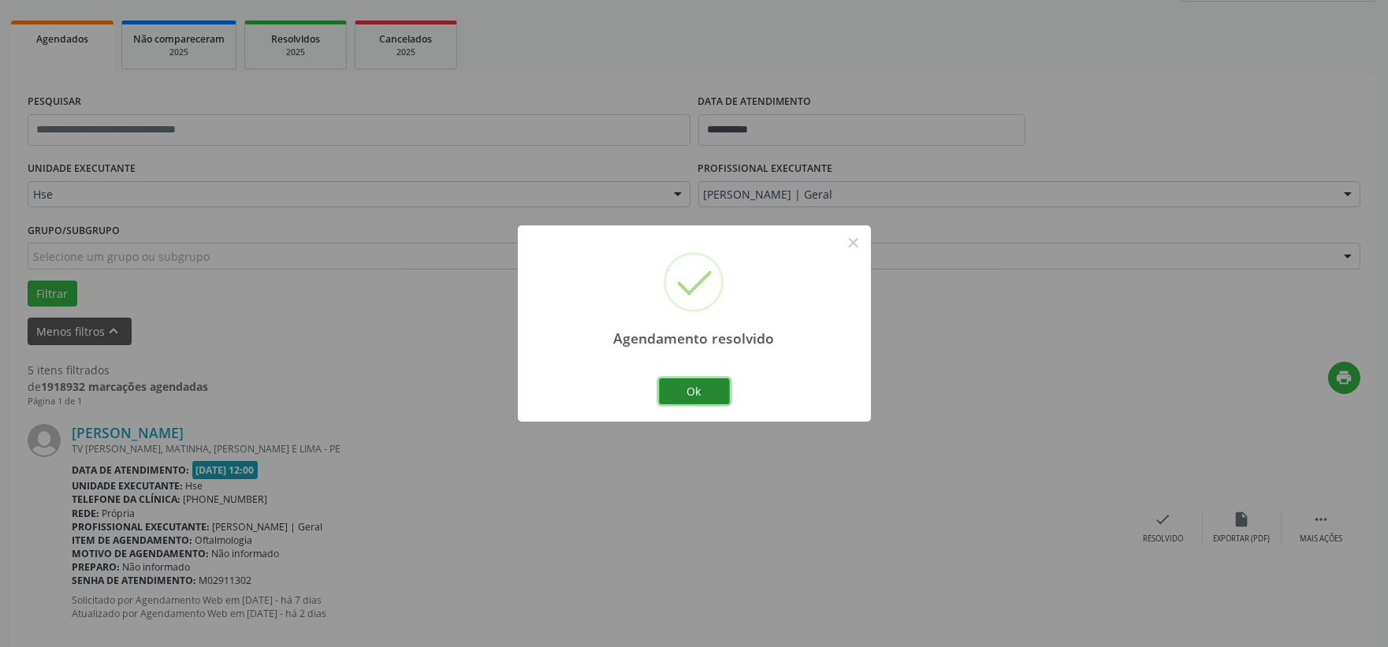
click at [691, 393] on button "Ok" at bounding box center [694, 391] width 71 height 27
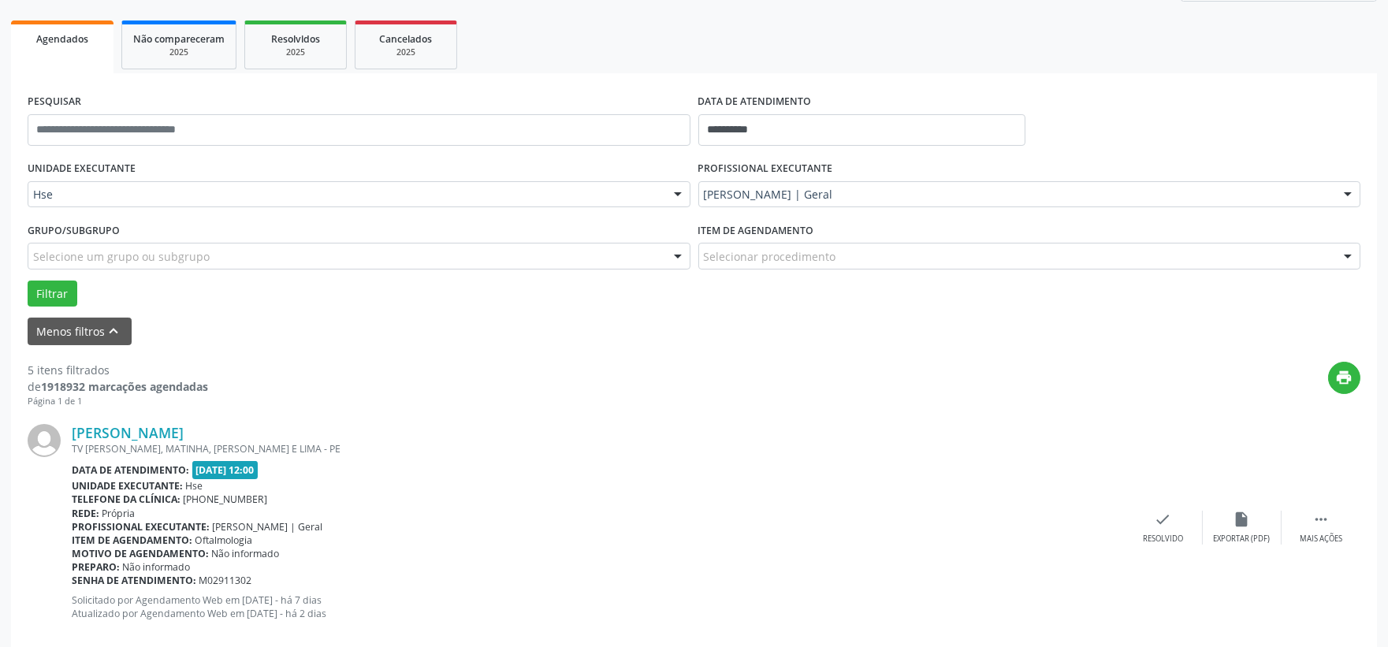
click at [1149, 508] on div "[PERSON_NAME] TV [PERSON_NAME], MATINHA, ABREU E LIMA - PE Data de atendimento:…" at bounding box center [694, 528] width 1333 height 240
click at [1157, 516] on icon "check" at bounding box center [1163, 519] width 17 height 17
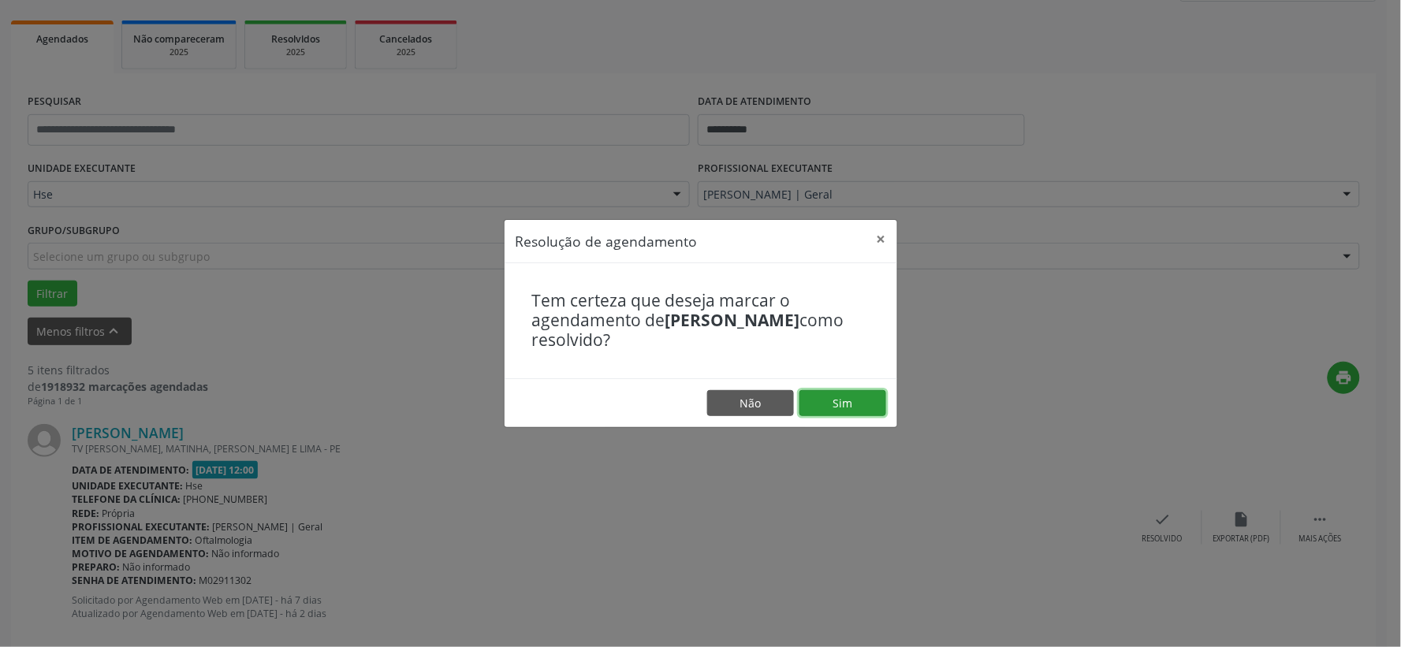
click at [849, 404] on button "Sim" at bounding box center [842, 403] width 87 height 27
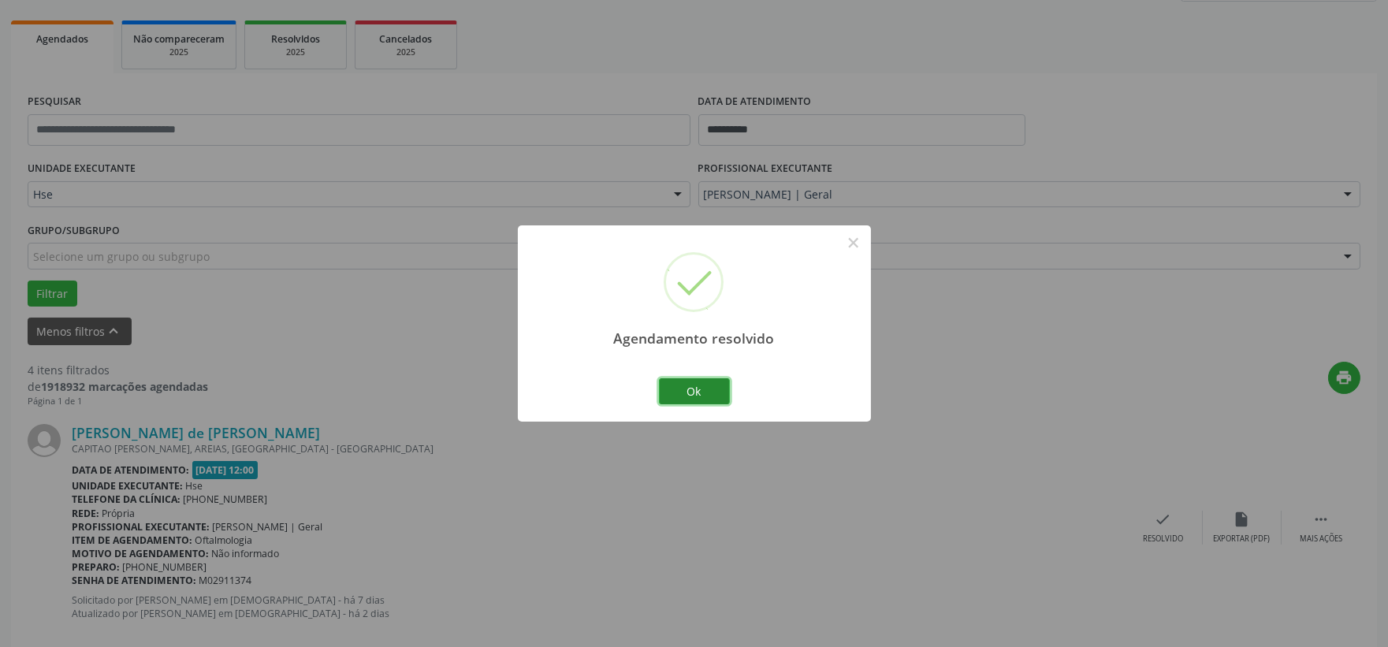
click at [710, 395] on button "Ok" at bounding box center [694, 391] width 71 height 27
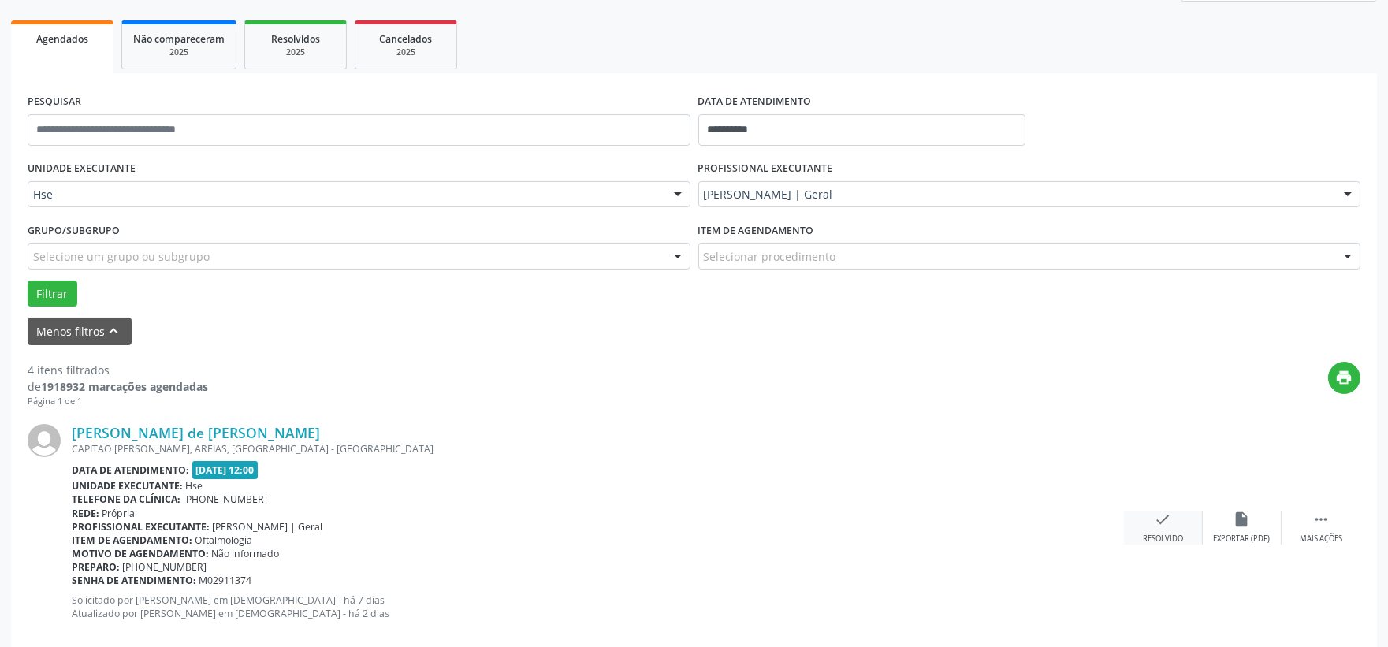
click at [1164, 518] on icon "check" at bounding box center [1163, 519] width 17 height 17
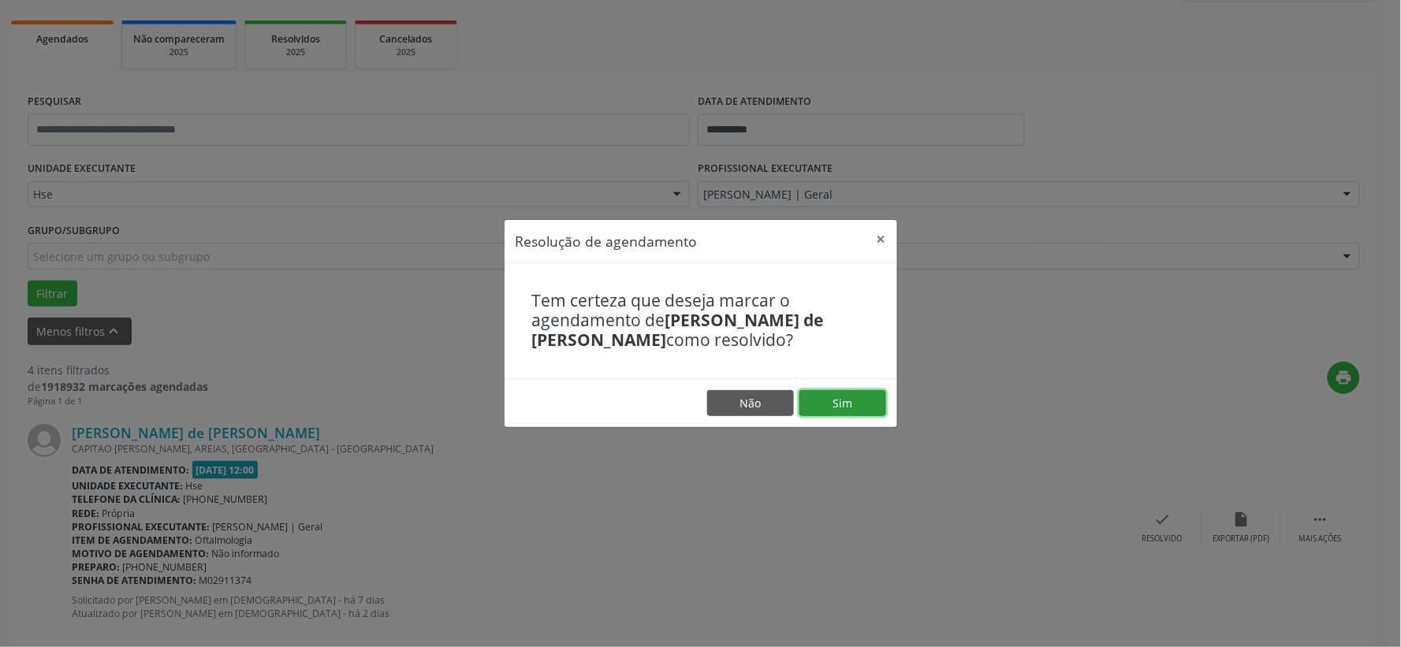
click at [858, 399] on button "Sim" at bounding box center [842, 403] width 87 height 27
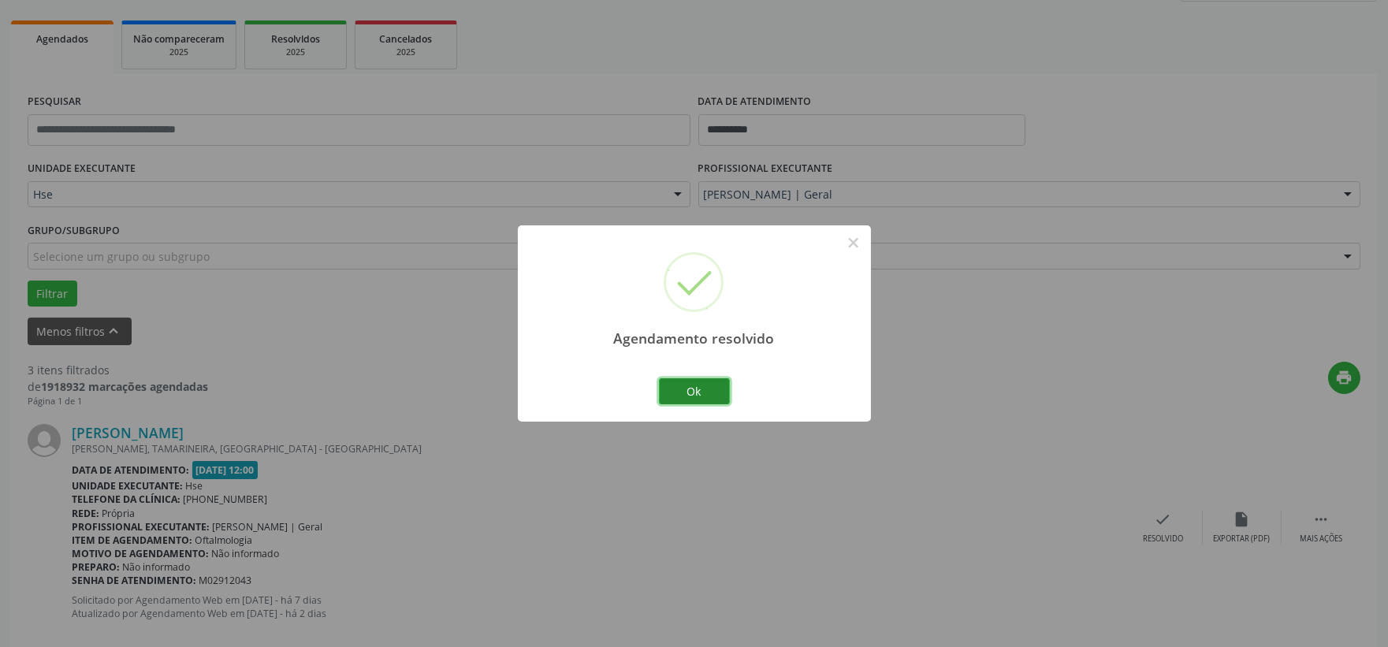
click at [703, 393] on button "Ok" at bounding box center [694, 391] width 71 height 27
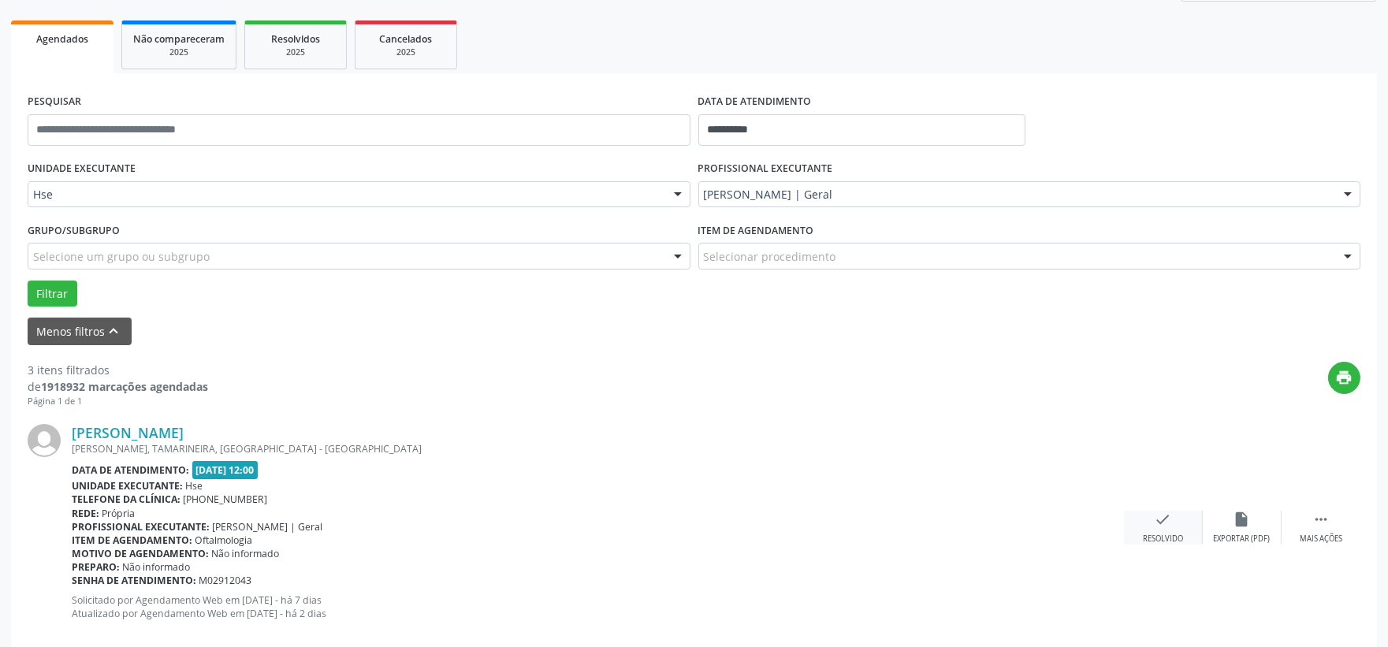
click at [1149, 524] on div "check Resolvido" at bounding box center [1163, 528] width 79 height 34
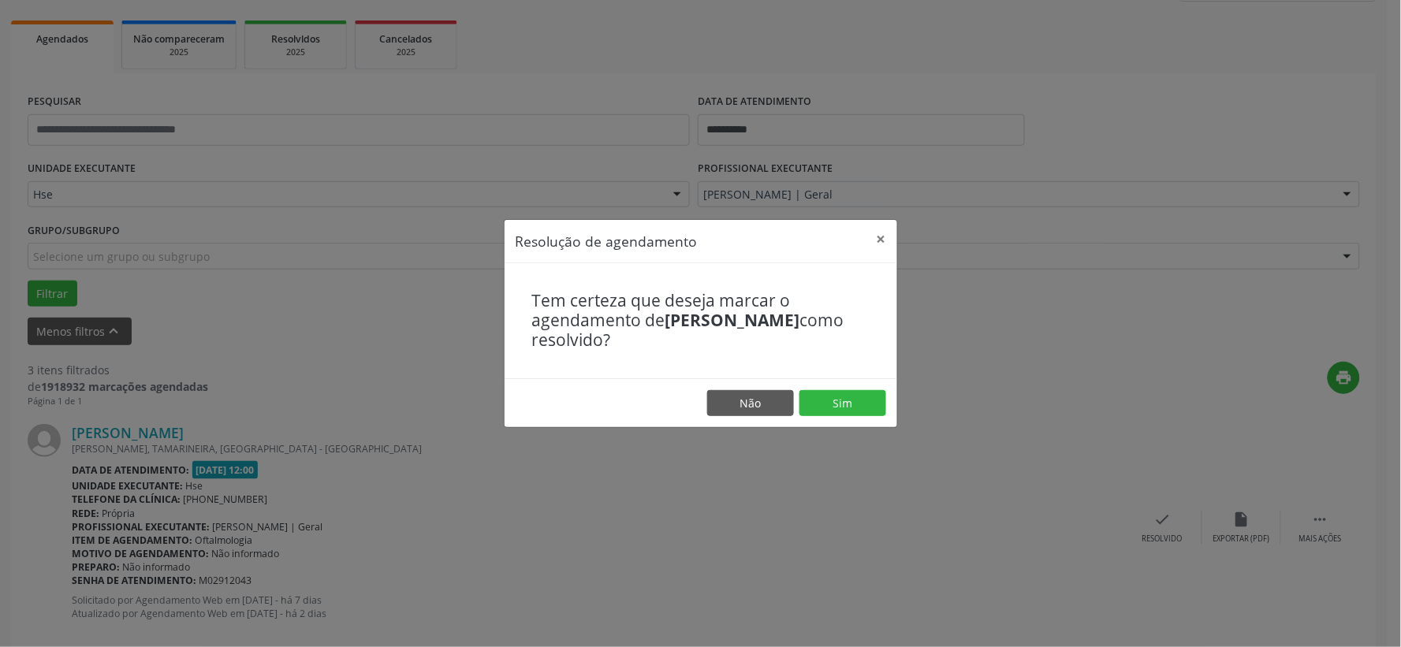
click at [842, 418] on footer "Não Sim" at bounding box center [701, 403] width 393 height 50
click at [840, 400] on button "Sim" at bounding box center [842, 403] width 87 height 27
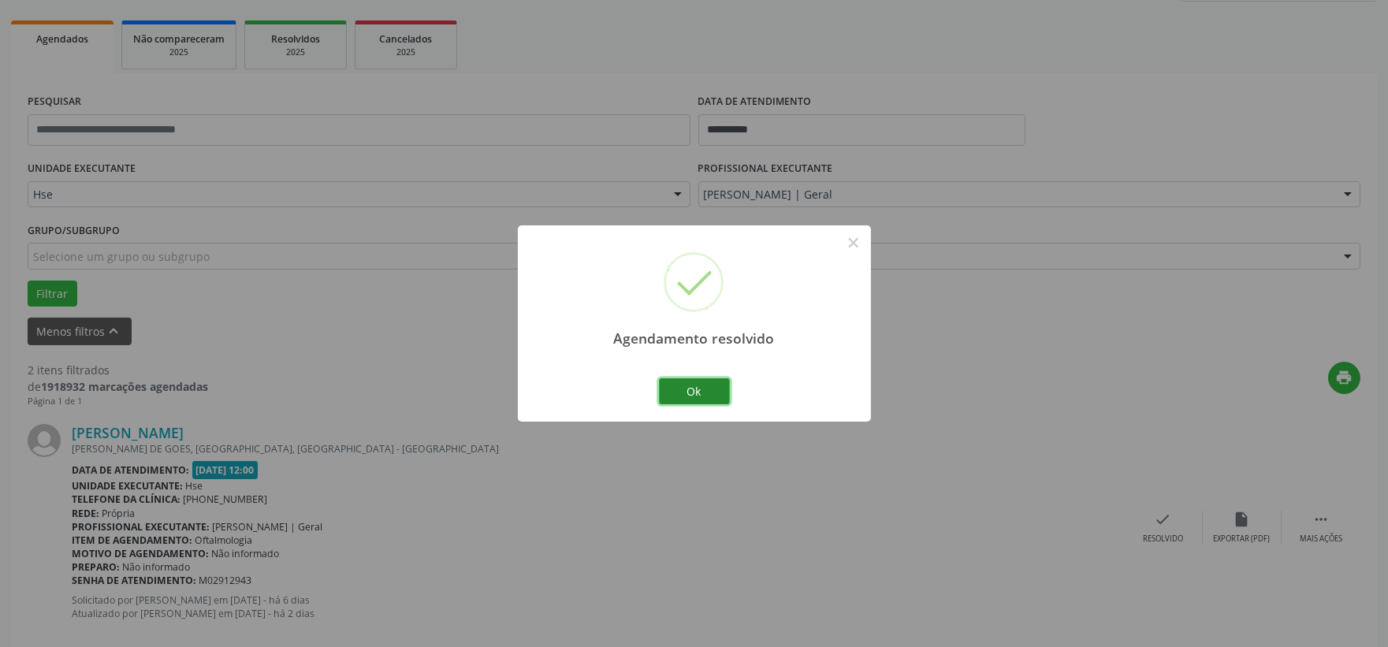
click at [710, 397] on button "Ok" at bounding box center [694, 391] width 71 height 27
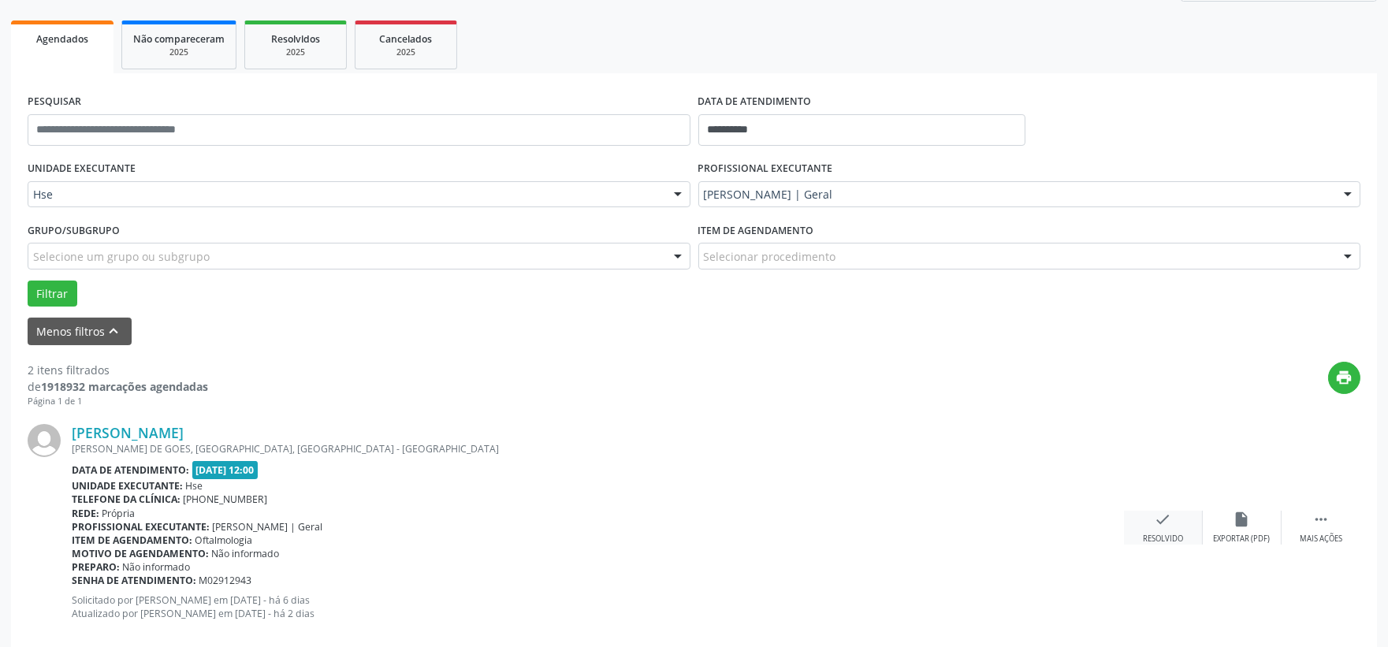
click at [1151, 530] on div "check Resolvido" at bounding box center [1163, 528] width 79 height 34
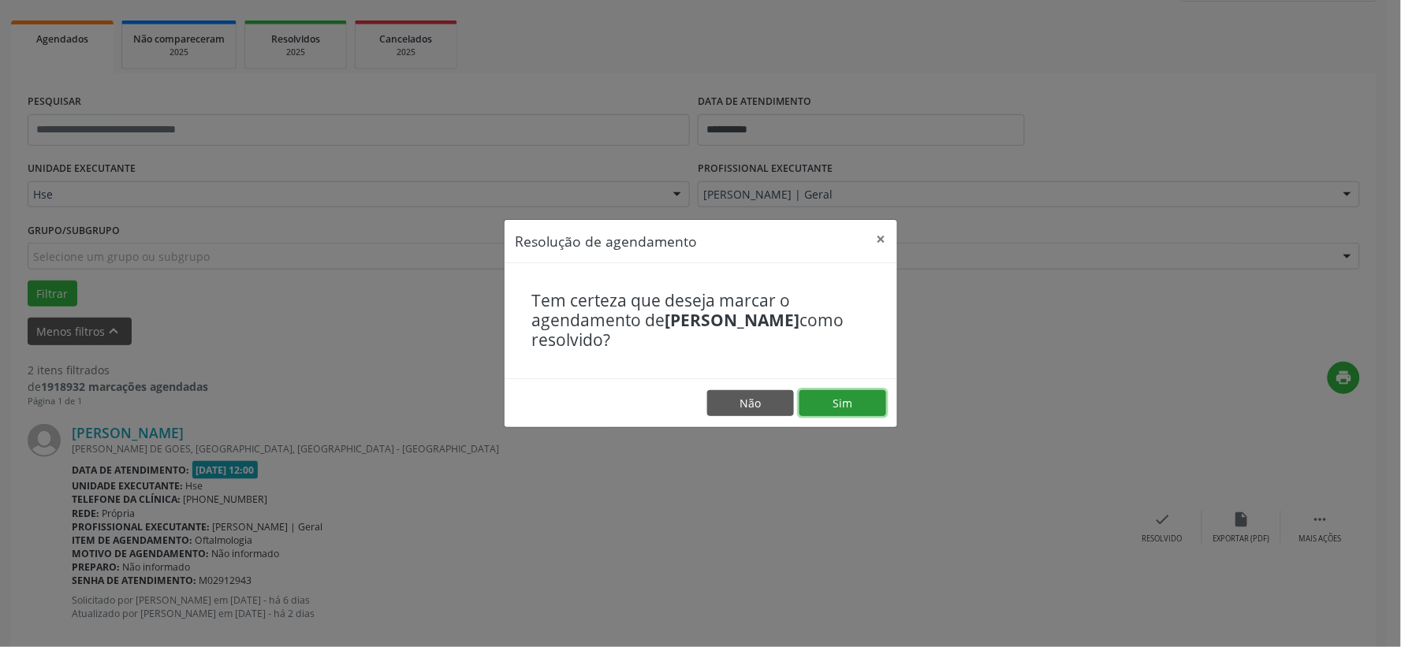
click at [829, 405] on button "Sim" at bounding box center [842, 403] width 87 height 27
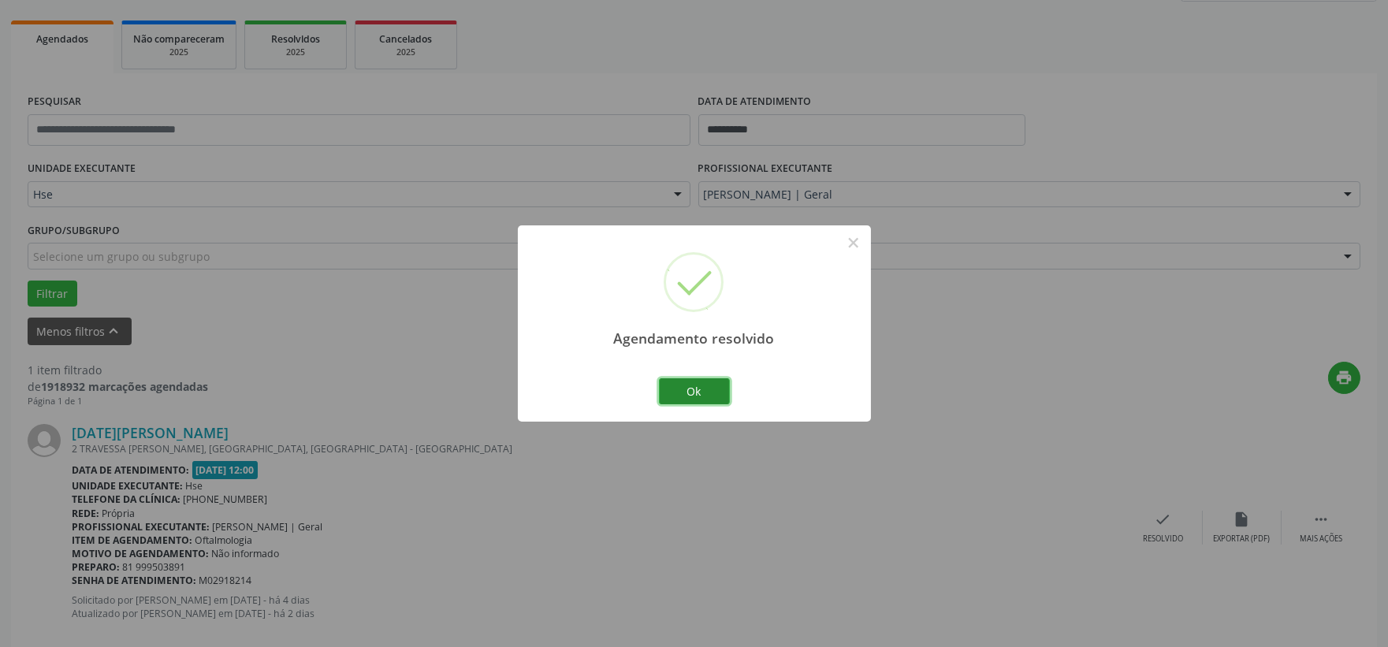
click at [707, 395] on button "Ok" at bounding box center [694, 391] width 71 height 27
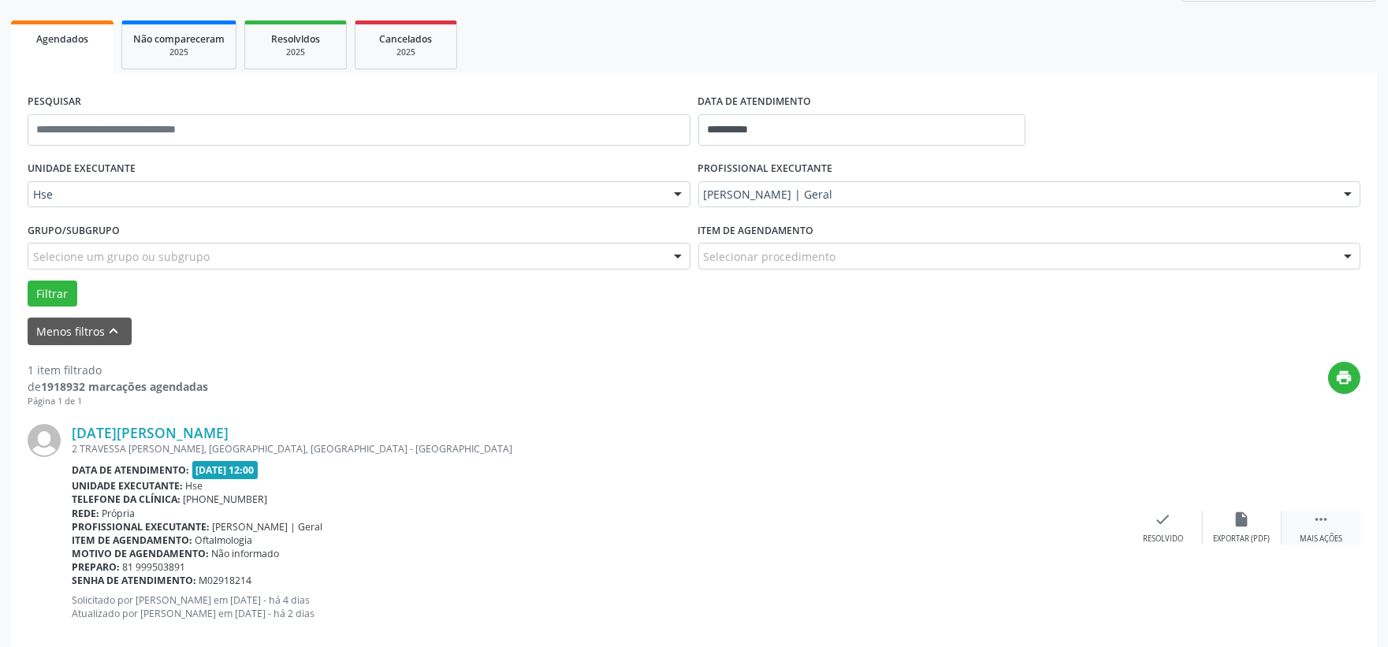
click at [1335, 539] on div "Mais ações" at bounding box center [1321, 539] width 43 height 11
click at [1282, 521] on div " Menos ações" at bounding box center [1321, 528] width 79 height 34
click at [1288, 520] on div " Mais ações" at bounding box center [1321, 528] width 79 height 34
click at [1256, 526] on div "alarm_off Não compareceu" at bounding box center [1242, 528] width 79 height 34
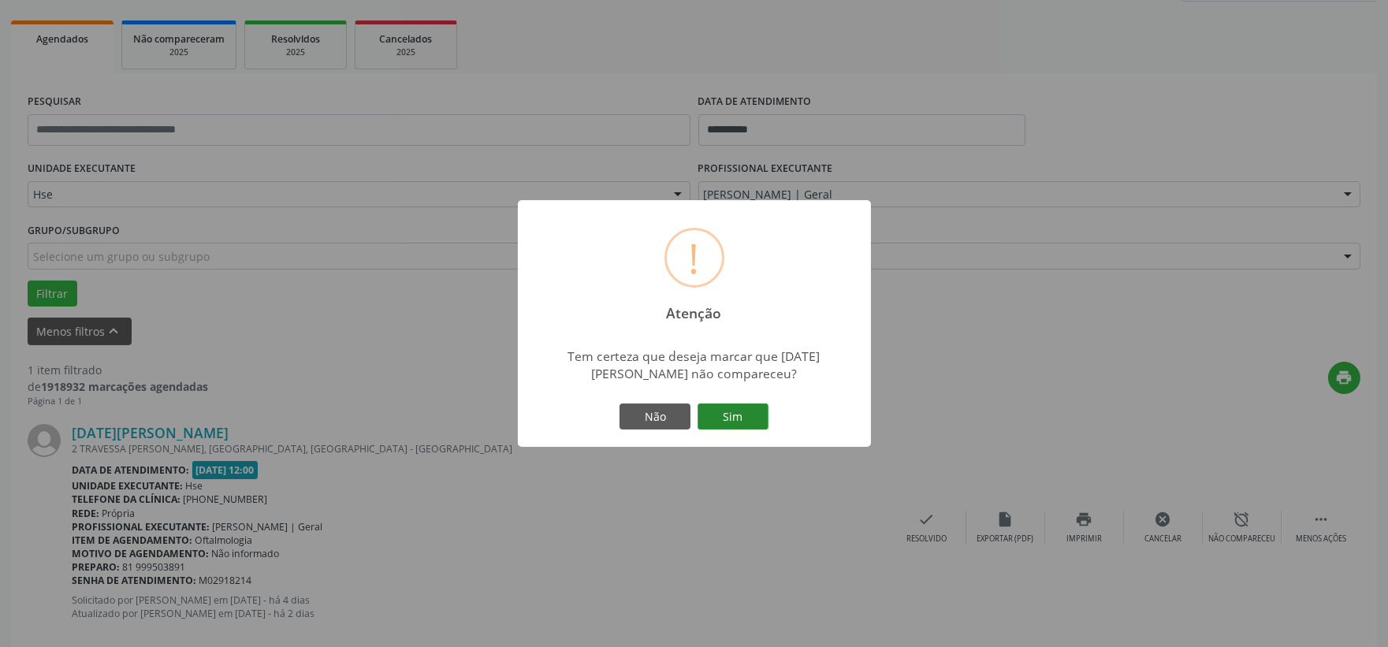
click at [734, 411] on button "Sim" at bounding box center [733, 417] width 71 height 27
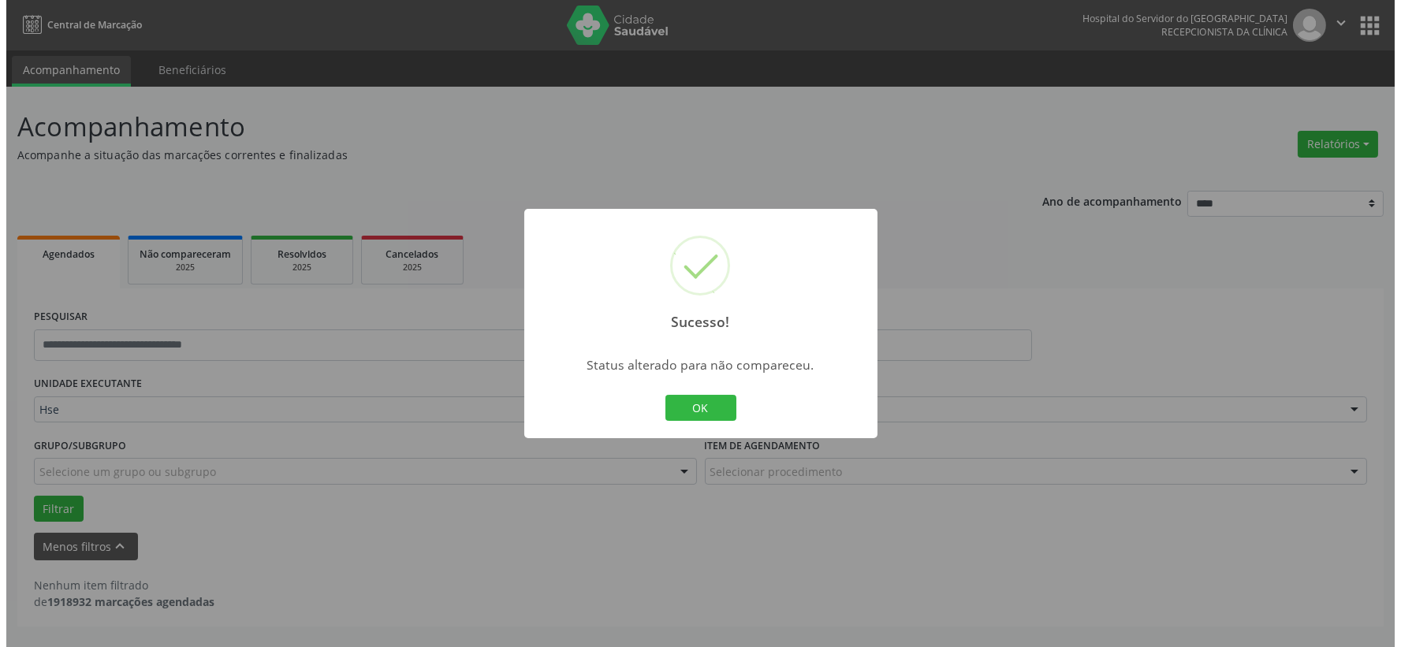
scroll to position [0, 0]
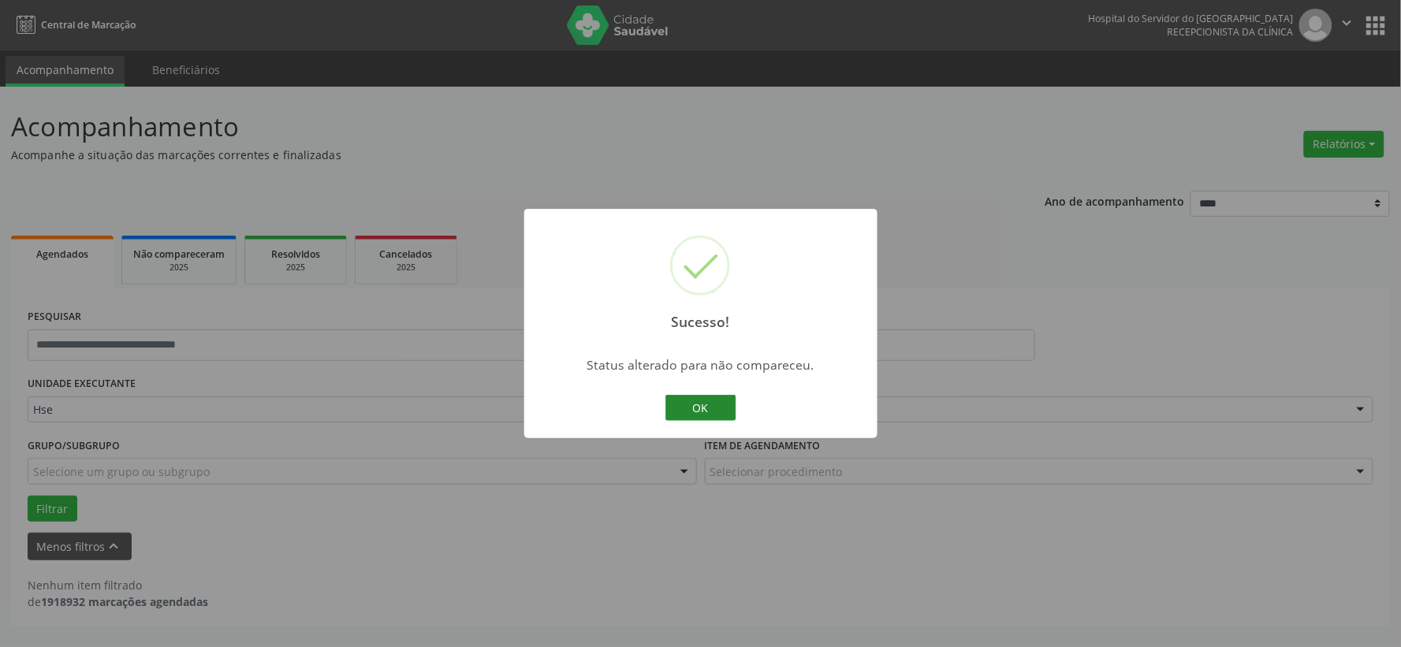
click at [714, 411] on button "OK" at bounding box center [700, 408] width 71 height 27
